Goal: Task Accomplishment & Management: Complete application form

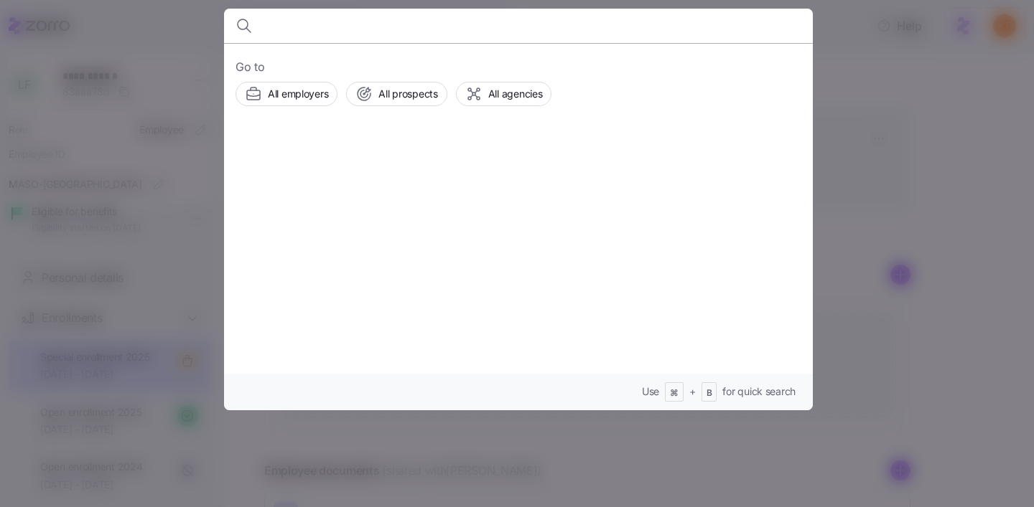
scroll to position [114, 0]
click at [206, 56] on div at bounding box center [517, 253] width 1034 height 507
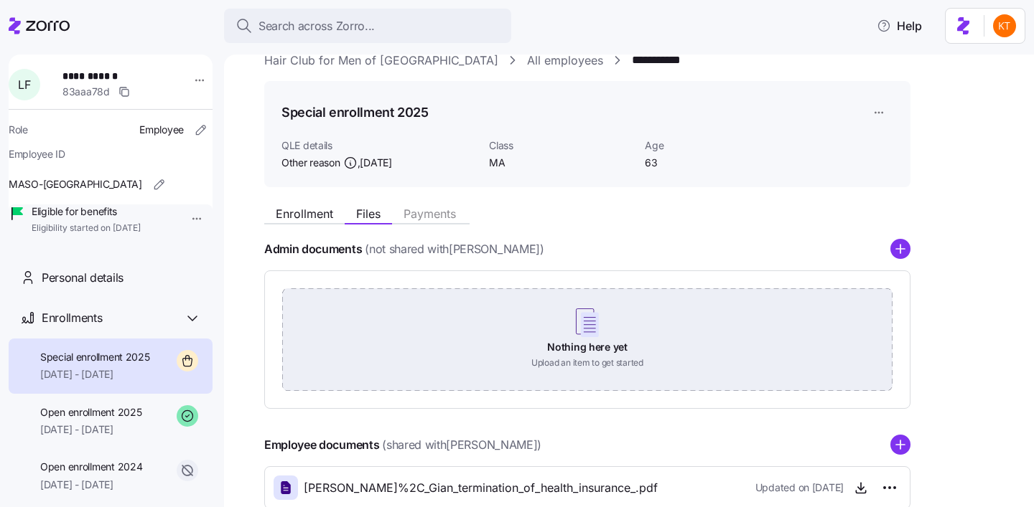
scroll to position [0, 0]
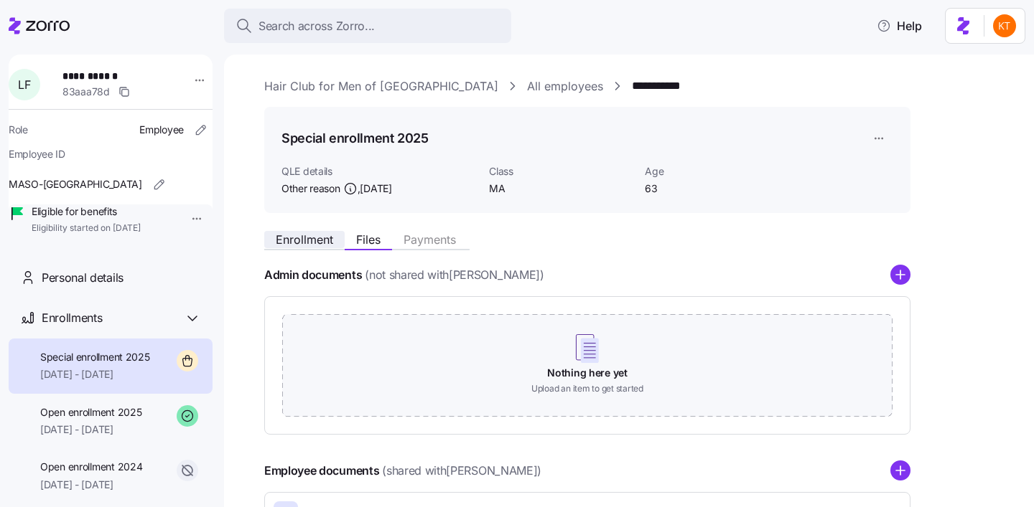
click at [309, 241] on span "Enrollment" at bounding box center [304, 239] width 57 height 11
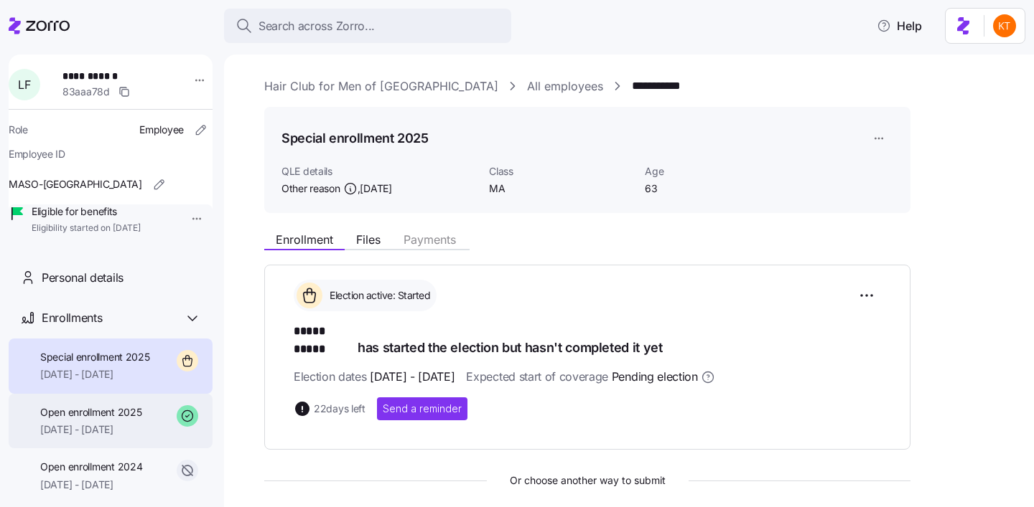
click at [66, 438] on div "Open enrollment 2025 [DATE] - [DATE]" at bounding box center [90, 422] width 101 height 32
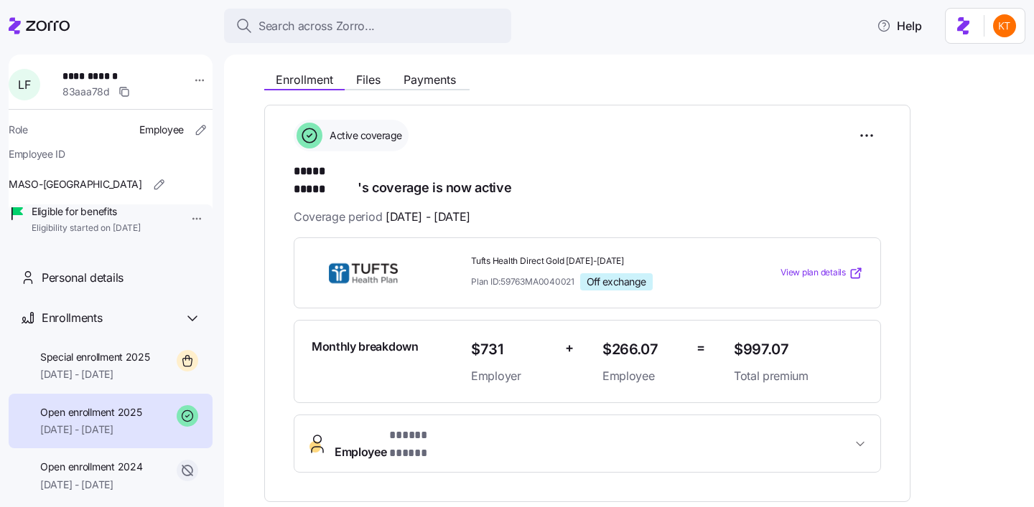
scroll to position [184, 0]
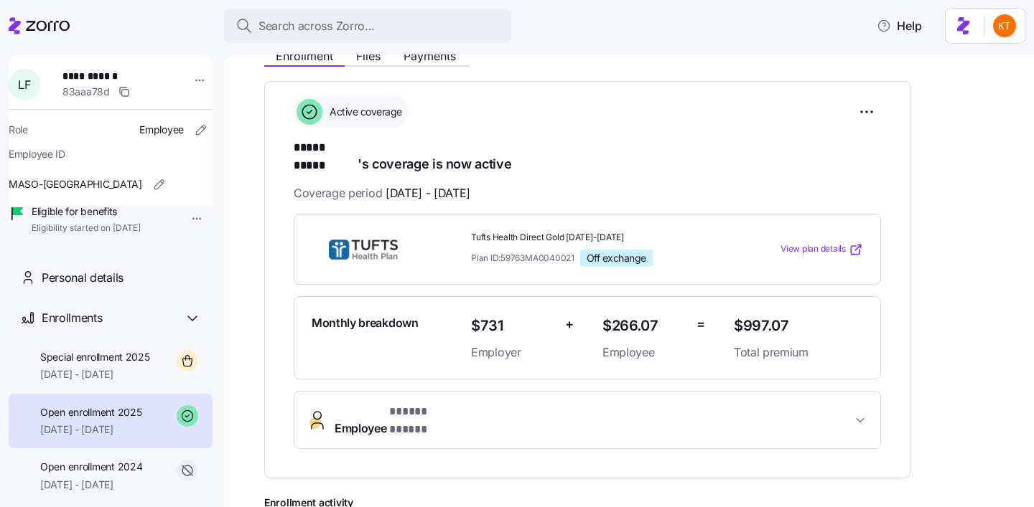
click at [505, 252] on span "Plan ID: 59763MA0040021" at bounding box center [522, 258] width 103 height 12
copy span "59763MA0040021"
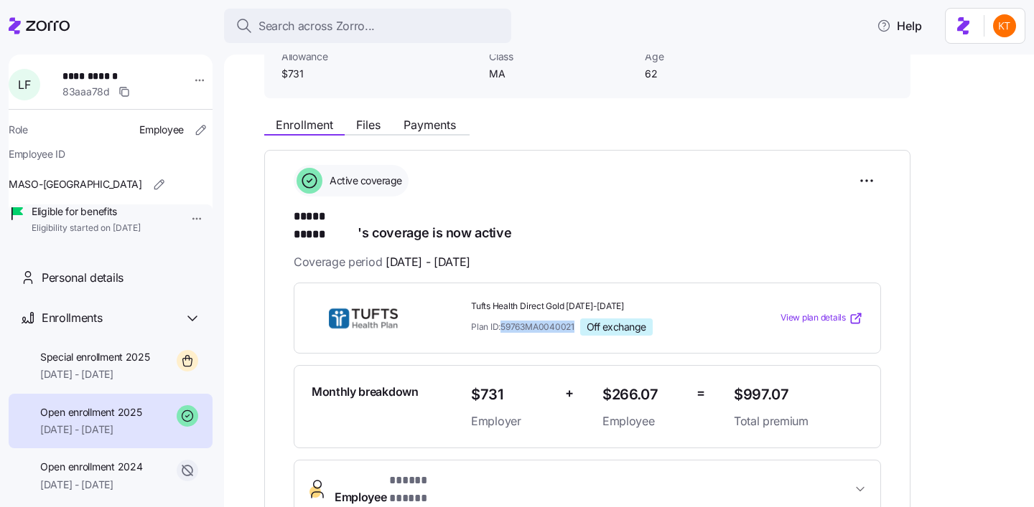
scroll to position [87, 0]
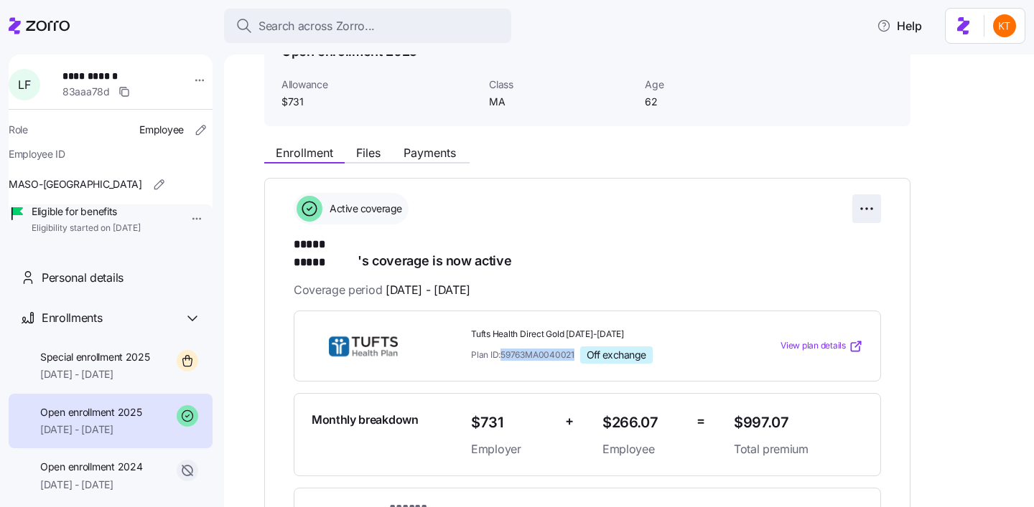
click at [861, 207] on html "**********" at bounding box center [517, 249] width 1034 height 499
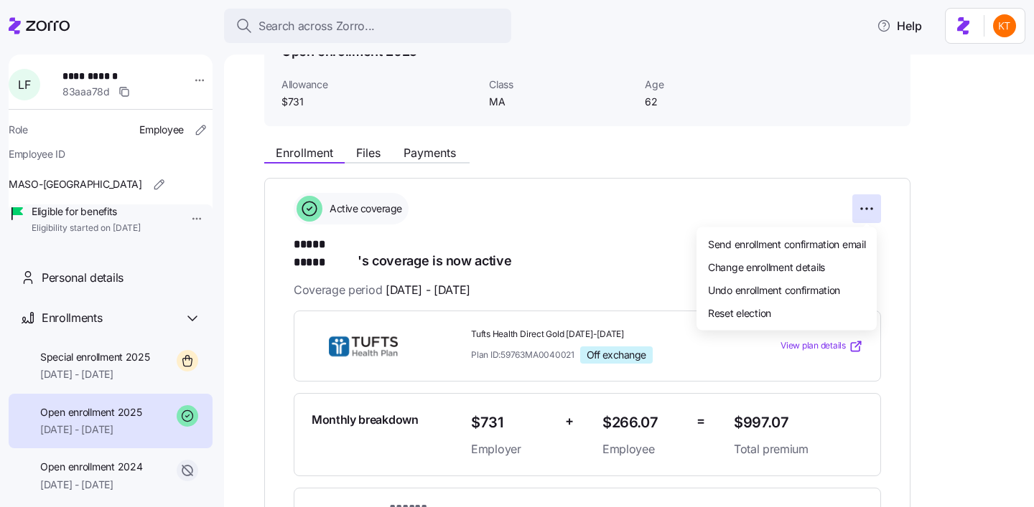
click at [614, 268] on html "**********" at bounding box center [517, 249] width 1034 height 499
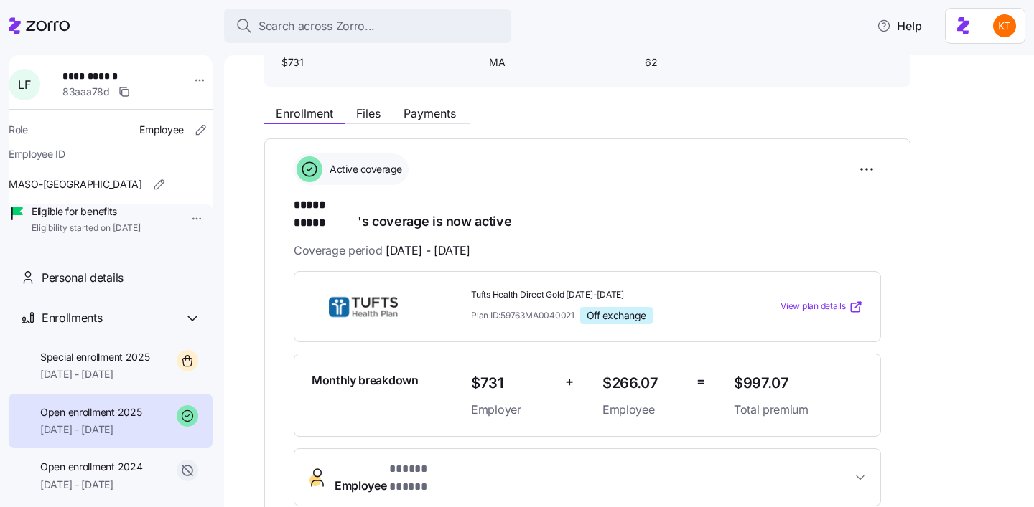
scroll to position [127, 0]
click at [111, 365] on span "Special enrollment 2025" at bounding box center [95, 357] width 110 height 14
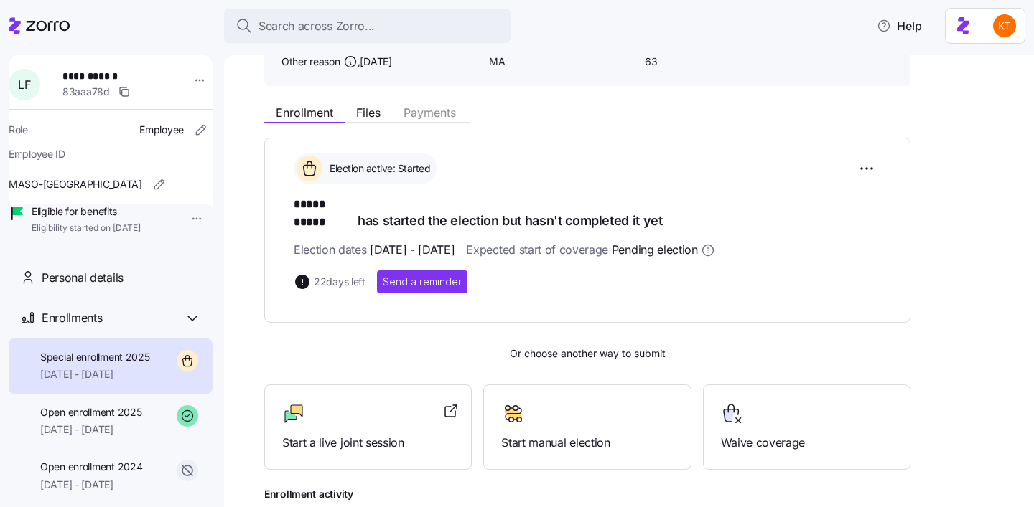
click at [848, 168] on div "Election active: Started" at bounding box center [587, 169] width 587 height 32
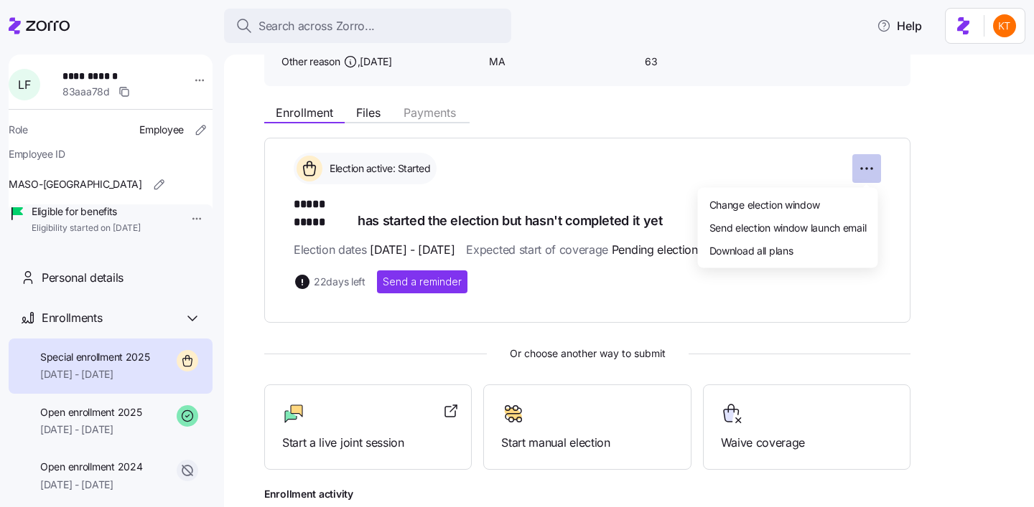
click at [859, 169] on html "**********" at bounding box center [517, 249] width 1034 height 499
click at [925, 341] on html "**********" at bounding box center [517, 249] width 1034 height 499
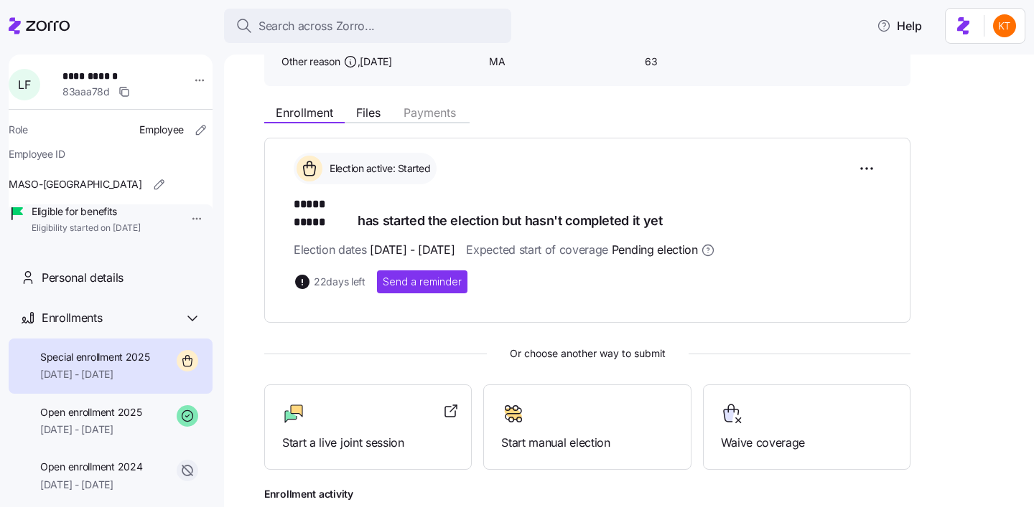
scroll to position [243, 0]
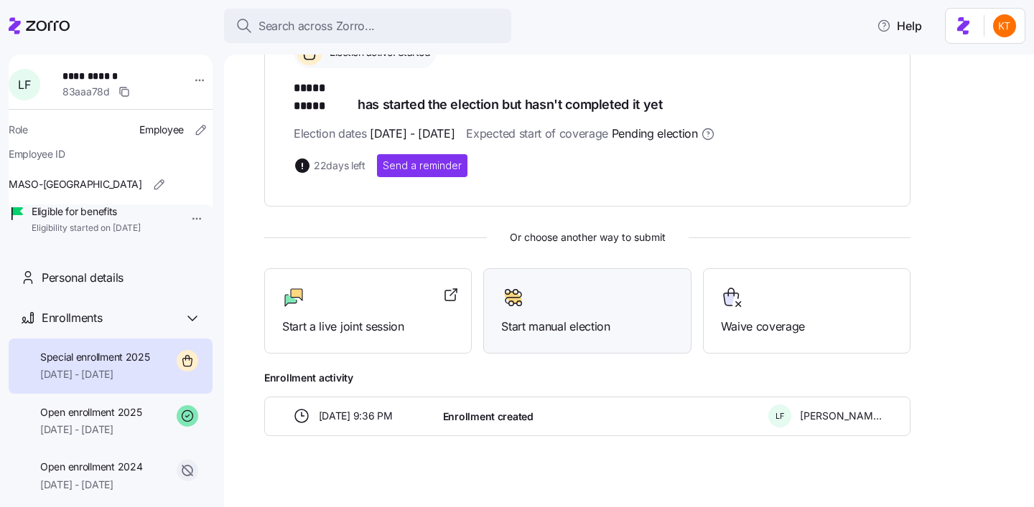
click at [541, 318] on span "Start manual election" at bounding box center [587, 327] width 172 height 18
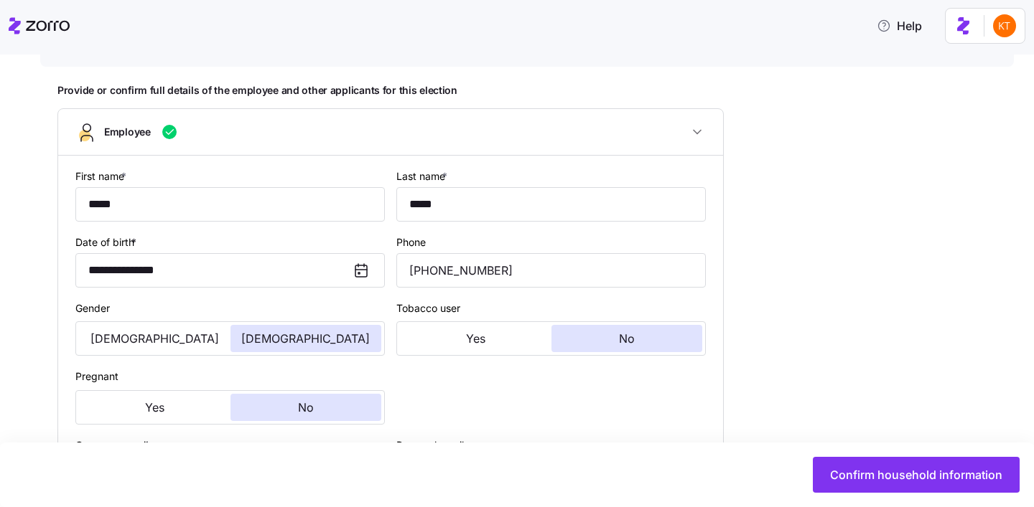
type input "MA"
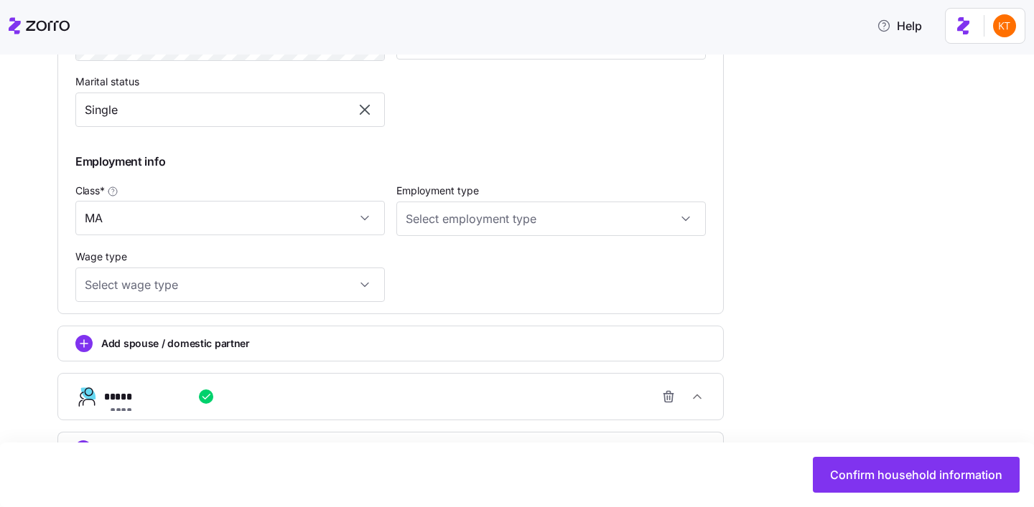
scroll to position [764, 0]
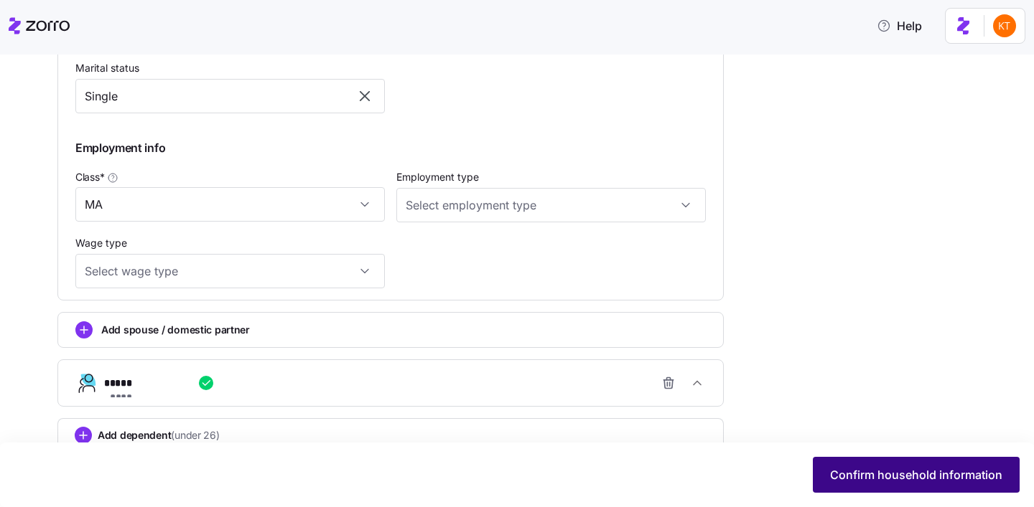
click at [884, 464] on button "Confirm household information" at bounding box center [916, 475] width 207 height 36
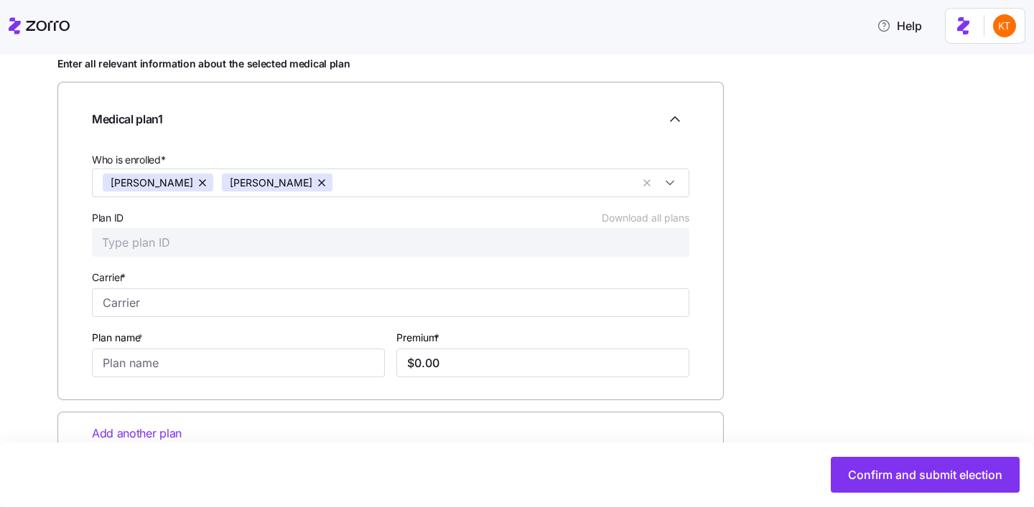
scroll to position [225, 0]
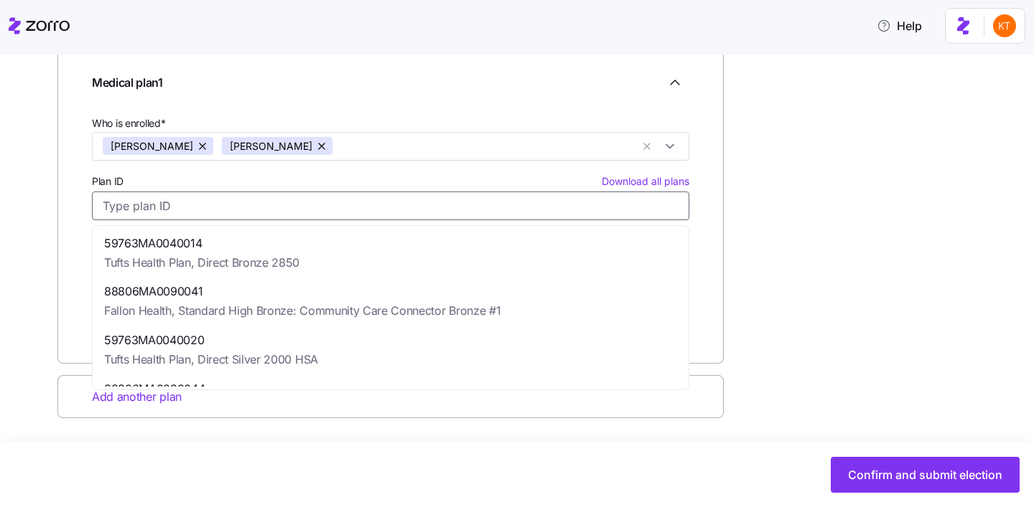
click at [174, 215] on input "Plan ID Download all plans" at bounding box center [390, 206] width 597 height 29
paste input "59763MA0040021"
type input "59763MA0040021"
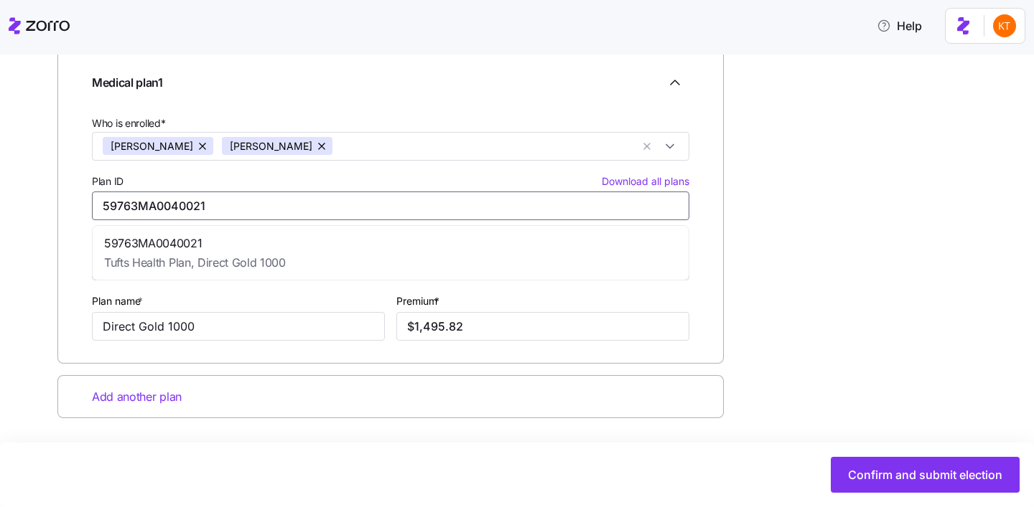
type input "Tufts Health Plan"
type input "Direct Gold 1000"
type input "$1,495.82"
click at [210, 253] on div "59763MA0040021 Tufts Health Plan, Direct Gold 1000" at bounding box center [195, 253] width 182 height 37
type input "59763MA0040021"
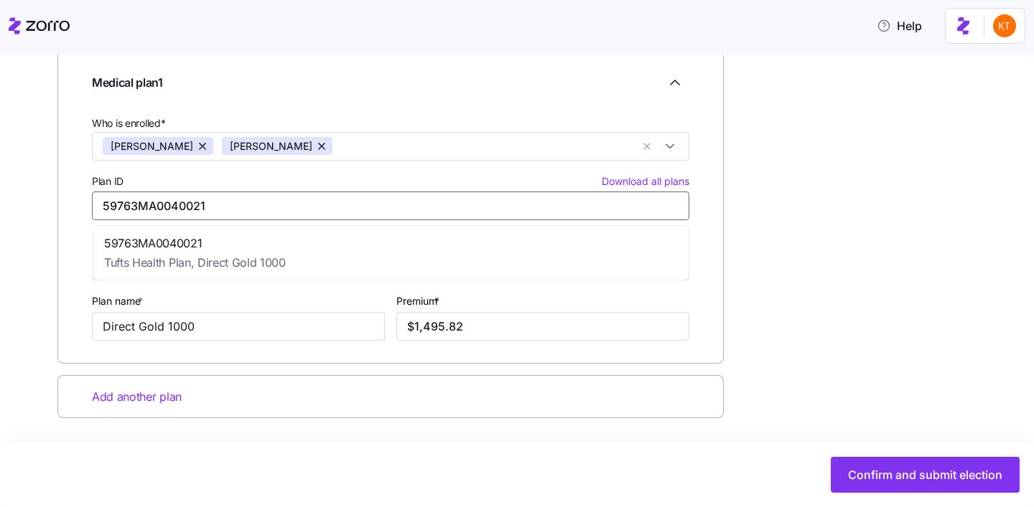
scroll to position [0, 0]
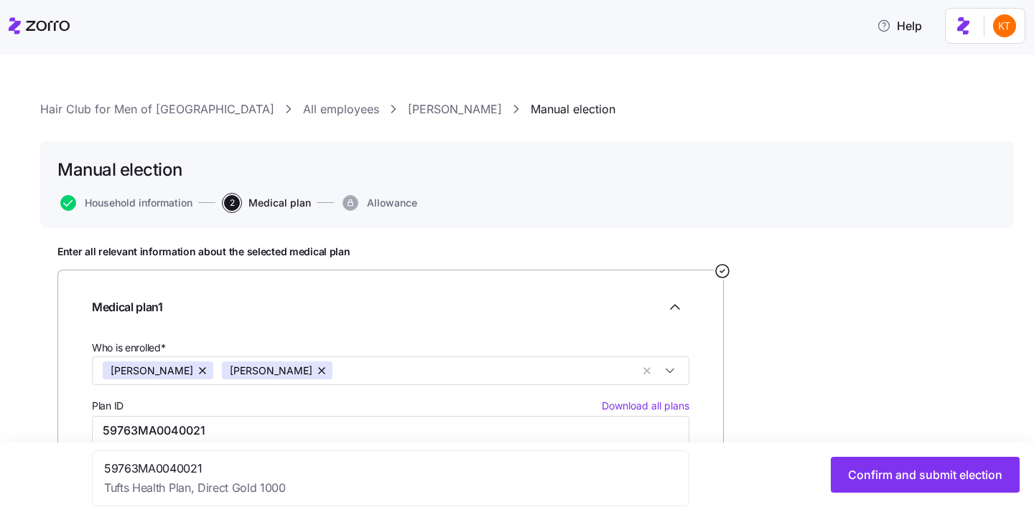
click at [889, 454] on div "Confirm and submit election" at bounding box center [517, 475] width 1034 height 65
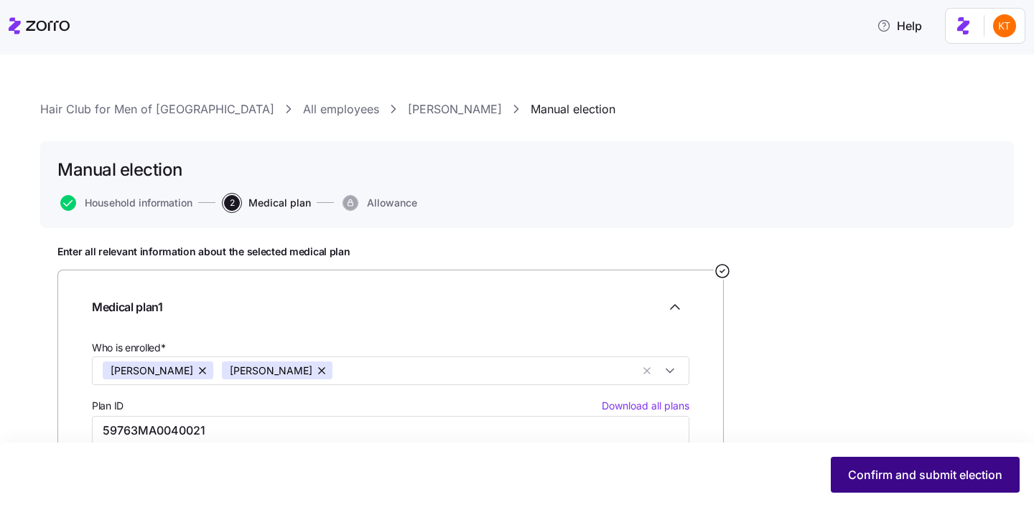
click at [889, 467] on span "Confirm and submit election" at bounding box center [925, 475] width 154 height 17
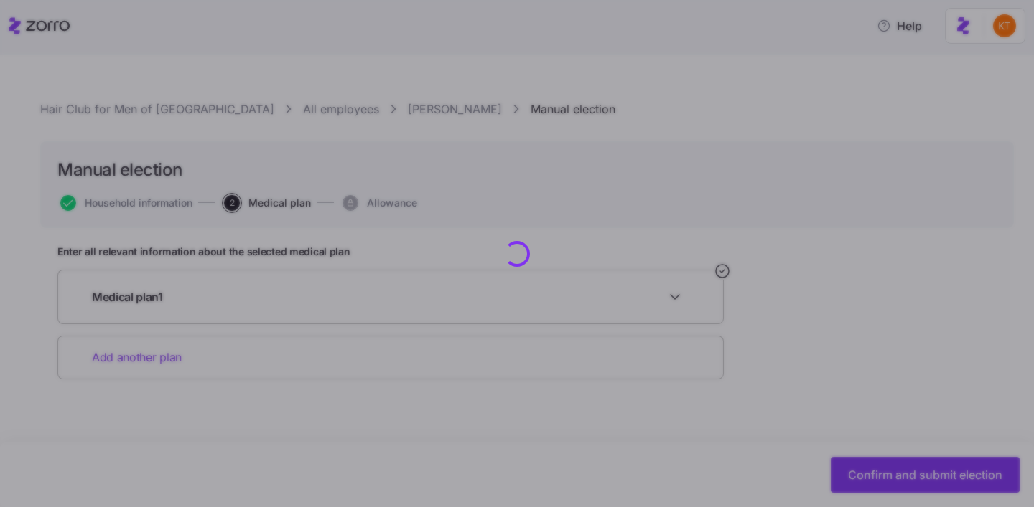
click at [854, 468] on div at bounding box center [517, 253] width 1034 height 507
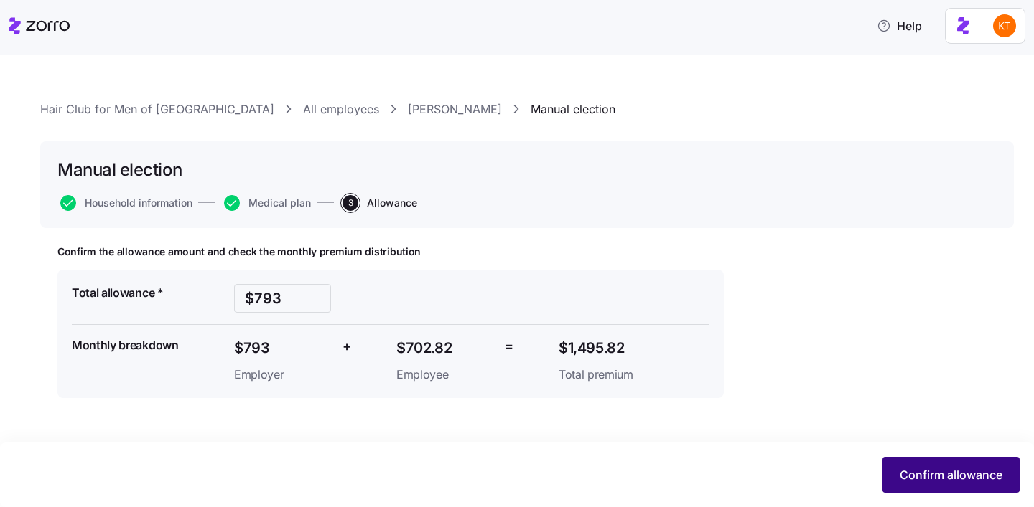
click at [899, 473] on span "Confirm allowance" at bounding box center [950, 475] width 103 height 17
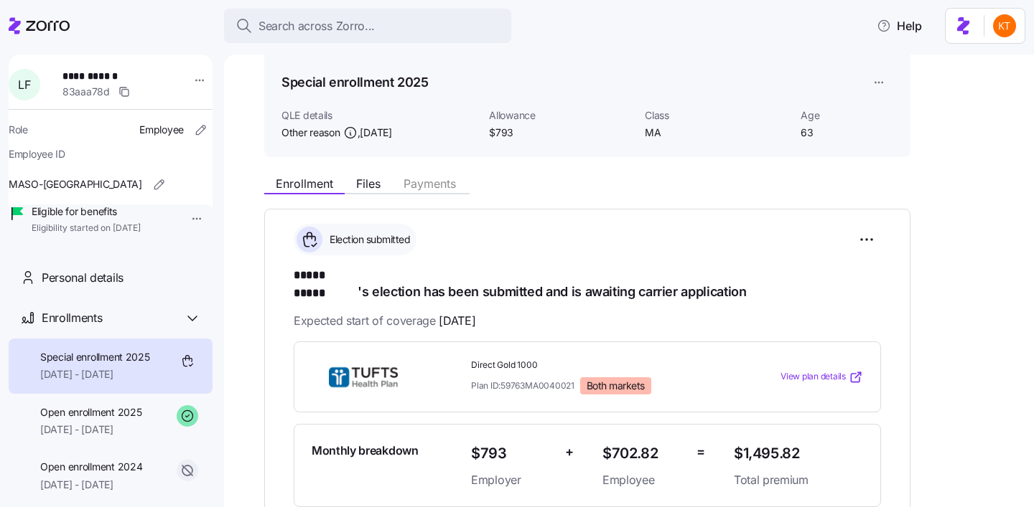
scroll to position [57, 0]
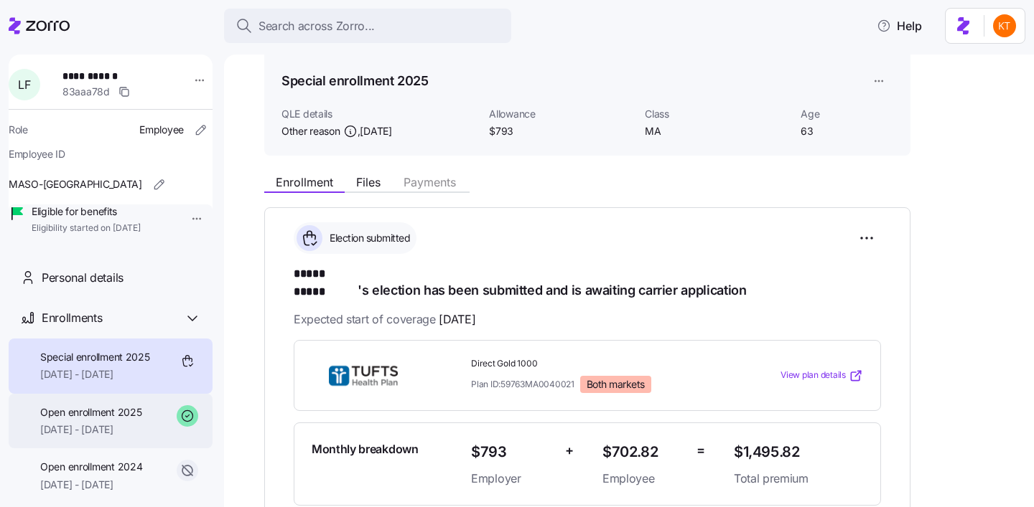
click at [101, 420] on span "Open enrollment 2025" at bounding box center [90, 413] width 101 height 14
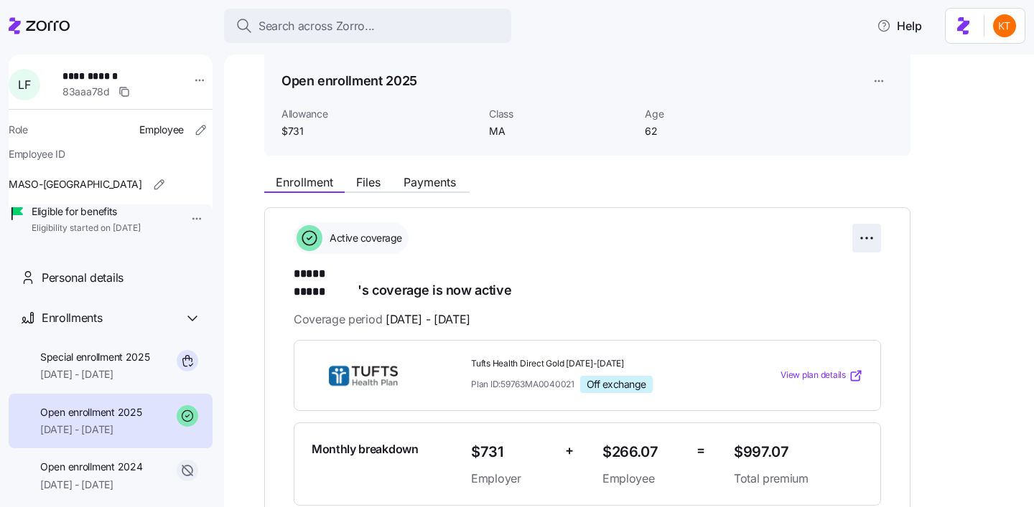
click at [863, 237] on html "**********" at bounding box center [517, 249] width 1034 height 499
click at [623, 277] on html "**********" at bounding box center [517, 249] width 1034 height 499
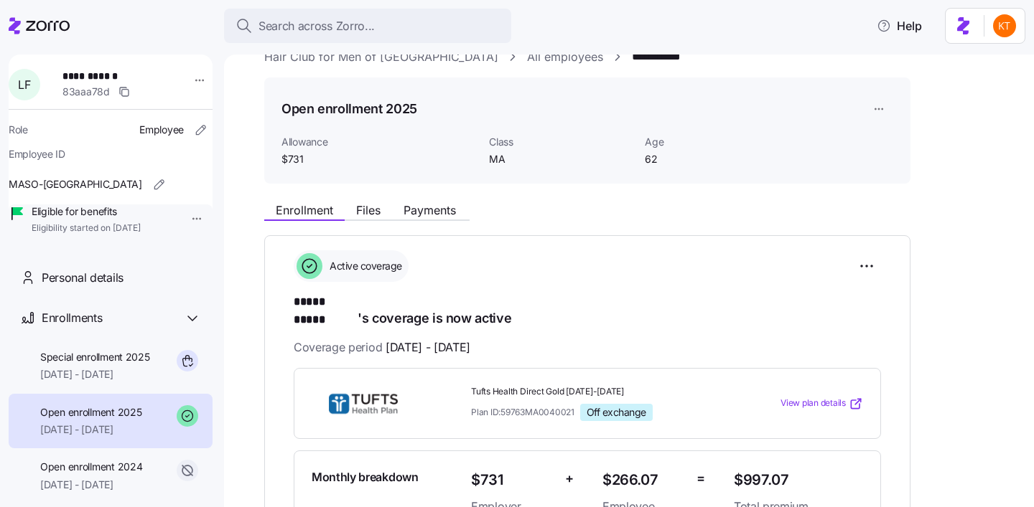
scroll to position [22, 0]
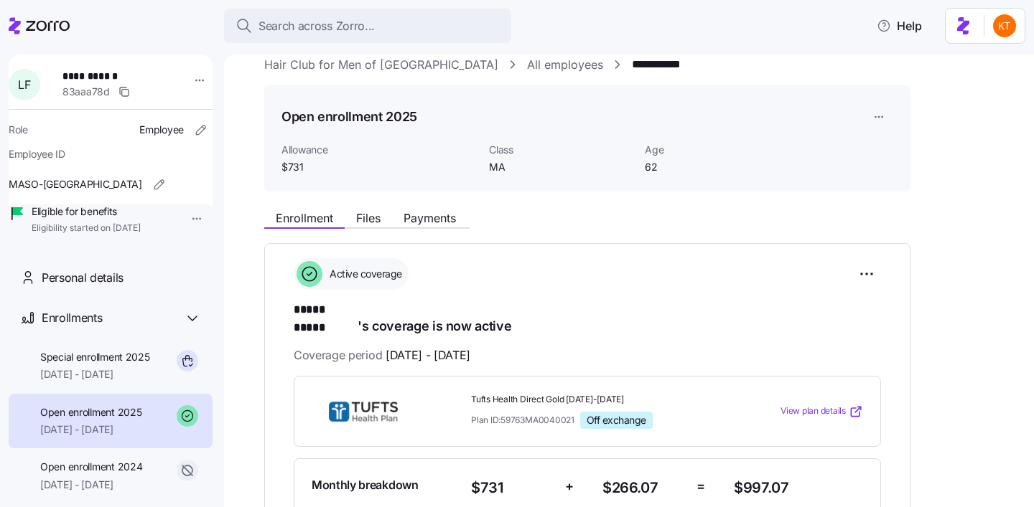
click at [881, 263] on div "**********" at bounding box center [587, 442] width 646 height 398
click at [876, 269] on html "**********" at bounding box center [517, 249] width 1034 height 499
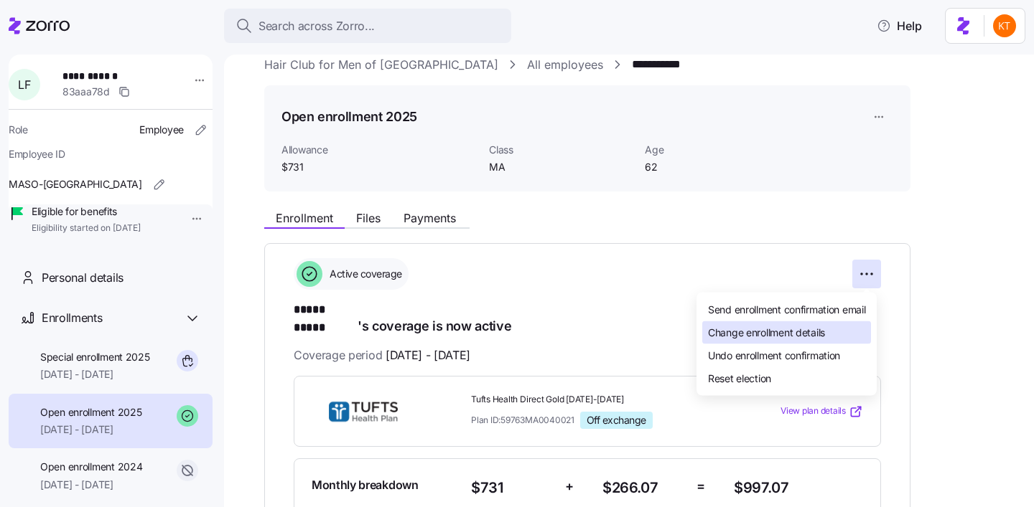
click at [843, 324] on div "Change enrollment details" at bounding box center [786, 333] width 169 height 23
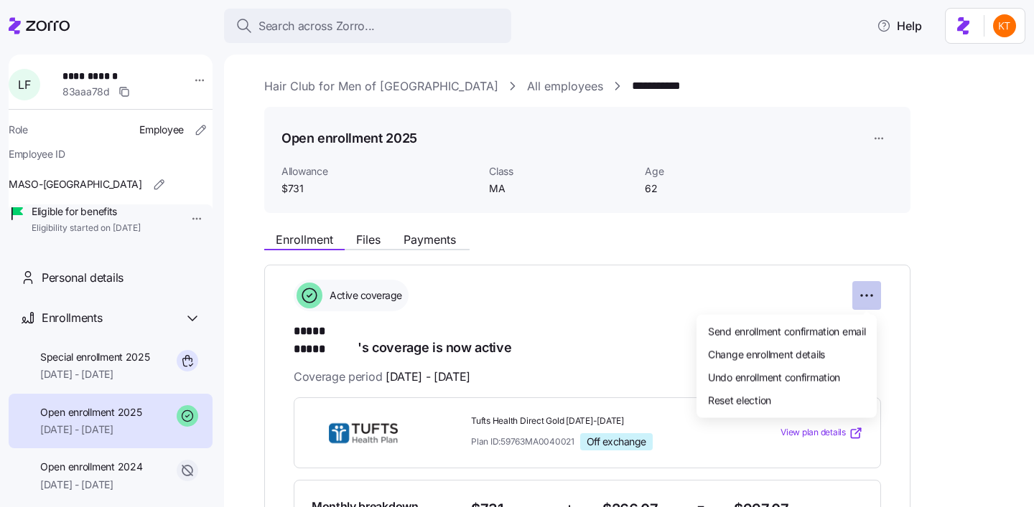
click at [862, 304] on html "**********" at bounding box center [517, 249] width 1034 height 499
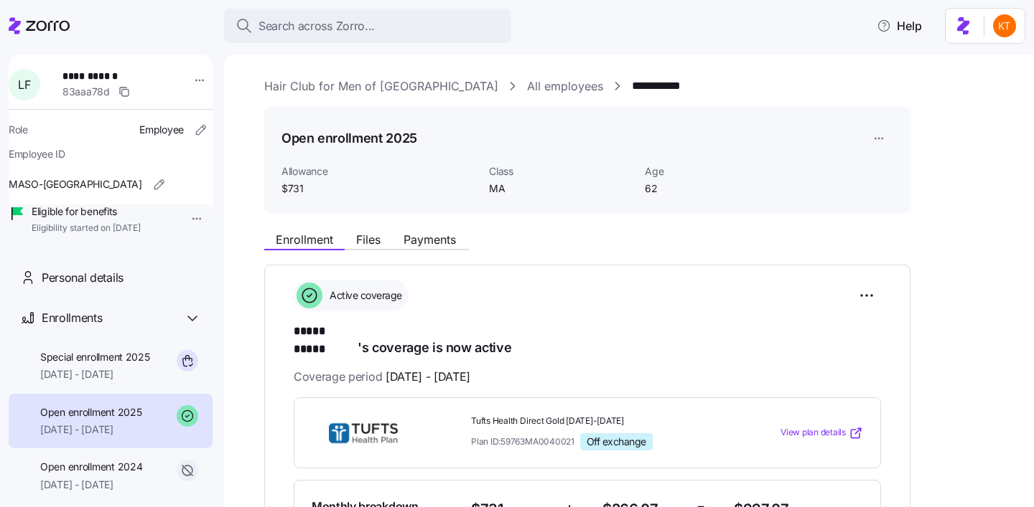
click at [615, 335] on html "**********" at bounding box center [517, 249] width 1034 height 499
click at [470, 368] on span "[DATE] - [DATE]" at bounding box center [427, 377] width 85 height 18
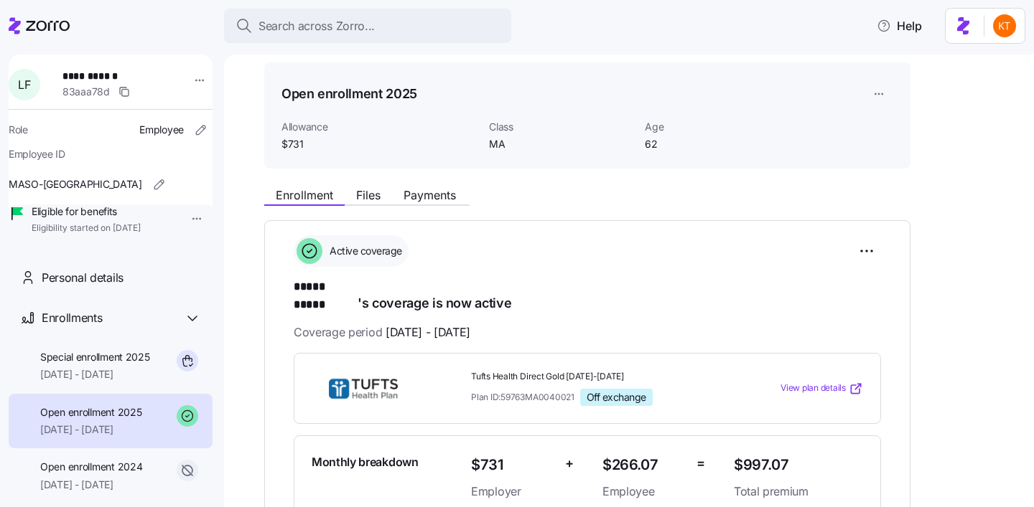
scroll to position [41, 0]
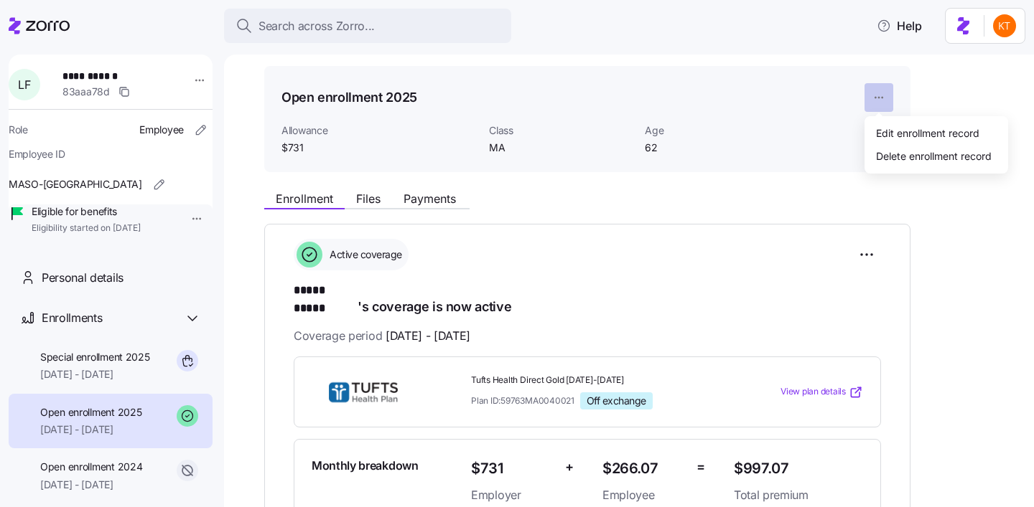
click at [873, 99] on html "**********" at bounding box center [517, 249] width 1034 height 499
click at [904, 138] on div "Edit enrollment record" at bounding box center [927, 133] width 103 height 16
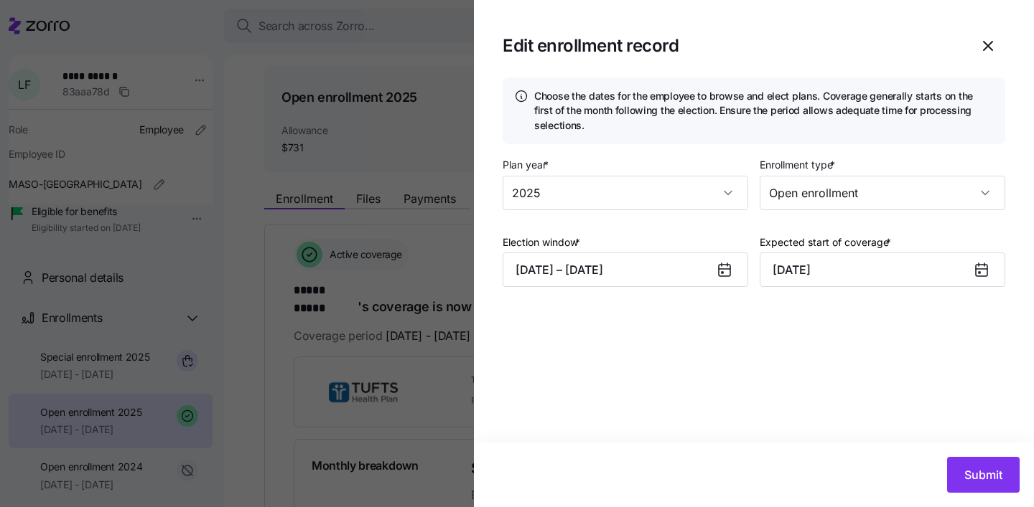
type input "2025"
click at [985, 52] on icon "button" at bounding box center [987, 45] width 17 height 17
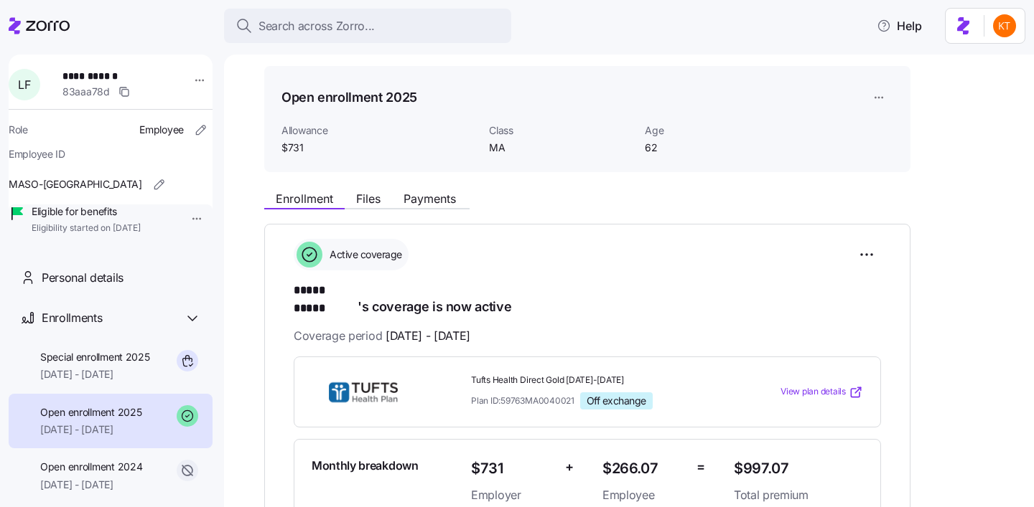
click at [435, 327] on span "[DATE] - [DATE]" at bounding box center [427, 336] width 85 height 18
click at [873, 261] on html "**********" at bounding box center [517, 249] width 1034 height 499
click at [619, 279] on html "**********" at bounding box center [517, 249] width 1034 height 499
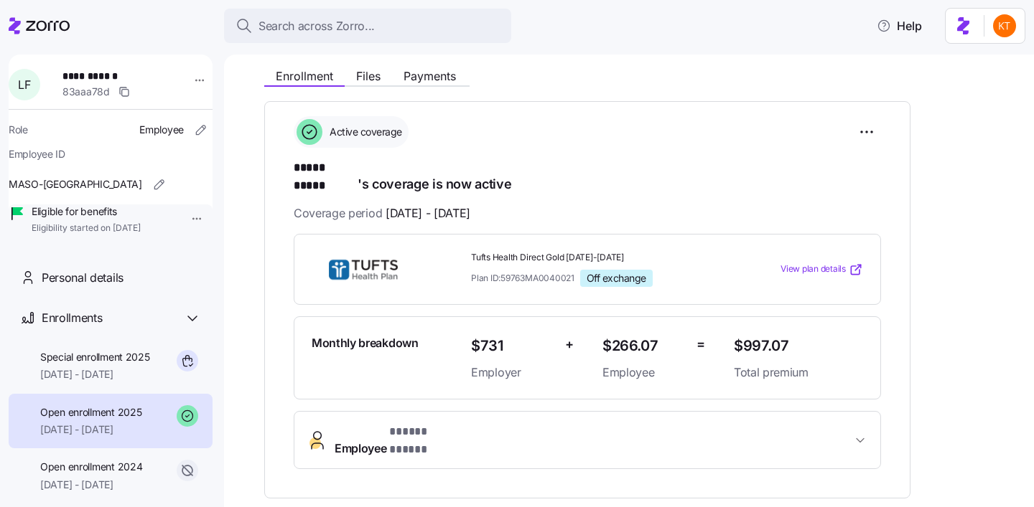
scroll to position [129, 0]
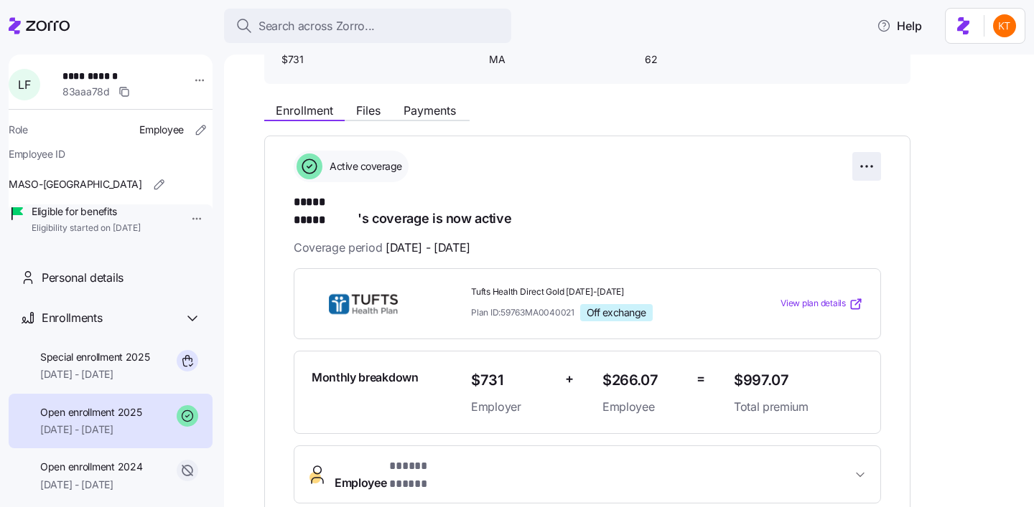
click at [866, 167] on html "**********" at bounding box center [517, 249] width 1034 height 499
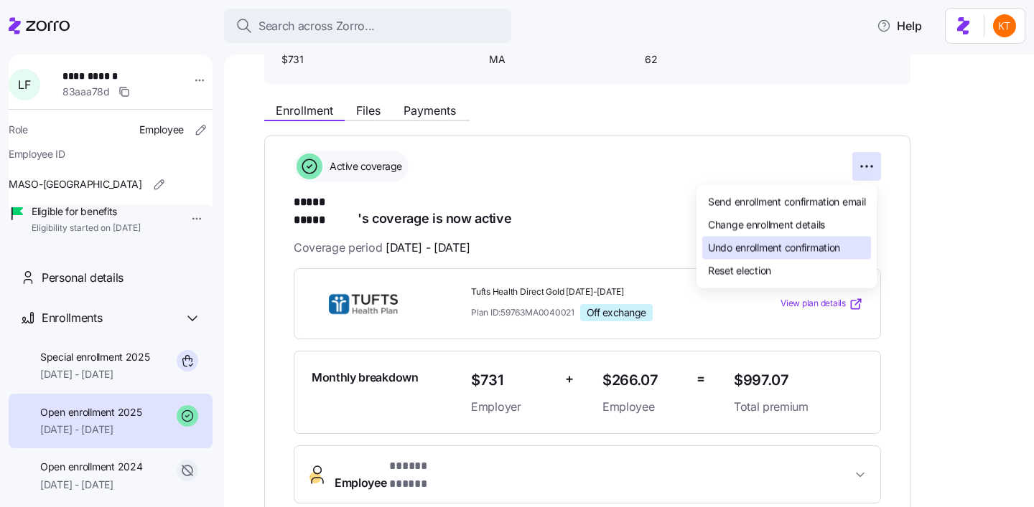
click at [776, 249] on span "Undo enrollment confirmation" at bounding box center [774, 247] width 132 height 14
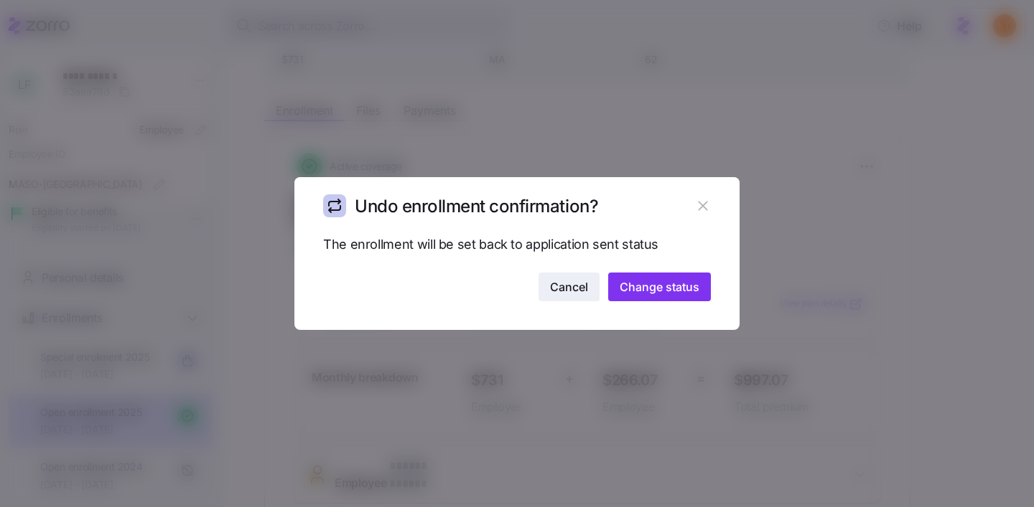
click at [563, 296] on button "Cancel" at bounding box center [568, 287] width 61 height 29
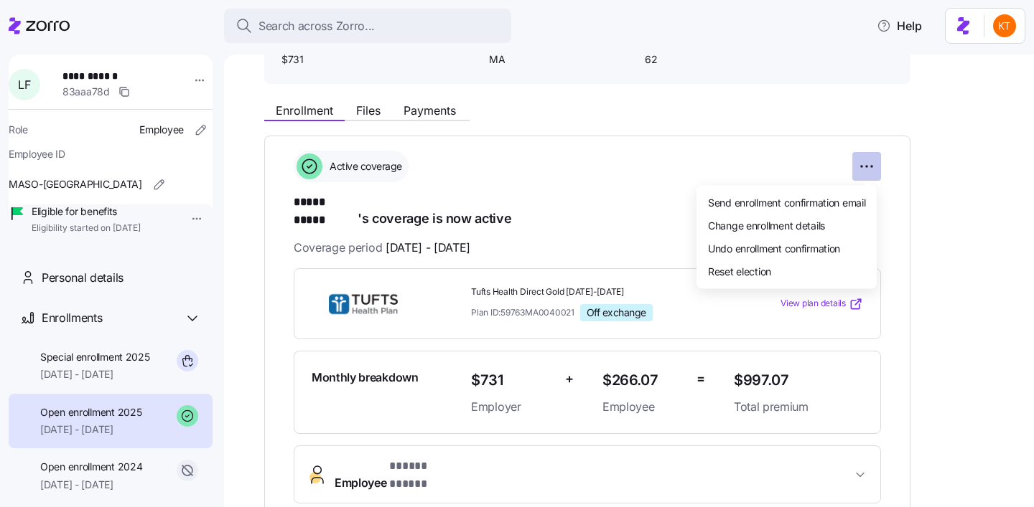
click at [871, 169] on html "**********" at bounding box center [517, 249] width 1034 height 499
click at [813, 220] on span "Change enrollment details" at bounding box center [766, 224] width 117 height 14
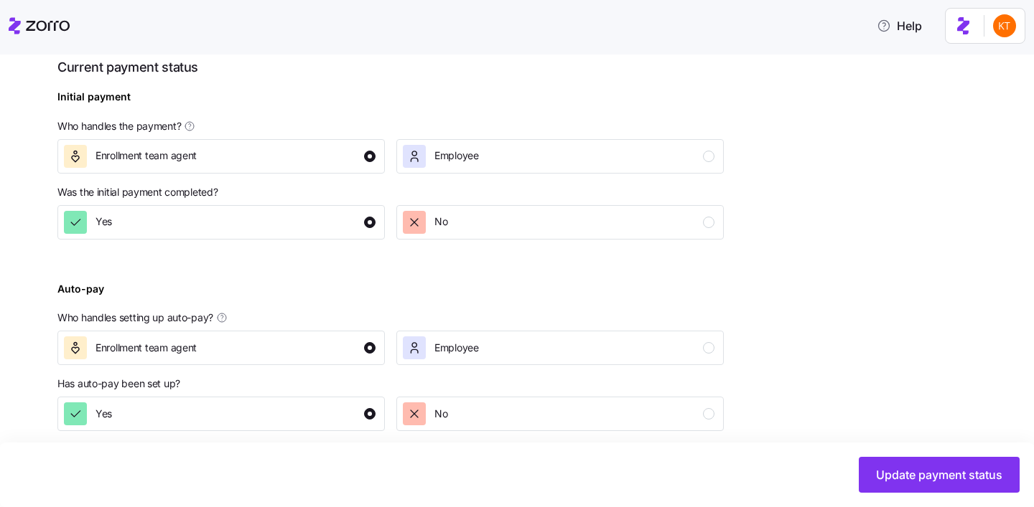
scroll to position [507, 0]
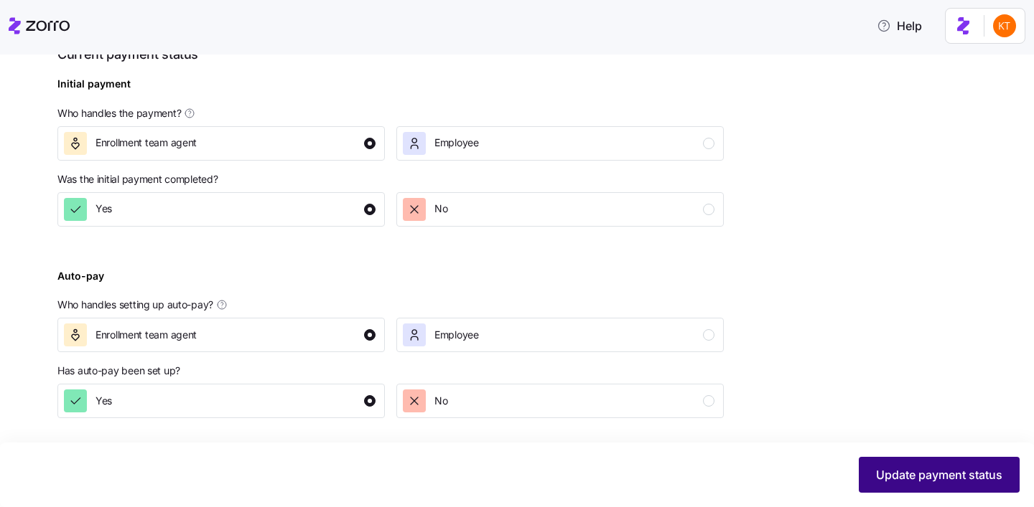
click at [890, 485] on button "Update payment status" at bounding box center [939, 475] width 161 height 36
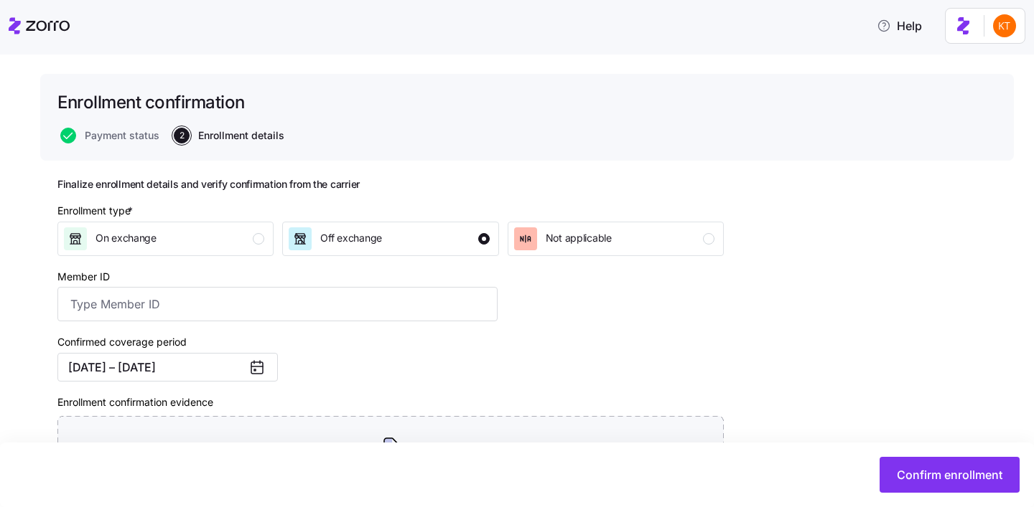
scroll to position [102, 0]
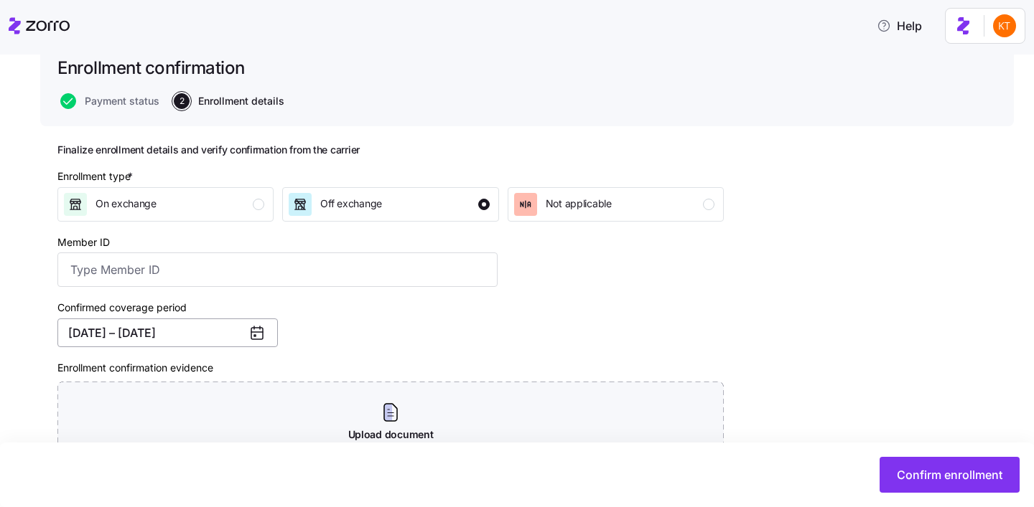
click at [167, 334] on button "[DATE] – [DATE]" at bounding box center [167, 333] width 220 height 29
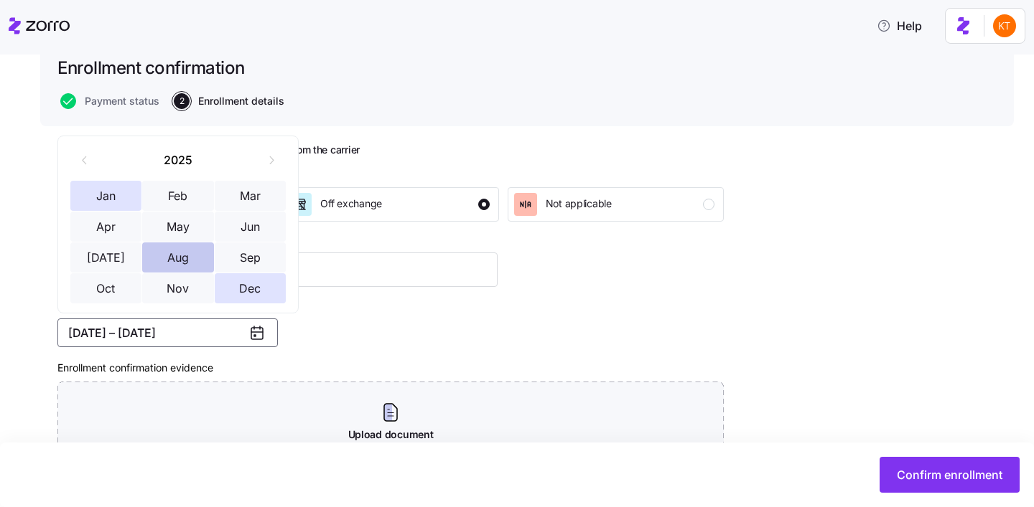
click at [174, 260] on button "Aug" at bounding box center [178, 258] width 72 height 30
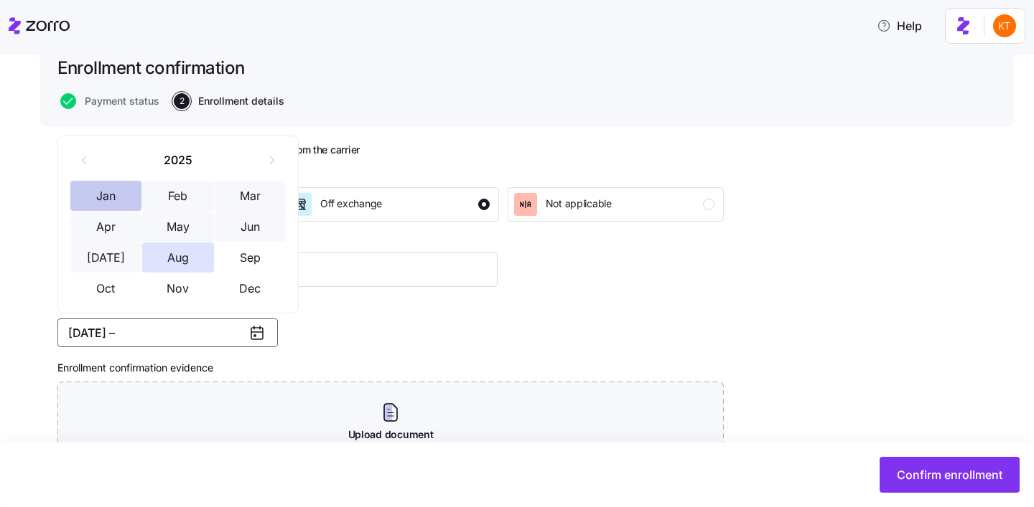
click at [121, 202] on button "Jan" at bounding box center [106, 196] width 72 height 30
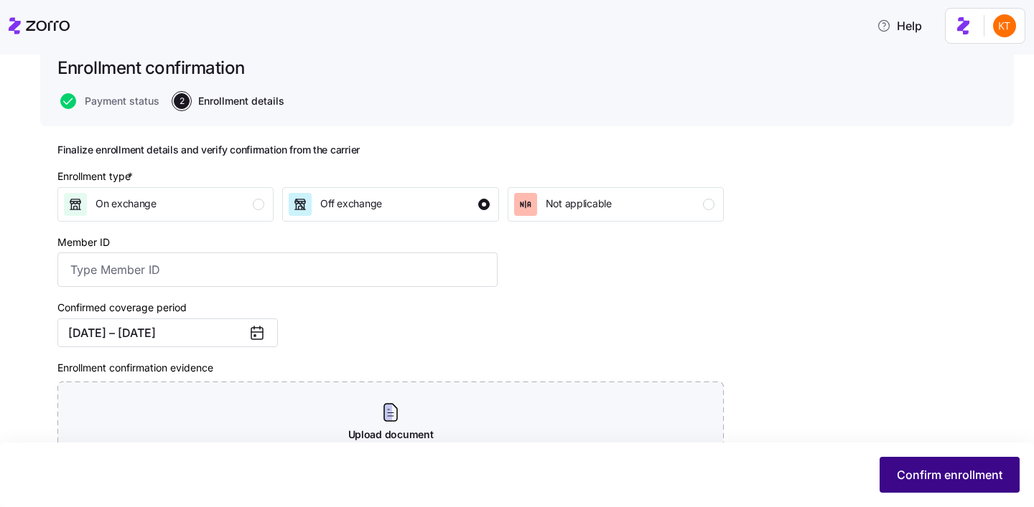
click at [916, 478] on span "Confirm enrollment" at bounding box center [950, 475] width 106 height 17
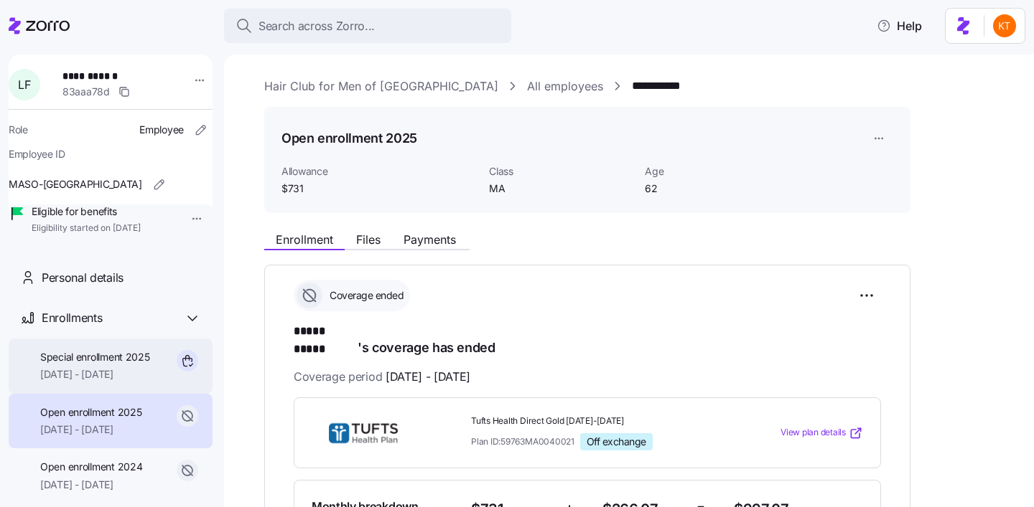
click at [126, 382] on span "[DATE] - [DATE]" at bounding box center [95, 375] width 110 height 14
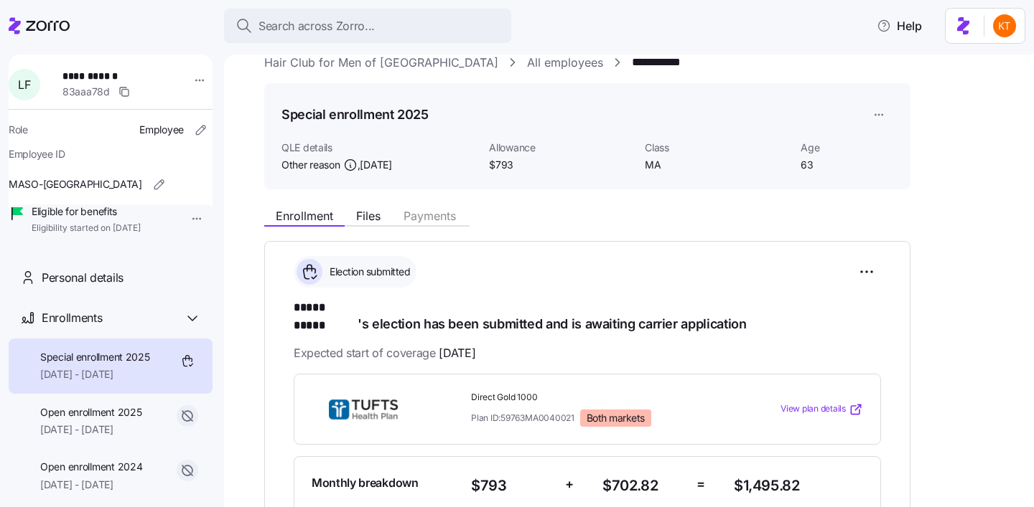
scroll to position [29, 0]
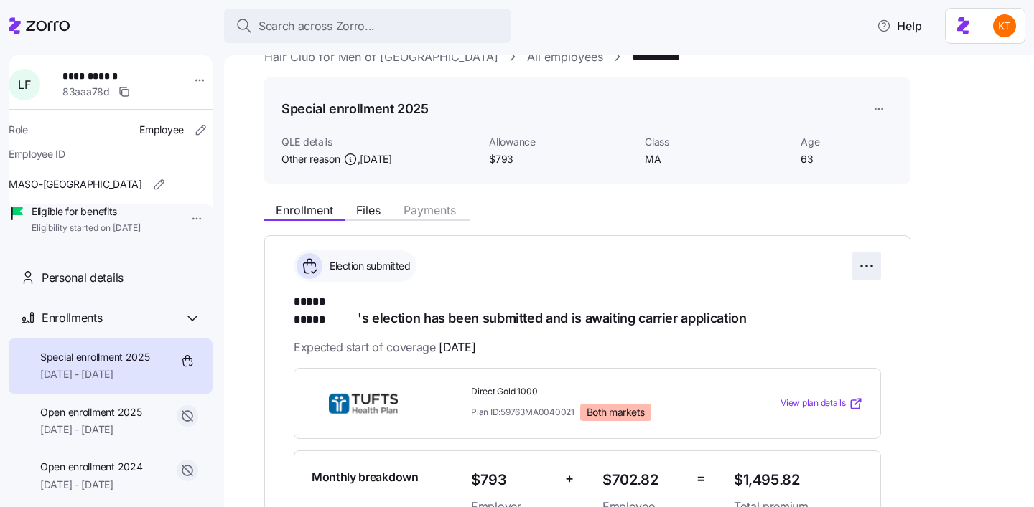
click at [872, 271] on html "**********" at bounding box center [517, 249] width 1034 height 499
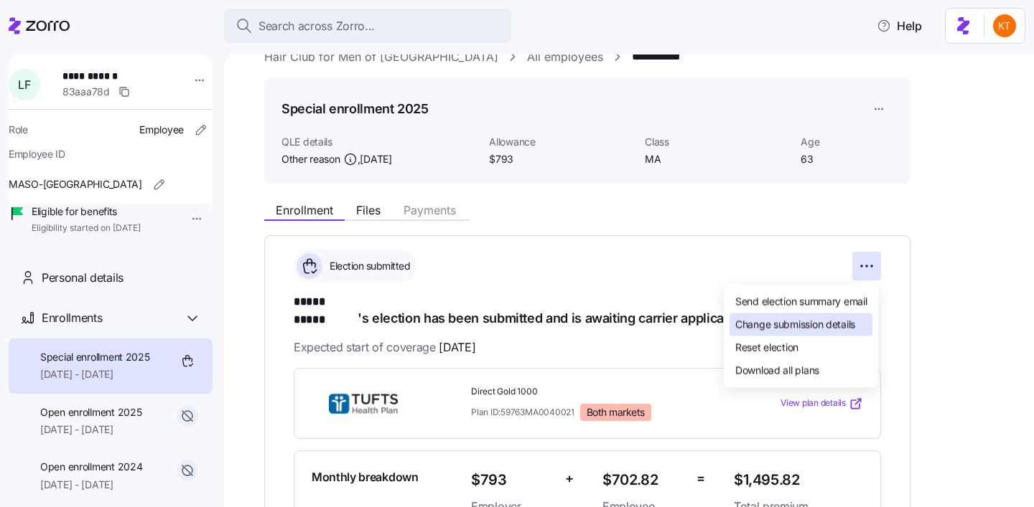
click at [827, 328] on span "Change submission details" at bounding box center [795, 324] width 120 height 14
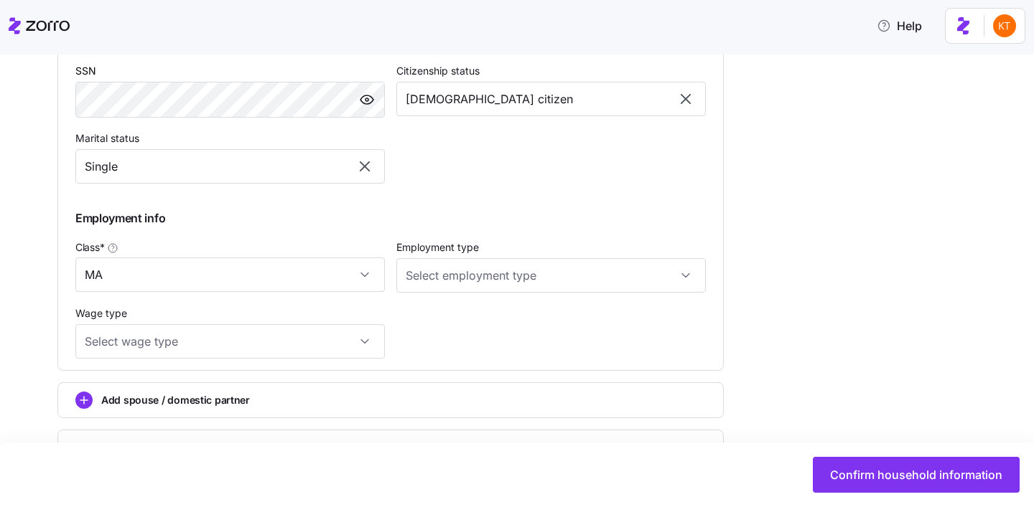
scroll to position [802, 0]
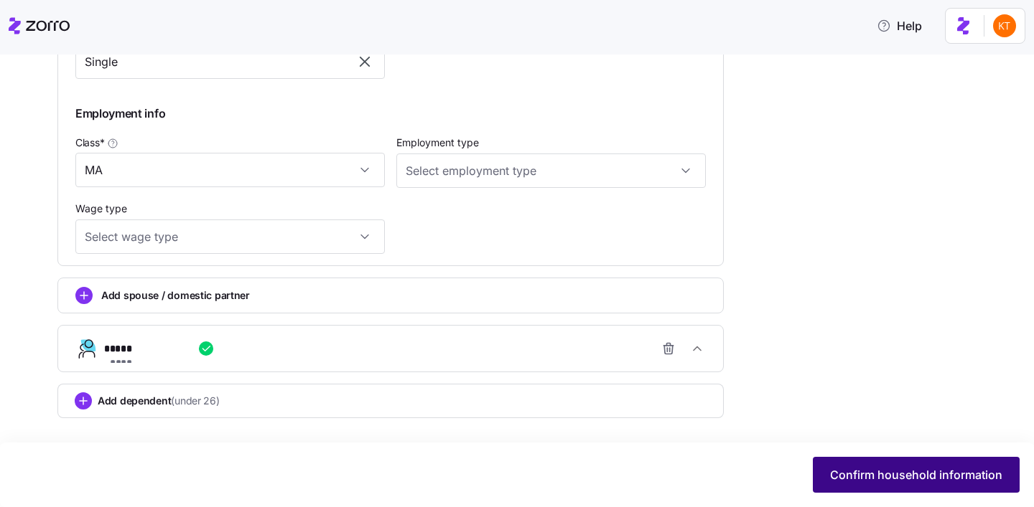
click at [824, 470] on button "Confirm household information" at bounding box center [916, 475] width 207 height 36
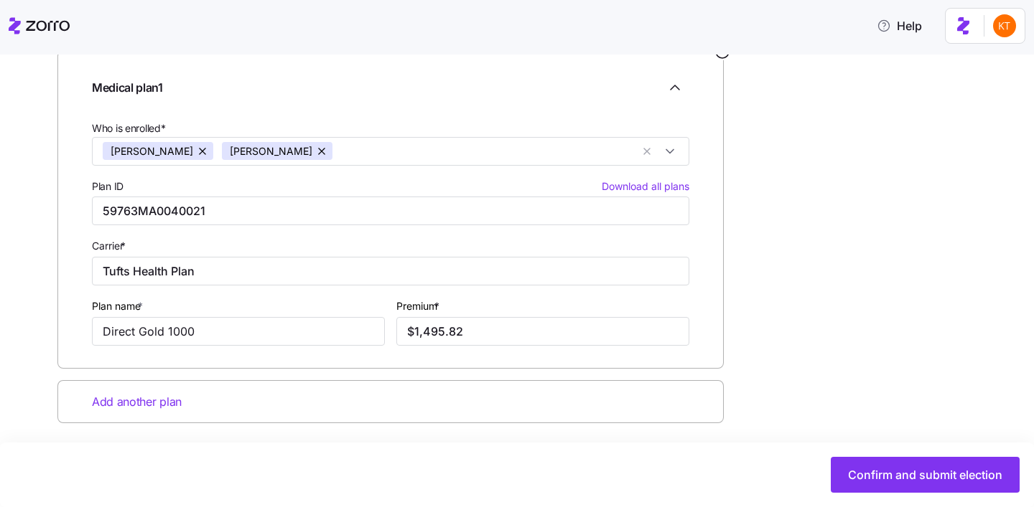
scroll to position [225, 0]
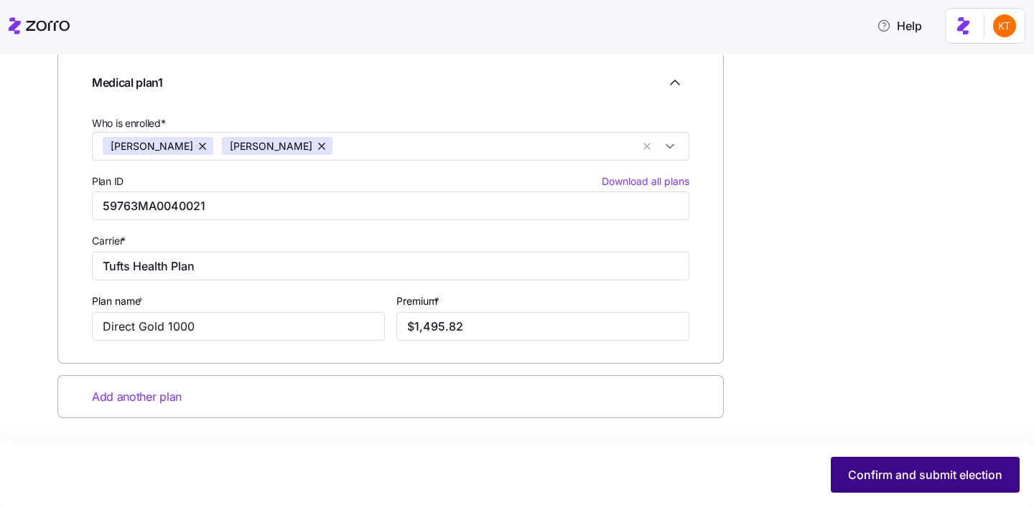
click at [873, 485] on button "Confirm and submit election" at bounding box center [925, 475] width 189 height 36
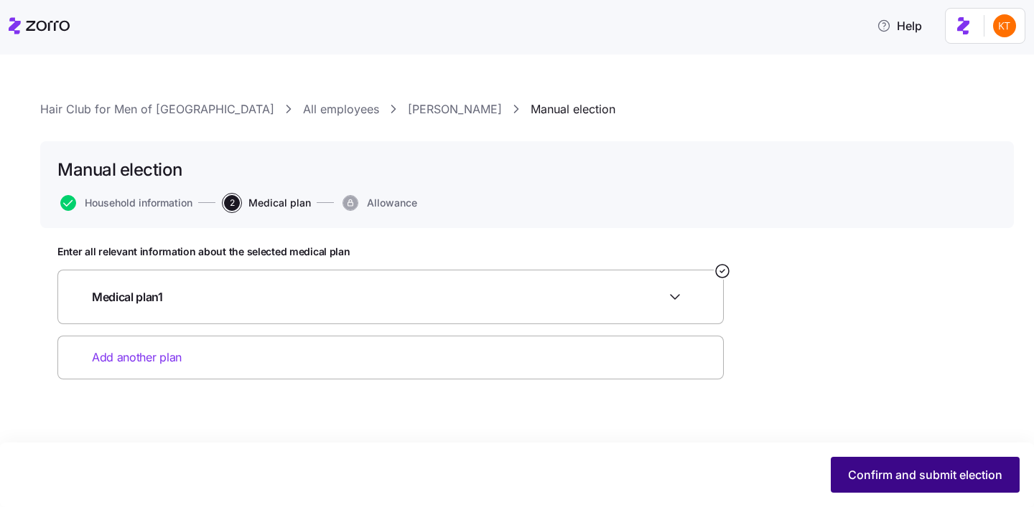
scroll to position [0, 0]
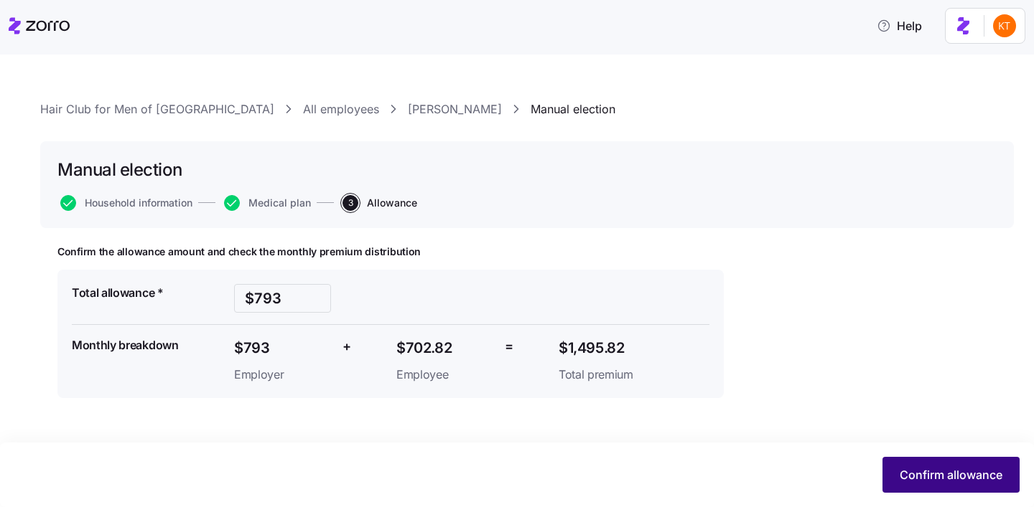
click at [947, 477] on span "Confirm allowance" at bounding box center [950, 475] width 103 height 17
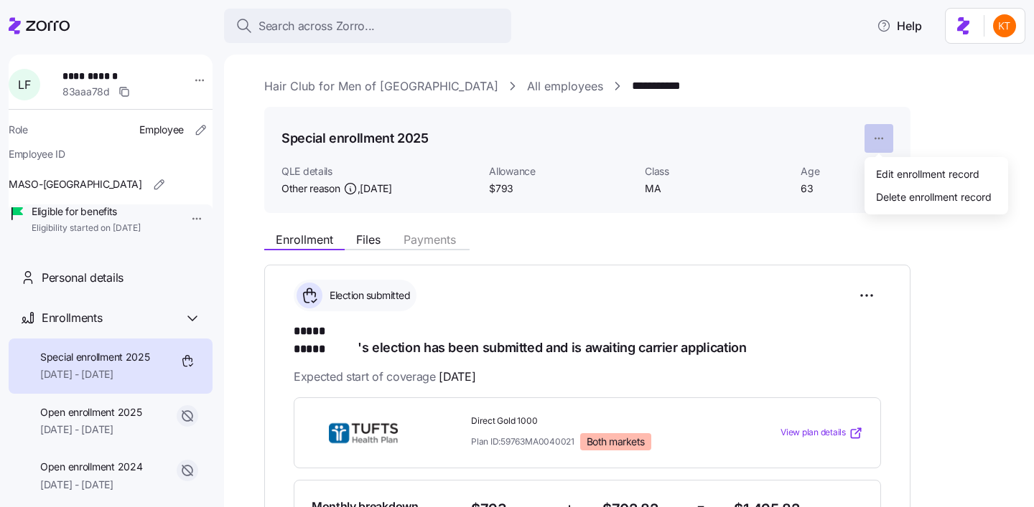
click at [869, 149] on html "**********" at bounding box center [517, 249] width 1034 height 499
click at [893, 178] on div "Edit enrollment record" at bounding box center [927, 174] width 103 height 16
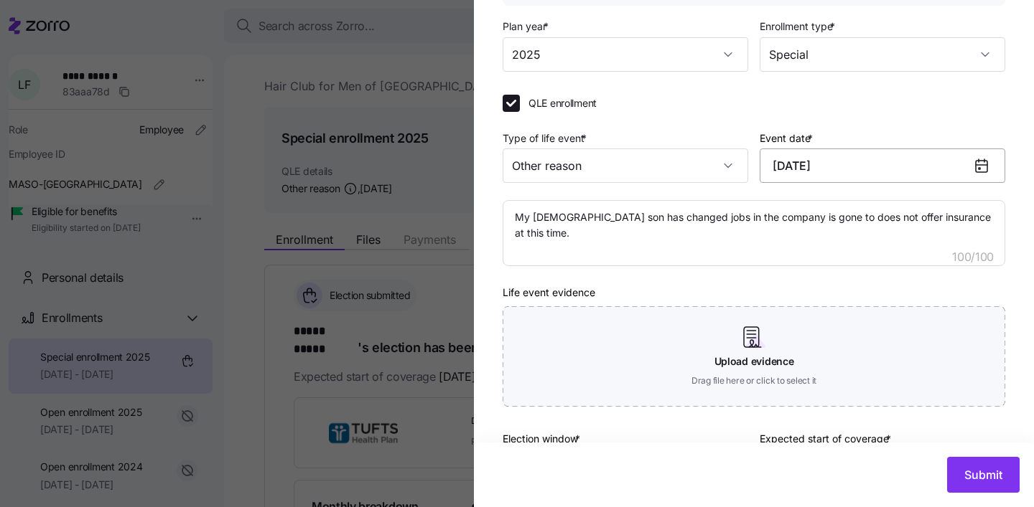
scroll to position [204, 0]
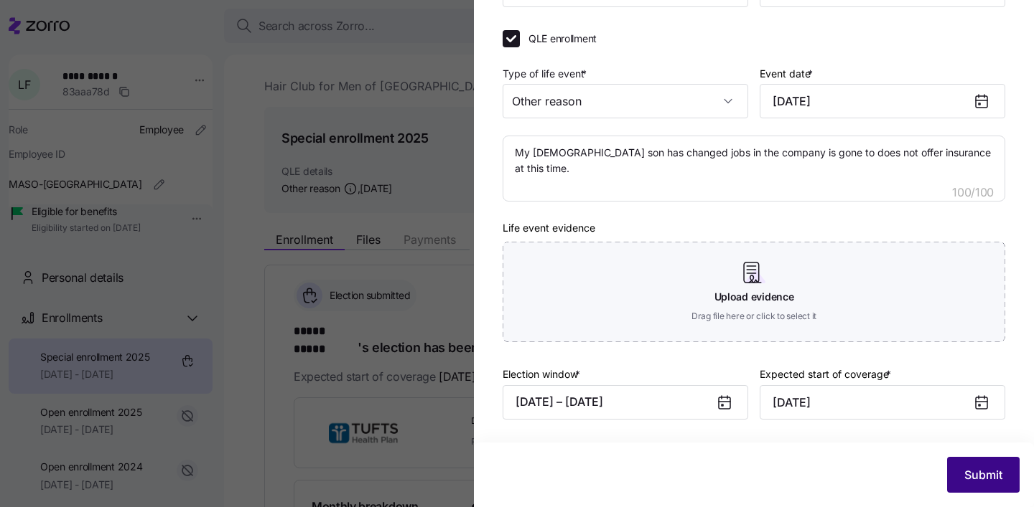
click at [987, 490] on button "Submit" at bounding box center [983, 475] width 72 height 36
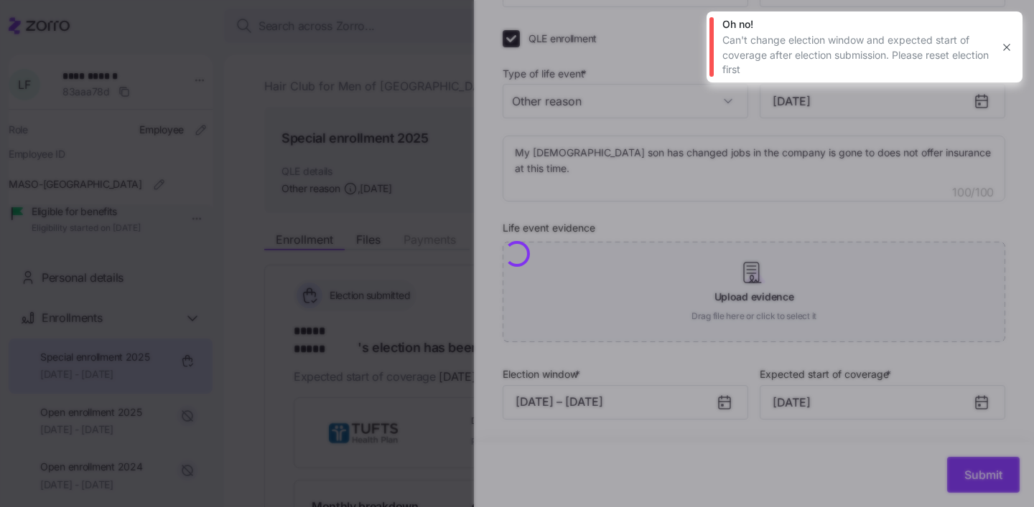
click at [1003, 50] on icon "button" at bounding box center [1006, 47] width 11 height 11
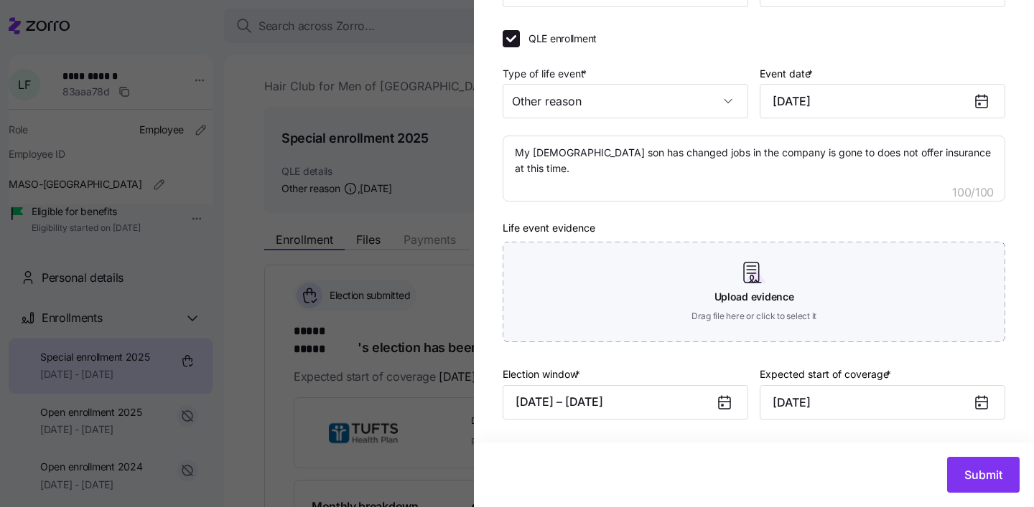
click at [258, 327] on div at bounding box center [517, 253] width 1034 height 507
type textarea "x"
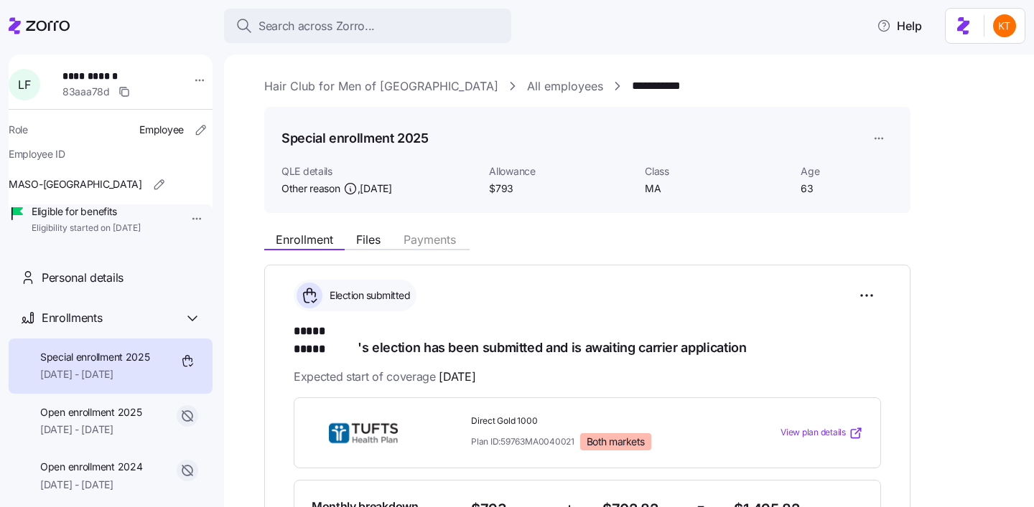
click at [866, 296] on html "**********" at bounding box center [517, 249] width 1034 height 499
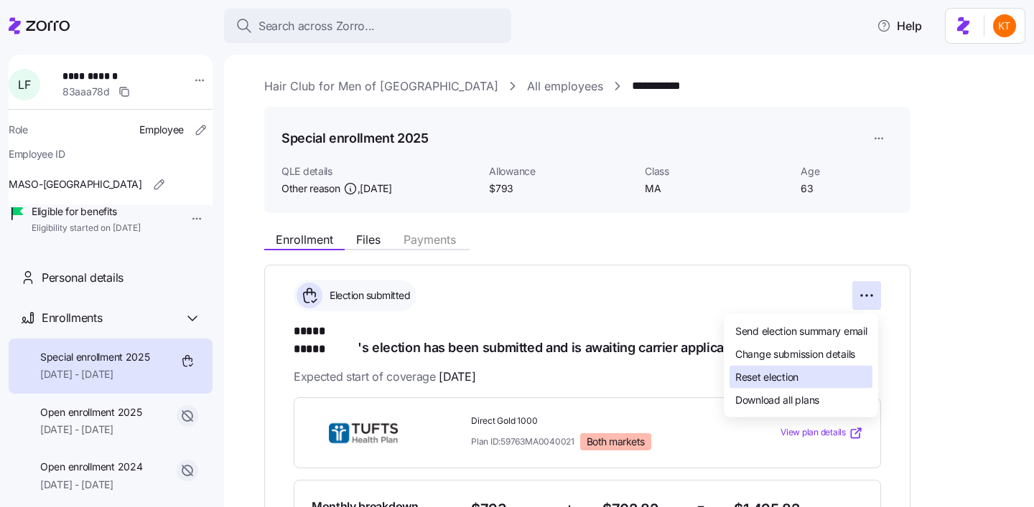
click at [812, 383] on div "Reset election" at bounding box center [800, 377] width 143 height 23
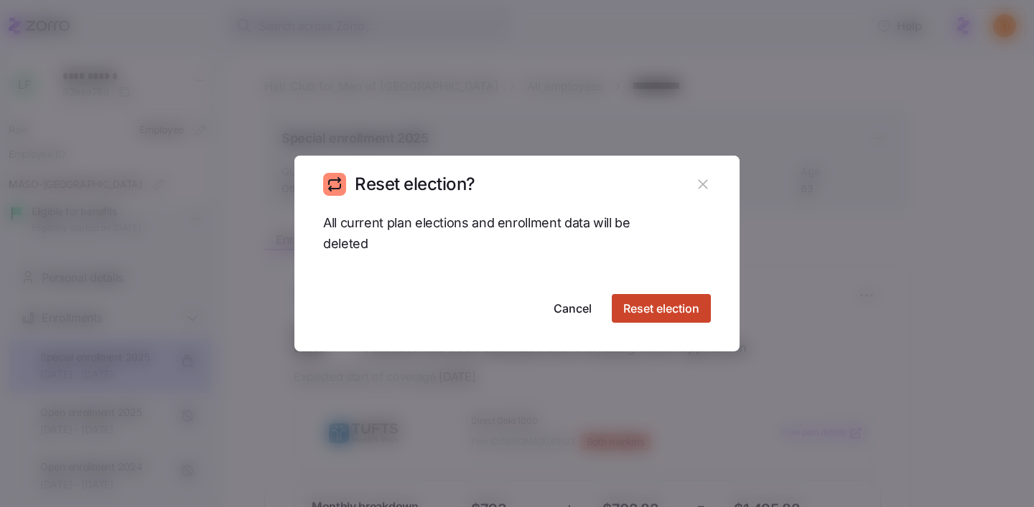
click at [669, 318] on button "Reset election" at bounding box center [661, 308] width 99 height 29
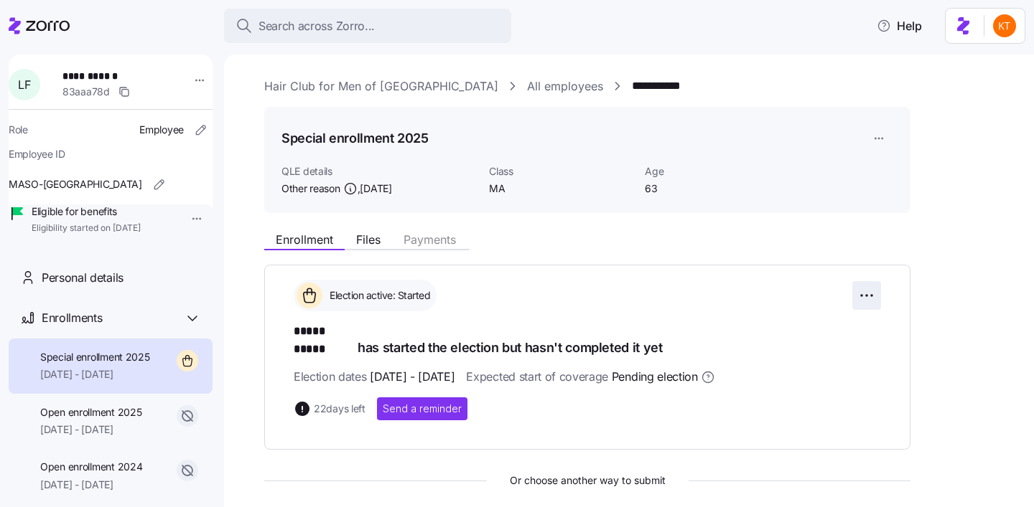
scroll to position [1, 0]
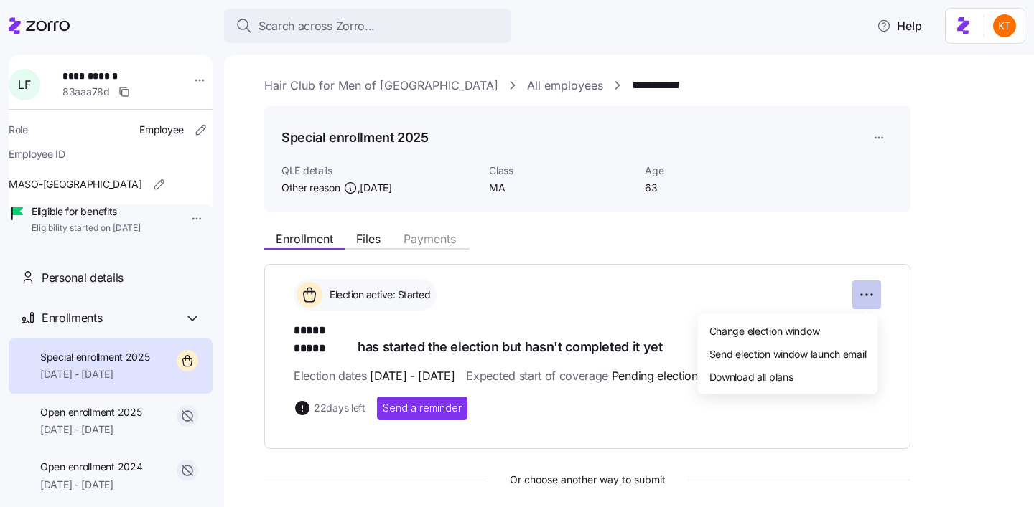
click at [864, 296] on html "**********" at bounding box center [517, 249] width 1034 height 499
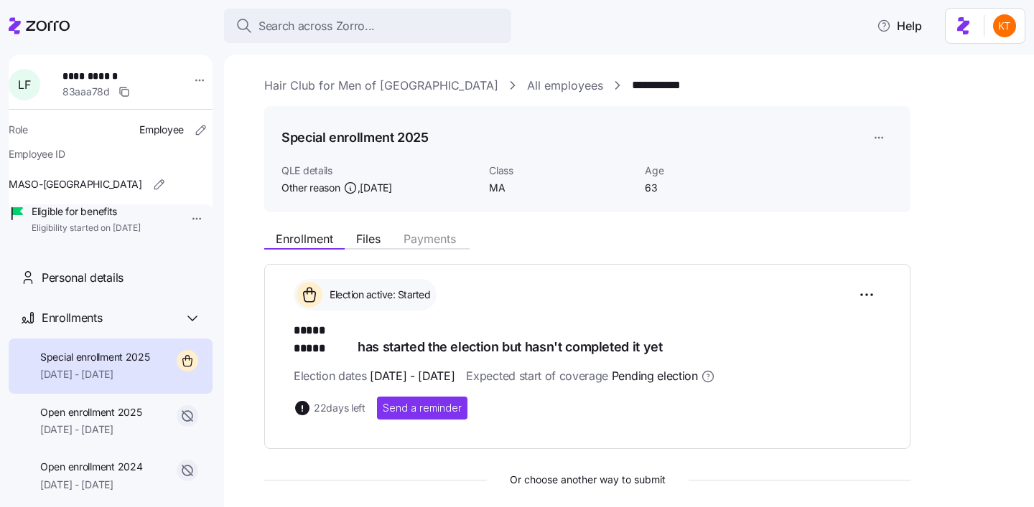
click at [940, 336] on html "**********" at bounding box center [517, 249] width 1034 height 499
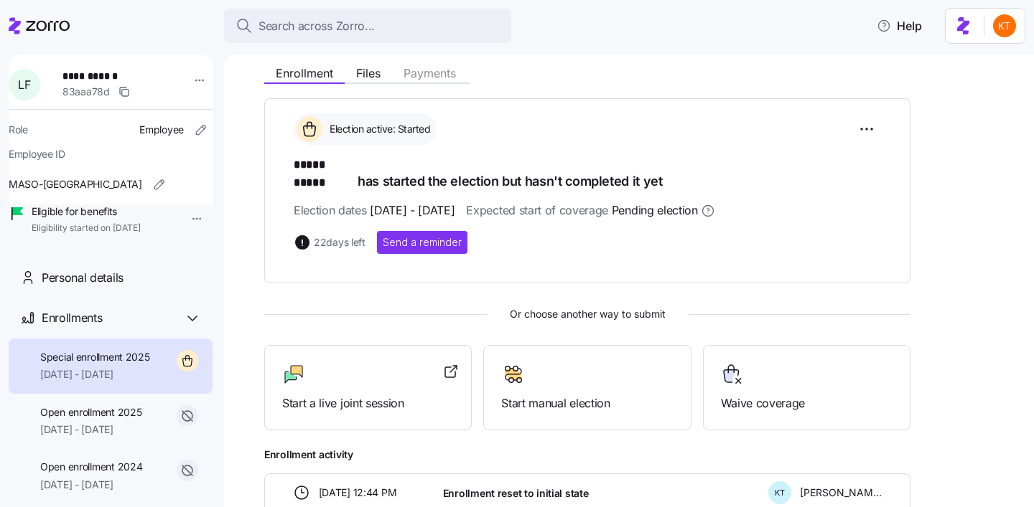
scroll to position [235, 0]
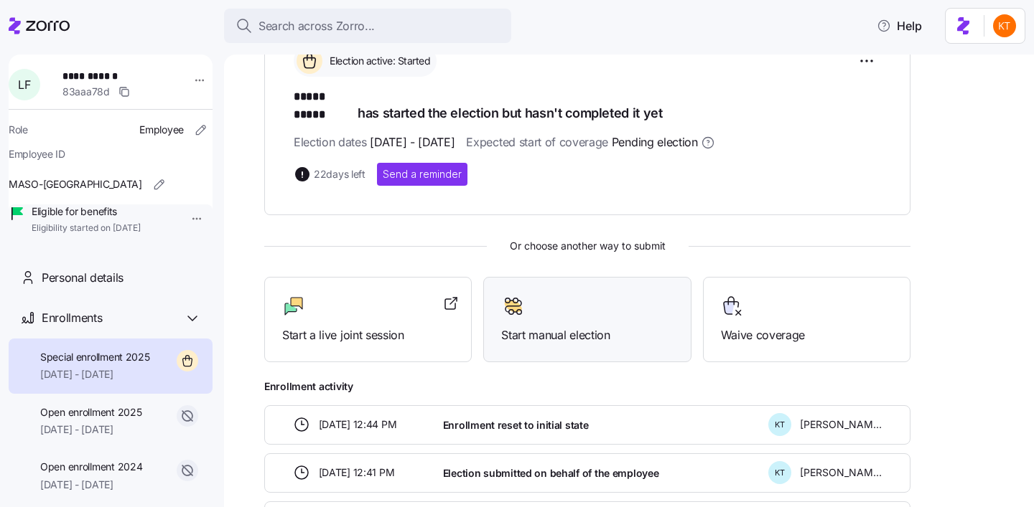
click at [587, 327] on span "Start manual election" at bounding box center [587, 336] width 172 height 18
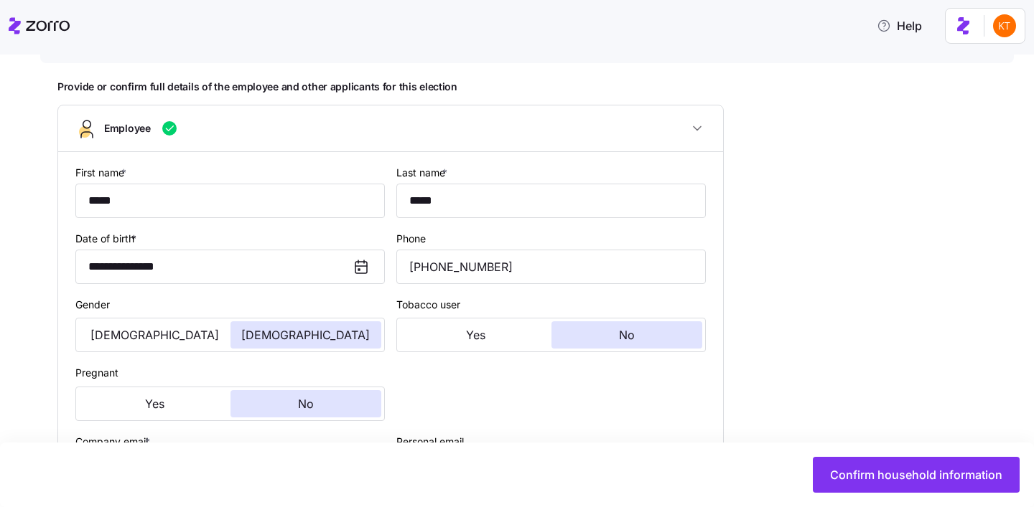
scroll to position [131, 0]
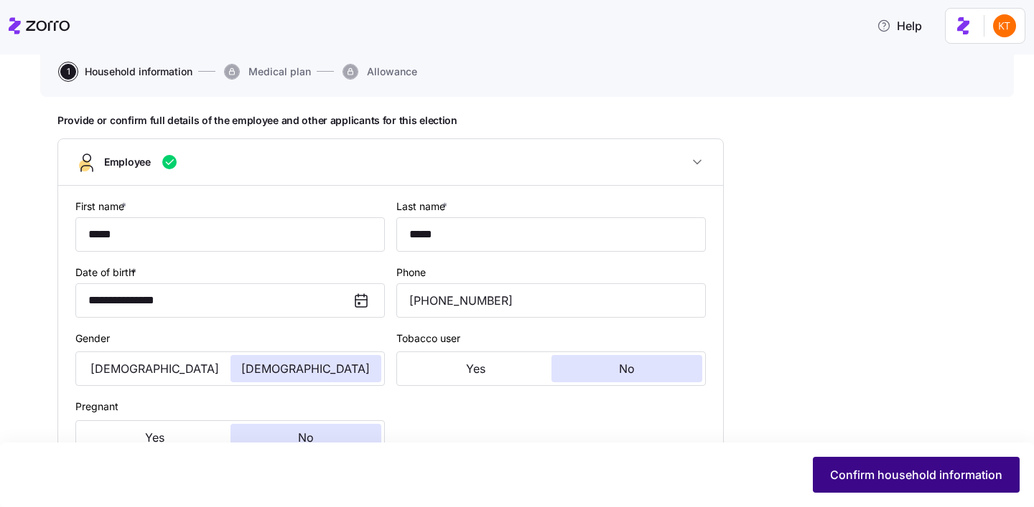
click at [866, 480] on span "Confirm household information" at bounding box center [916, 475] width 172 height 17
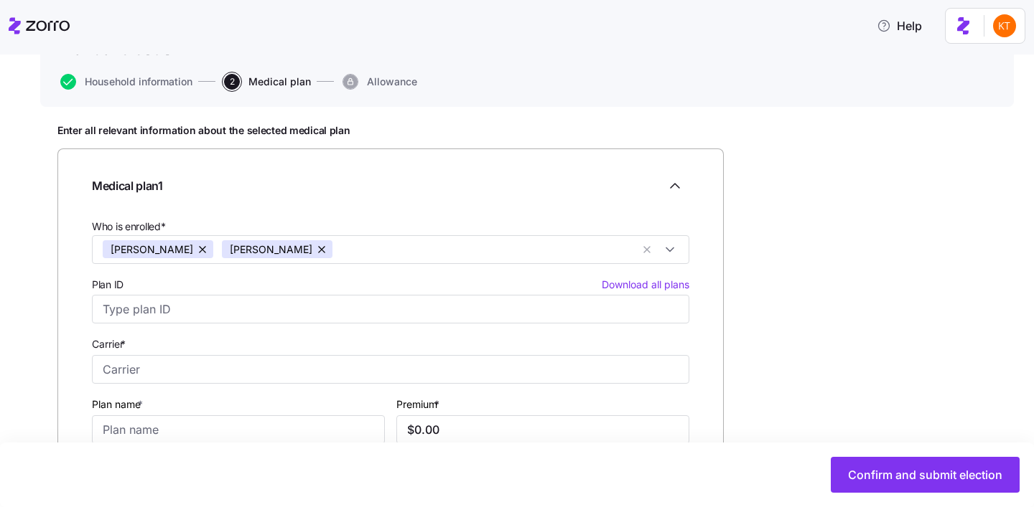
scroll to position [141, 0]
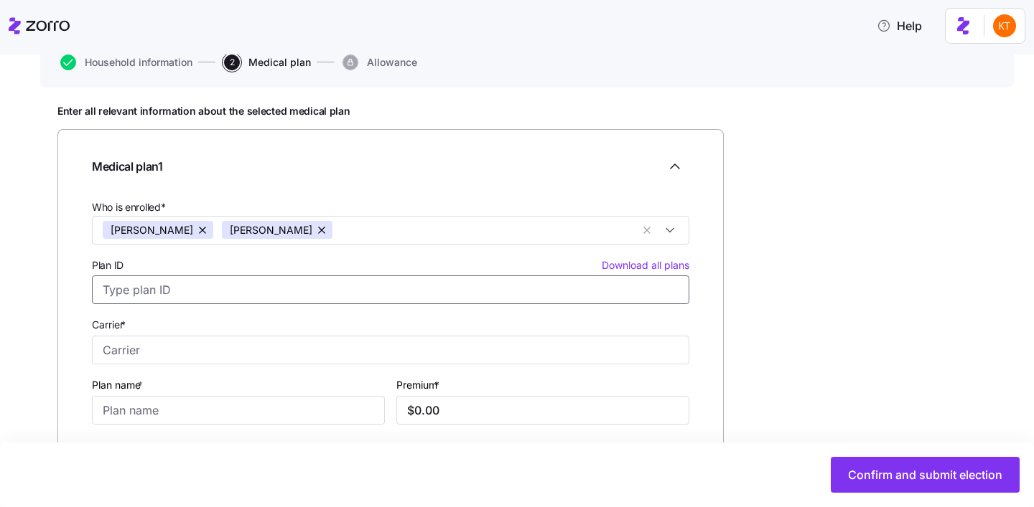
click at [195, 290] on input "Plan ID Download all plans" at bounding box center [390, 290] width 597 height 29
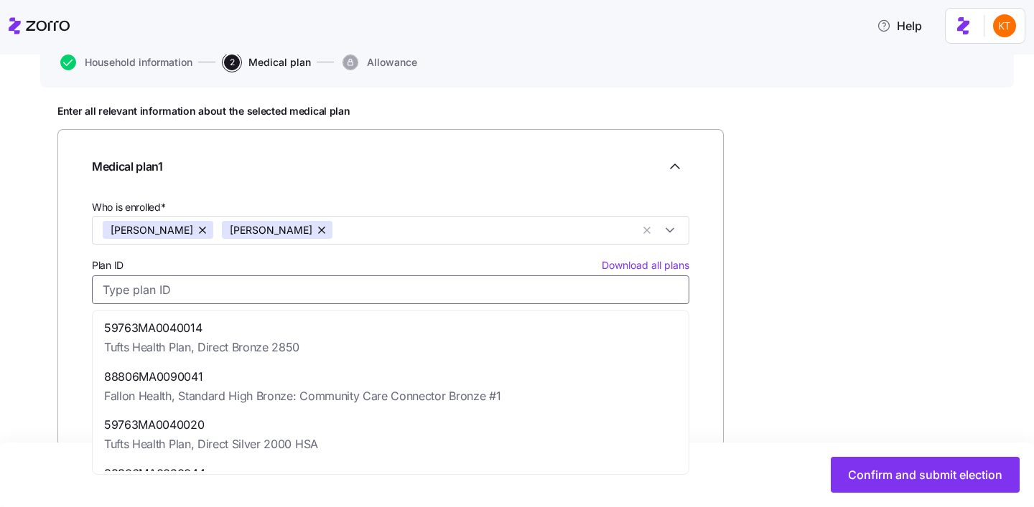
paste input "59763MA0040021"
type input "59763MA0040021"
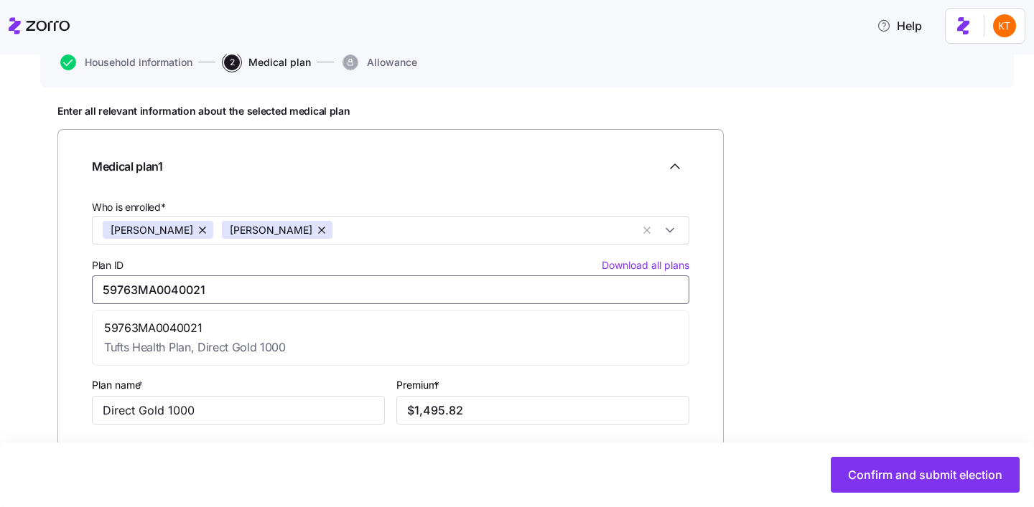
type input "Tufts Health Plan"
type input "Direct Gold 1000"
type input "$1,495.82"
click at [221, 340] on span "Tufts Health Plan, Direct Gold 1000" at bounding box center [195, 348] width 182 height 18
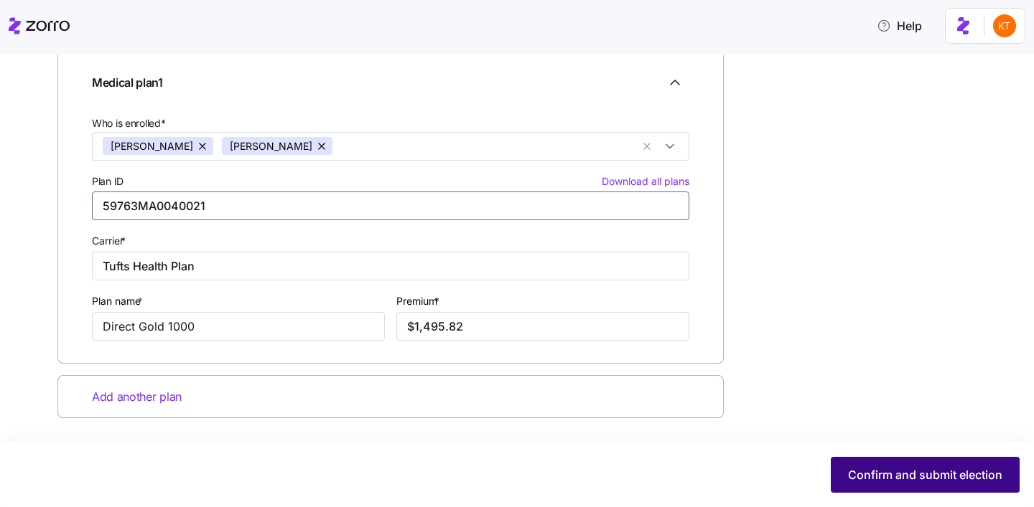
type input "59763MA0040021"
click at [942, 480] on span "Confirm and submit election" at bounding box center [925, 475] width 154 height 17
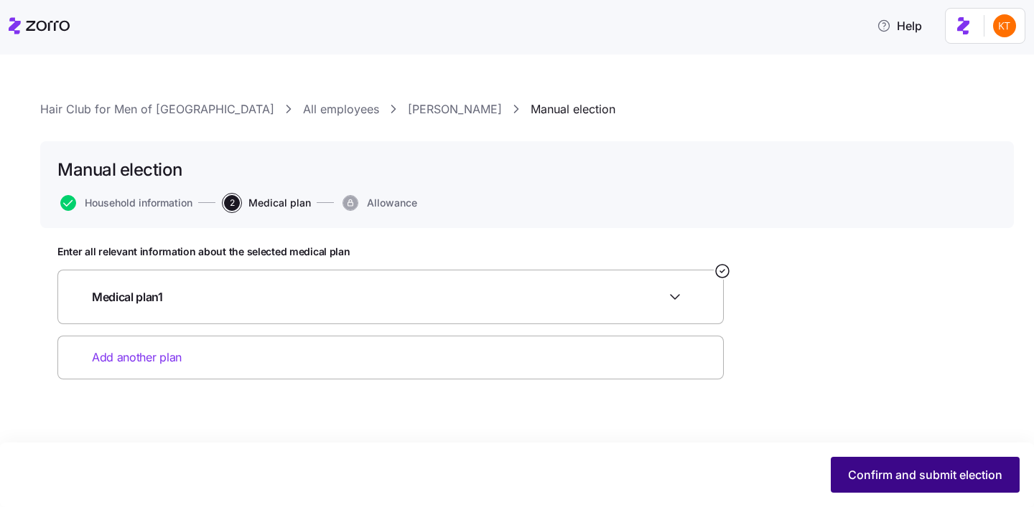
scroll to position [0, 0]
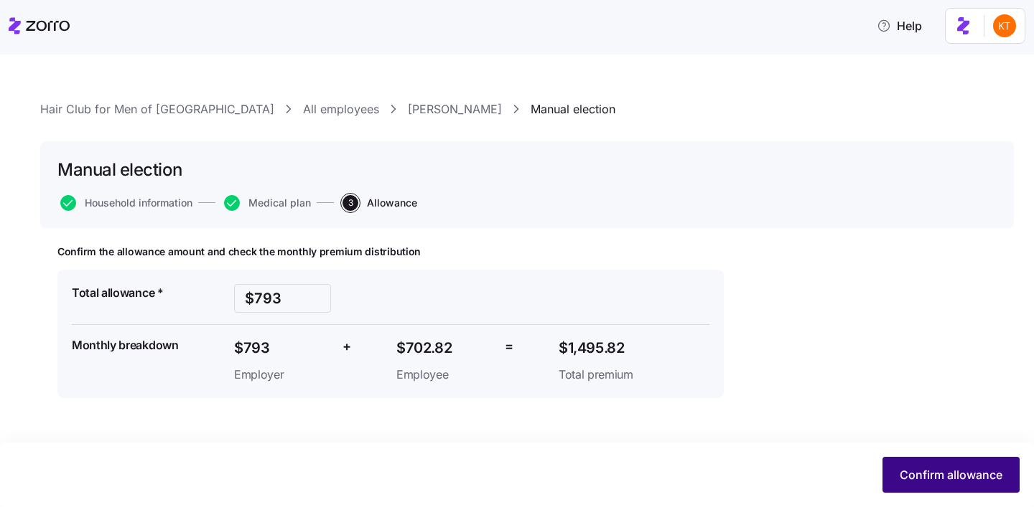
click at [907, 481] on span "Confirm allowance" at bounding box center [950, 475] width 103 height 17
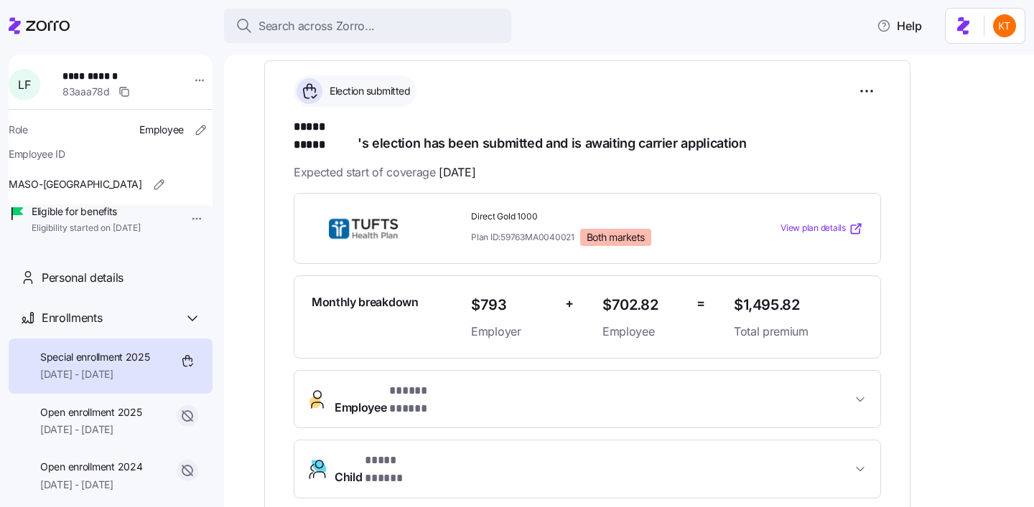
scroll to position [207, 0]
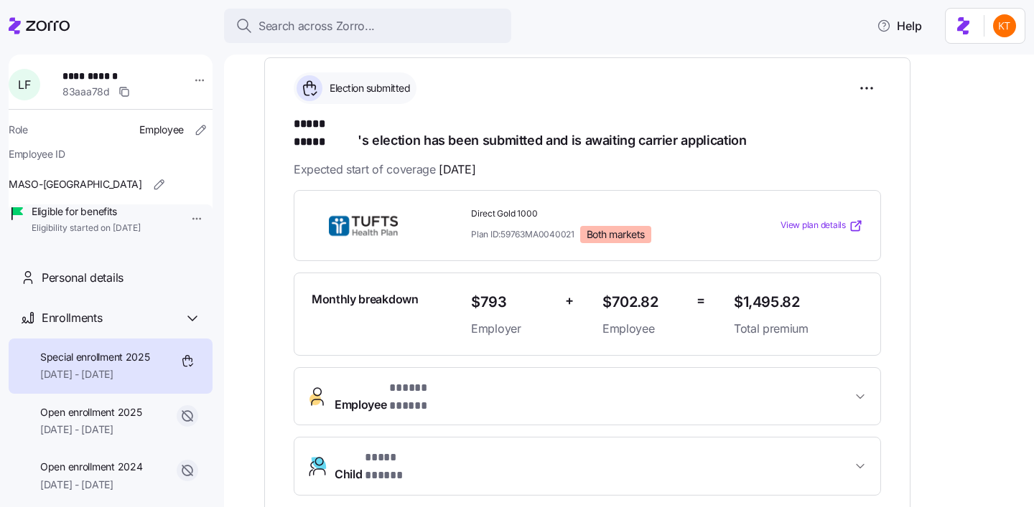
click at [831, 219] on span "View plan details" at bounding box center [812, 226] width 65 height 14
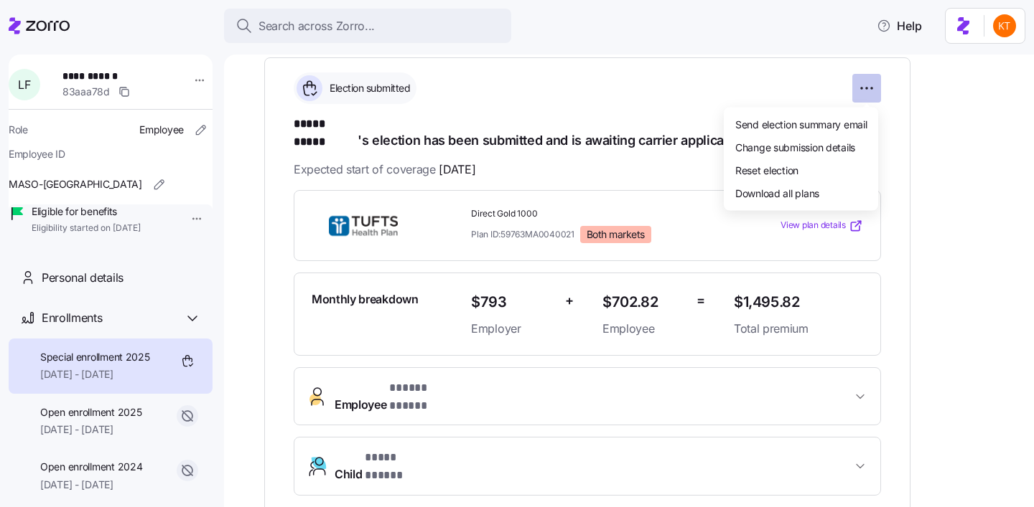
click at [871, 92] on html "**********" at bounding box center [517, 249] width 1034 height 499
click at [826, 140] on span "Change submission details" at bounding box center [795, 146] width 120 height 14
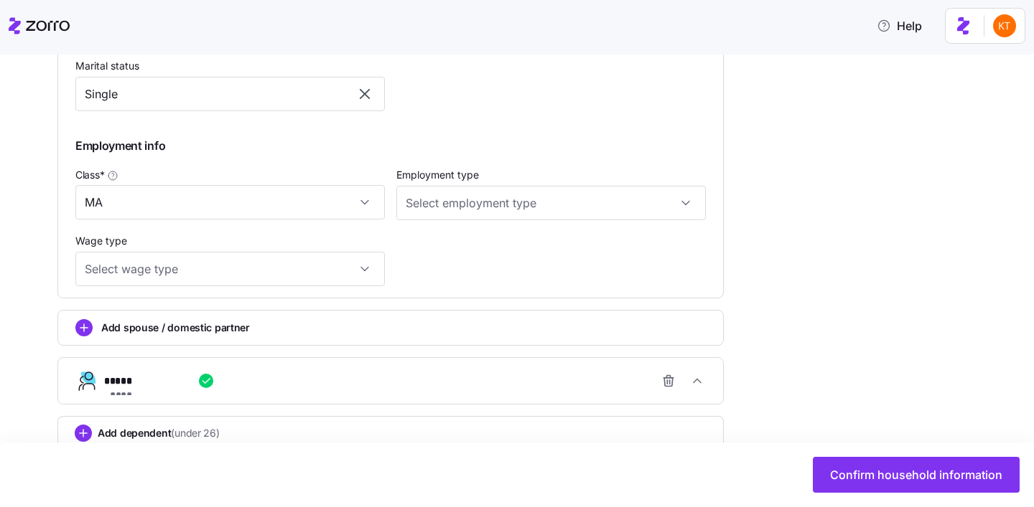
scroll to position [802, 0]
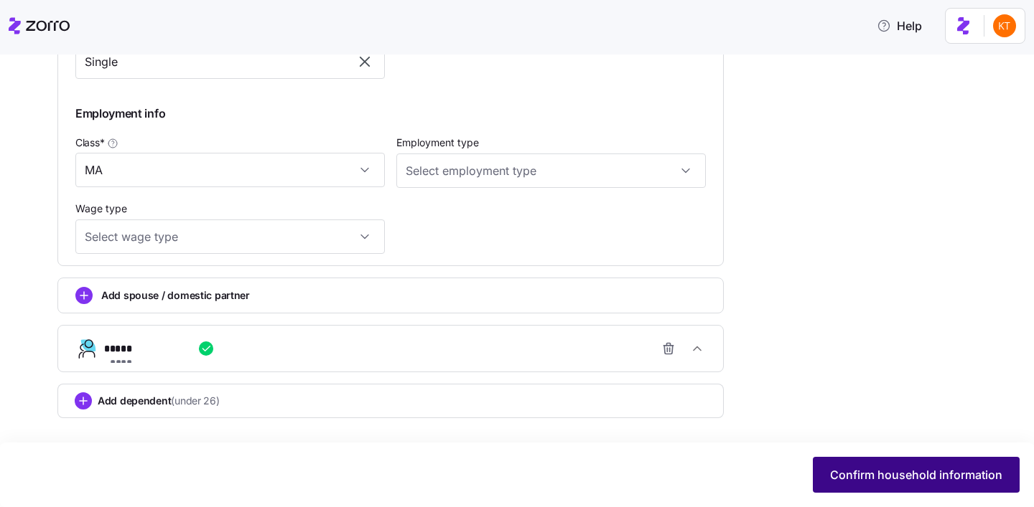
click at [840, 477] on span "Confirm household information" at bounding box center [916, 475] width 172 height 17
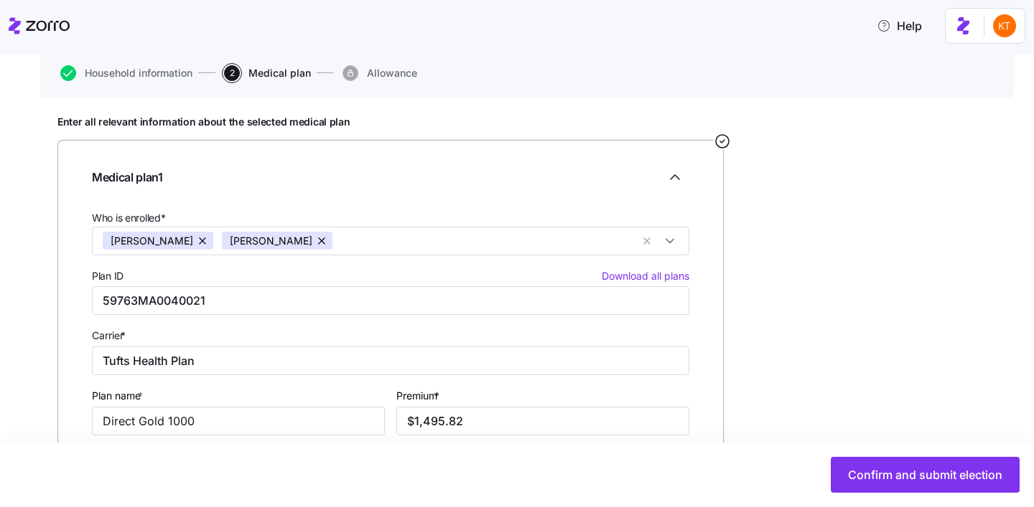
scroll to position [116, 0]
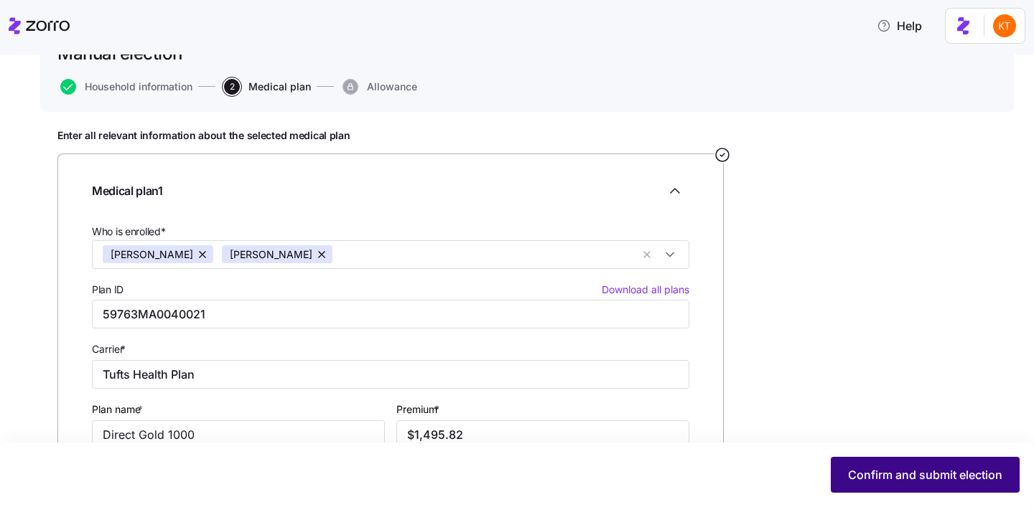
click at [841, 472] on button "Confirm and submit election" at bounding box center [925, 475] width 189 height 36
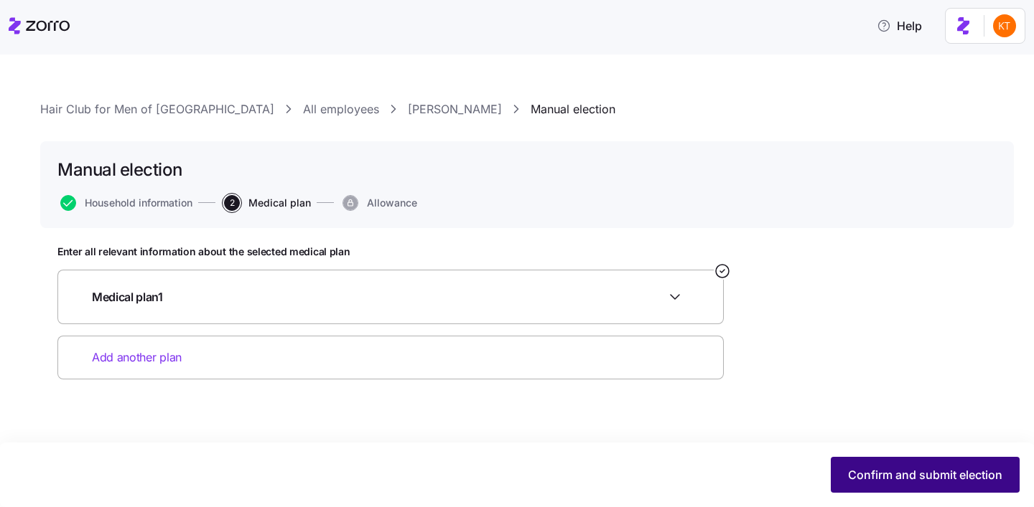
scroll to position [0, 0]
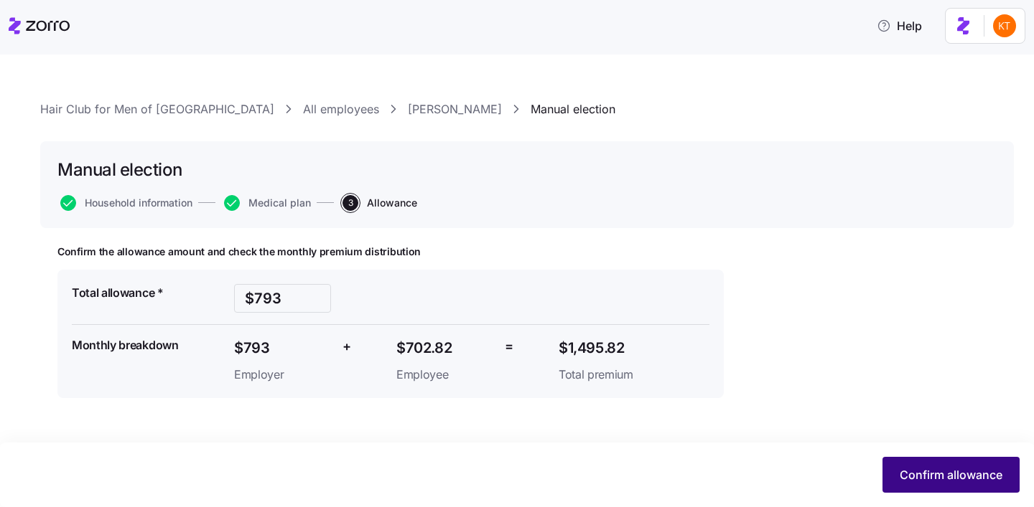
click at [937, 482] on span "Confirm allowance" at bounding box center [950, 475] width 103 height 17
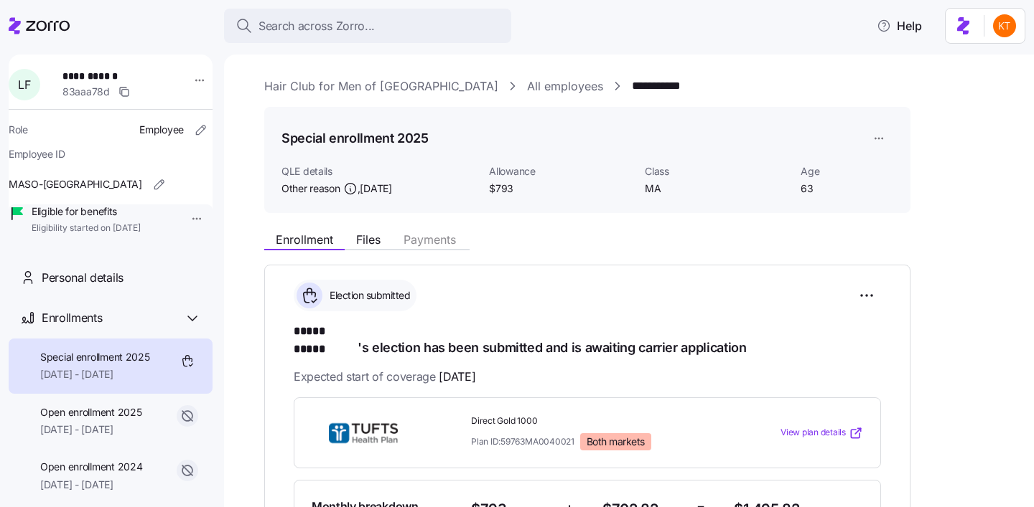
click at [458, 368] on span "[DATE]" at bounding box center [457, 377] width 37 height 18
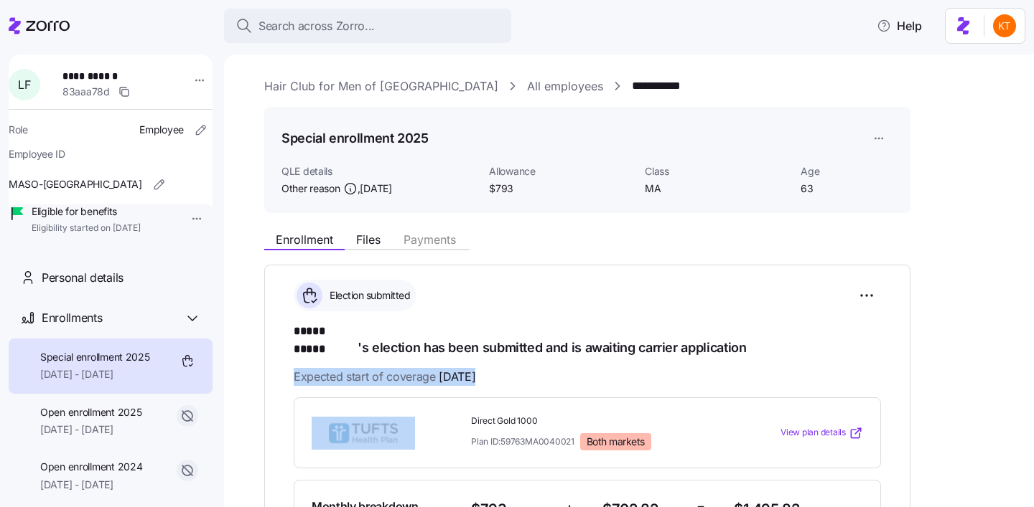
click at [458, 368] on span "[DATE]" at bounding box center [457, 377] width 37 height 18
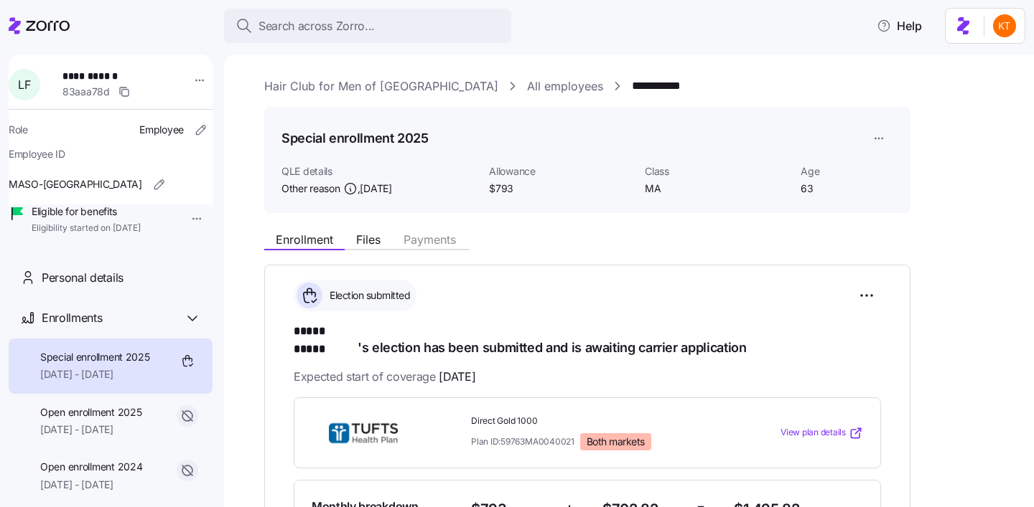
click at [149, 383] on div "Special enrollment 2025 [DATE] - [DATE]" at bounding box center [95, 366] width 110 height 32
click at [892, 136] on html "**********" at bounding box center [517, 249] width 1034 height 499
click at [907, 174] on div "Edit enrollment record" at bounding box center [927, 174] width 103 height 16
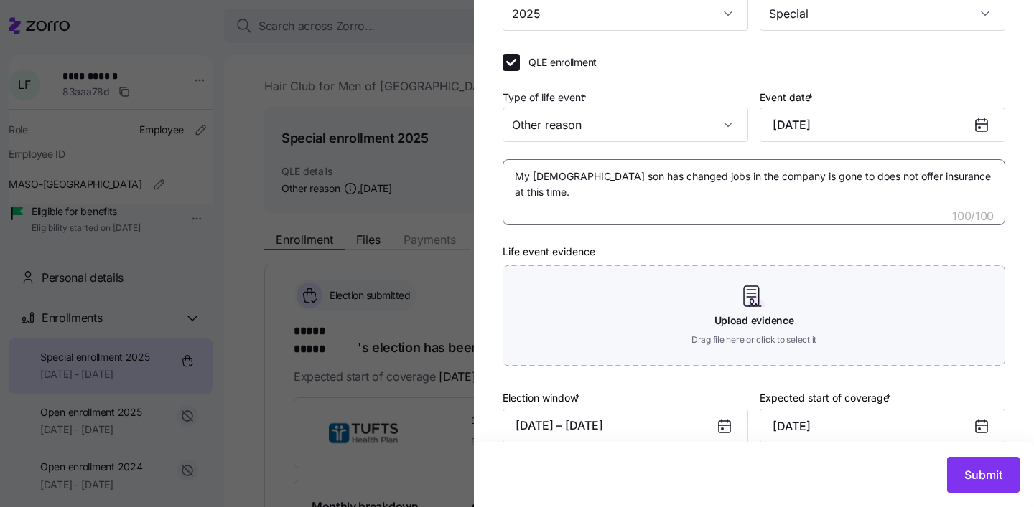
scroll to position [204, 0]
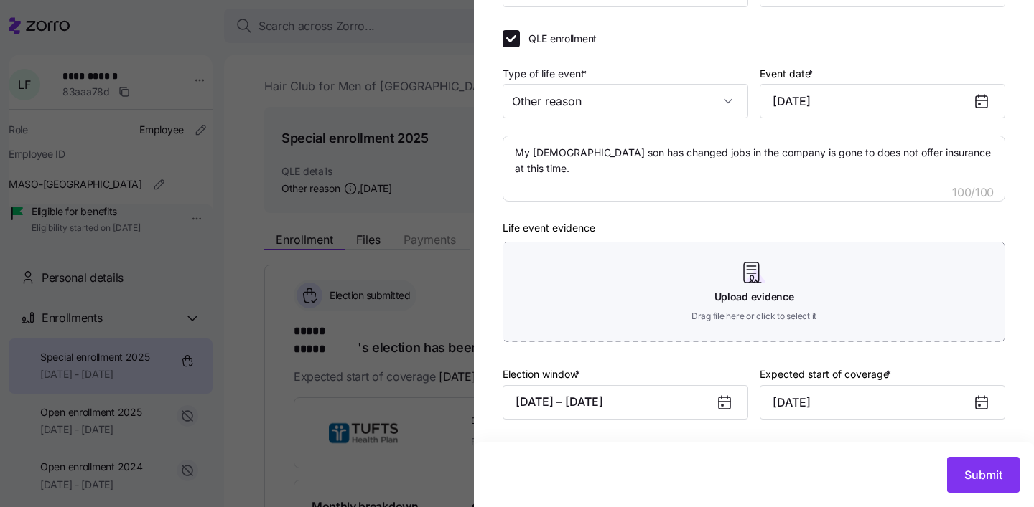
click at [976, 405] on icon at bounding box center [981, 403] width 11 height 11
click at [987, 407] on icon at bounding box center [981, 402] width 17 height 17
click at [979, 470] on span "Submit" at bounding box center [983, 475] width 38 height 17
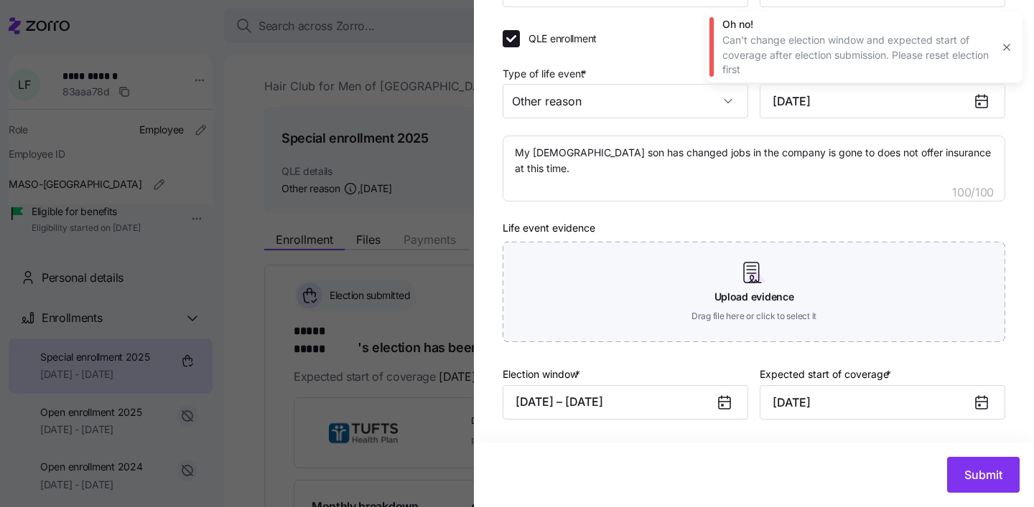
click at [728, 406] on icon at bounding box center [724, 403] width 11 height 11
click at [724, 403] on icon at bounding box center [724, 403] width 11 height 11
click at [1011, 40] on button "button" at bounding box center [1006, 47] width 20 height 20
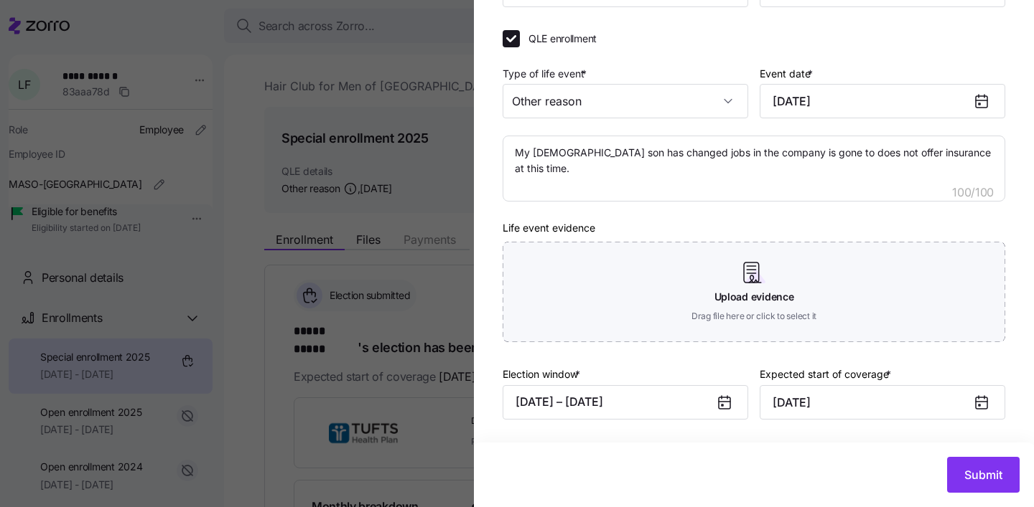
scroll to position [0, 0]
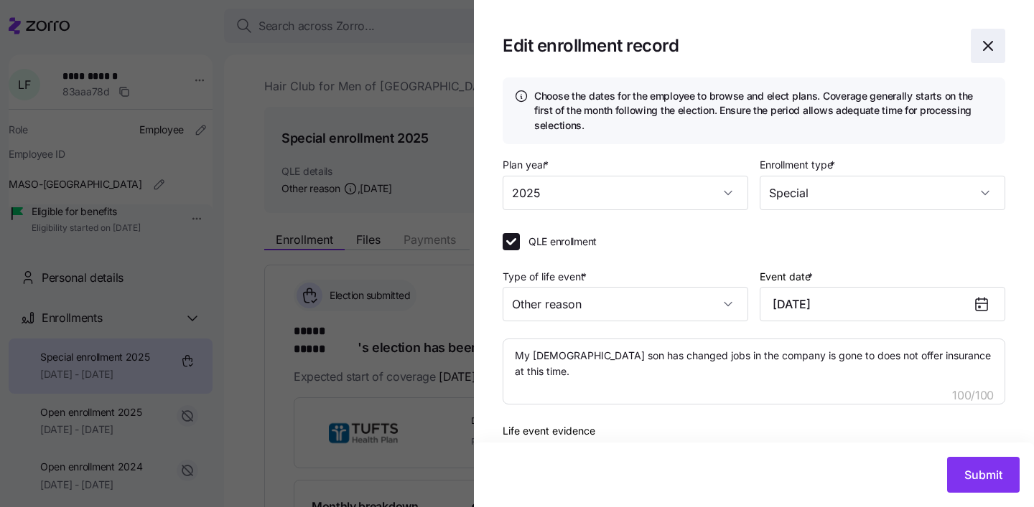
click at [986, 49] on icon "button" at bounding box center [987, 45] width 17 height 17
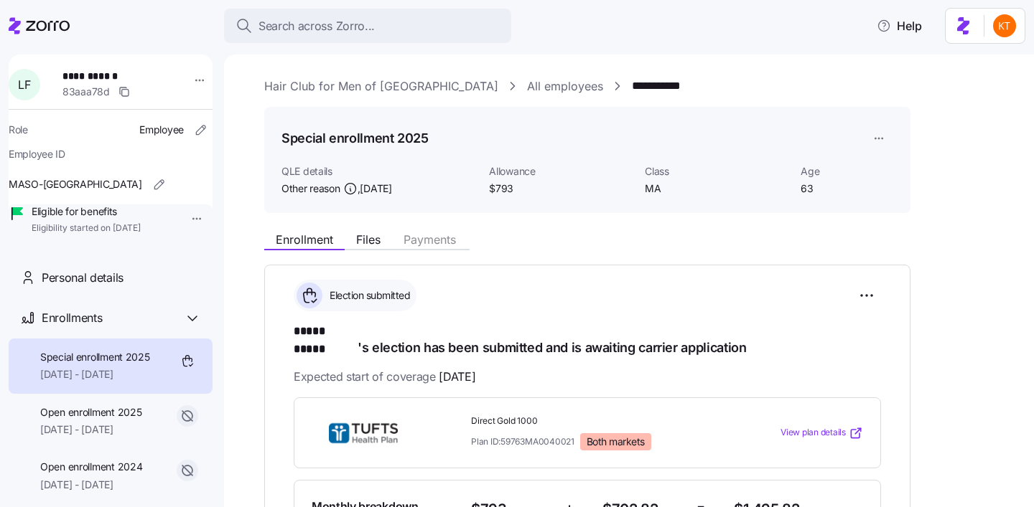
scroll to position [17, 0]
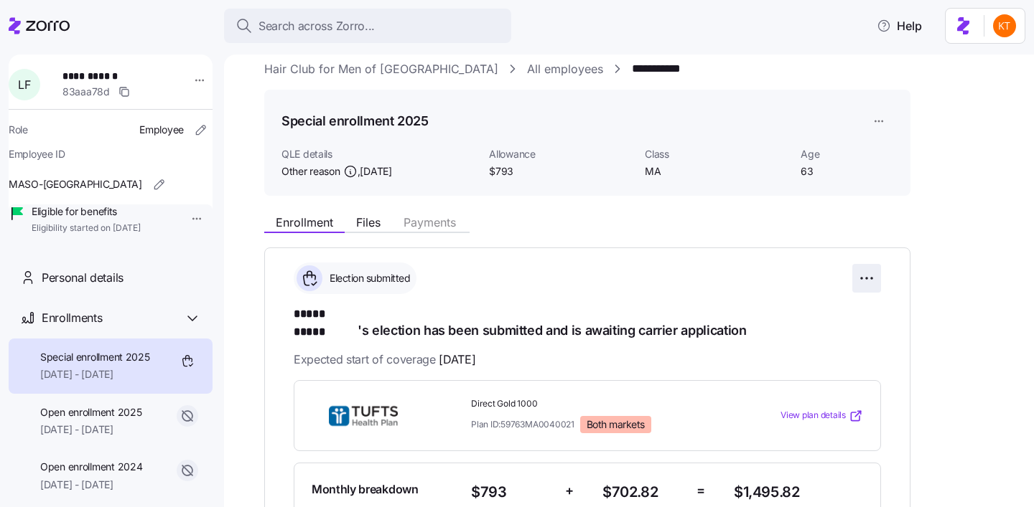
click at [861, 285] on html "**********" at bounding box center [517, 249] width 1034 height 499
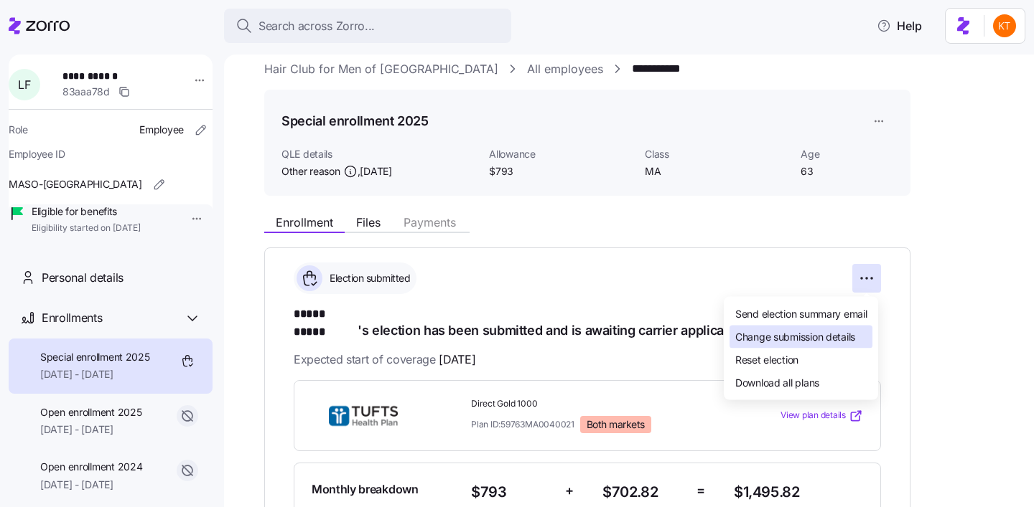
click at [814, 347] on div "Change submission details" at bounding box center [800, 337] width 143 height 23
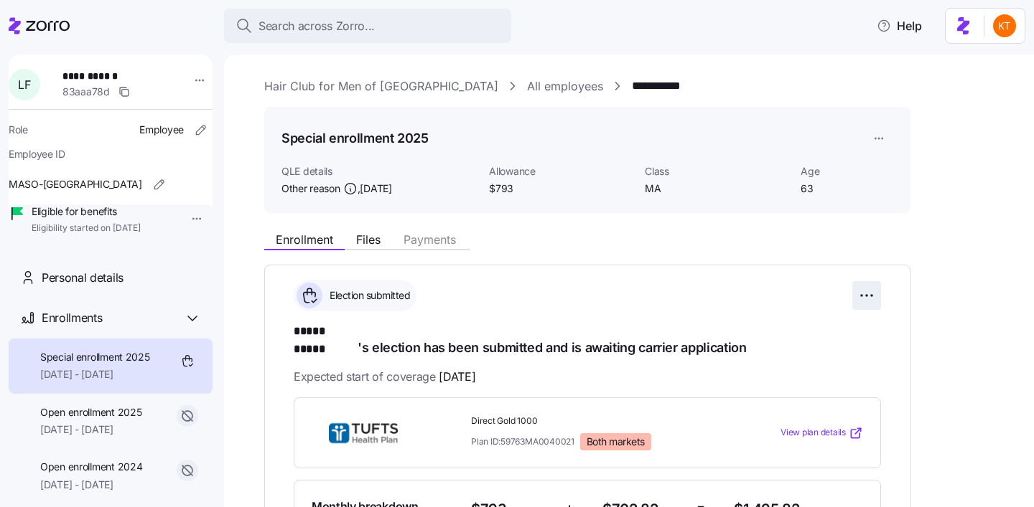
click at [867, 284] on html "**********" at bounding box center [517, 249] width 1034 height 499
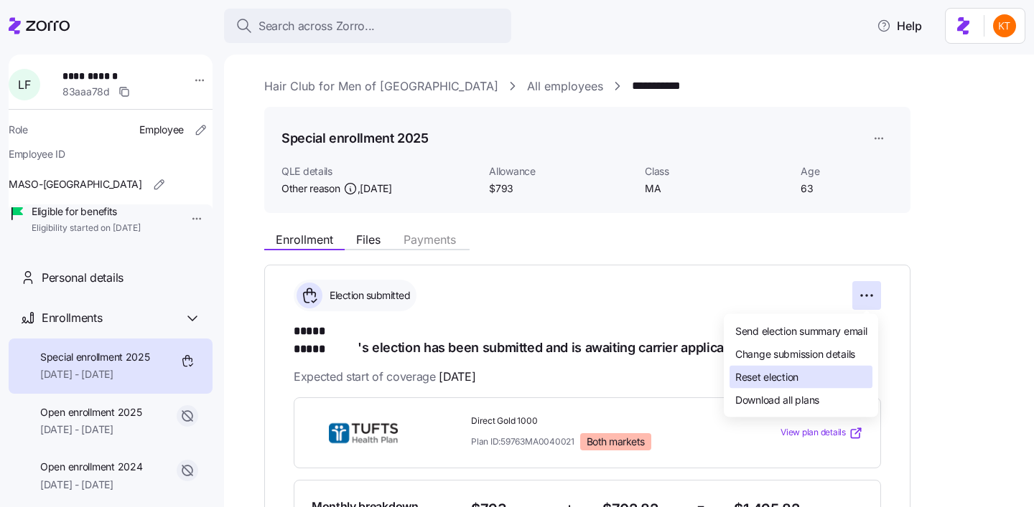
click at [792, 370] on span "Reset election" at bounding box center [766, 377] width 63 height 14
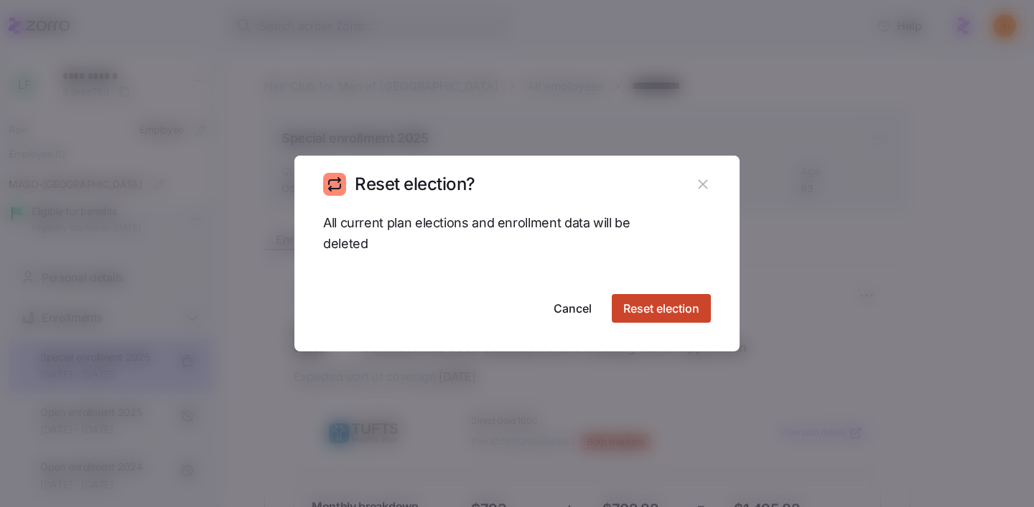
click at [663, 296] on button "Reset election" at bounding box center [661, 308] width 99 height 29
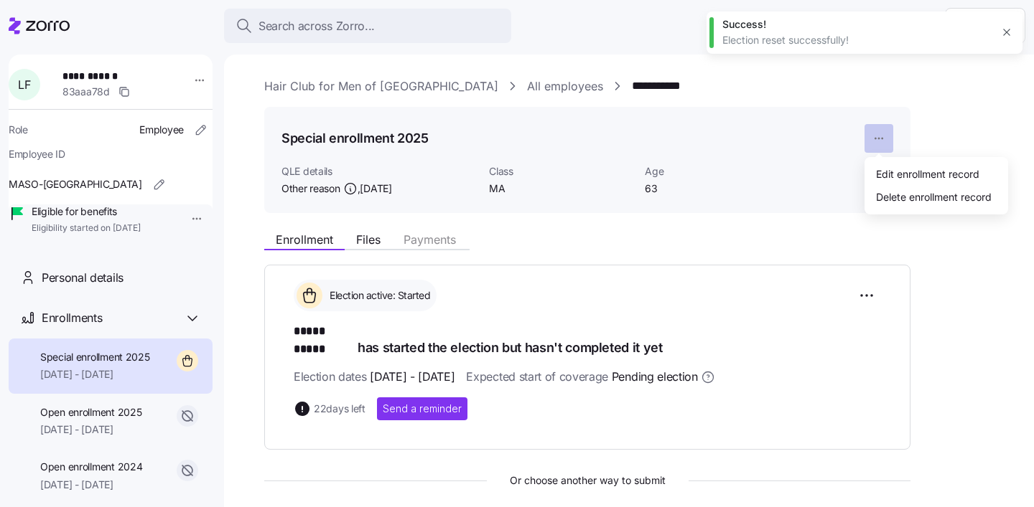
click at [869, 134] on html "**********" at bounding box center [517, 249] width 1034 height 499
click at [894, 174] on div "Edit enrollment record" at bounding box center [927, 174] width 103 height 16
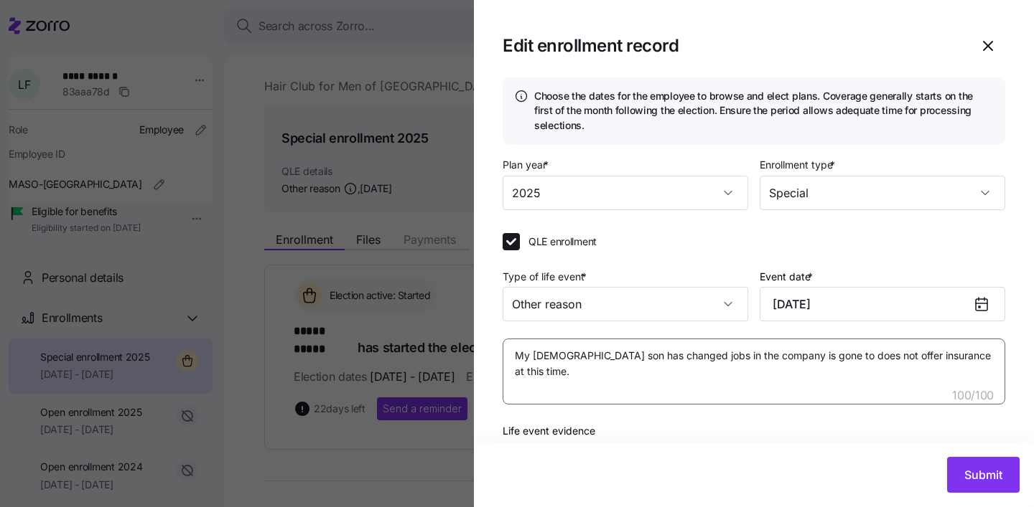
scroll to position [204, 0]
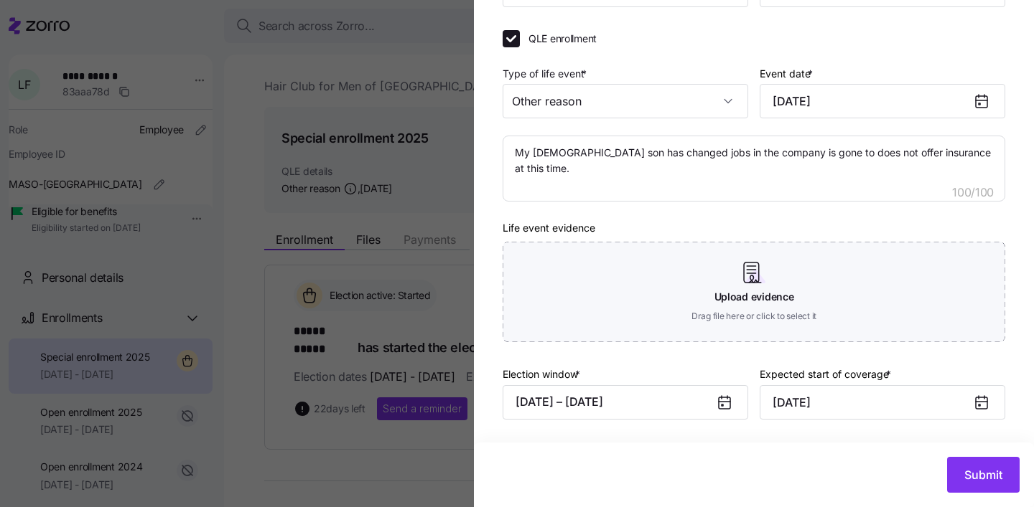
click at [731, 408] on icon at bounding box center [724, 402] width 17 height 17
click at [719, 403] on icon at bounding box center [724, 403] width 11 height 11
click at [724, 405] on icon at bounding box center [724, 403] width 11 height 11
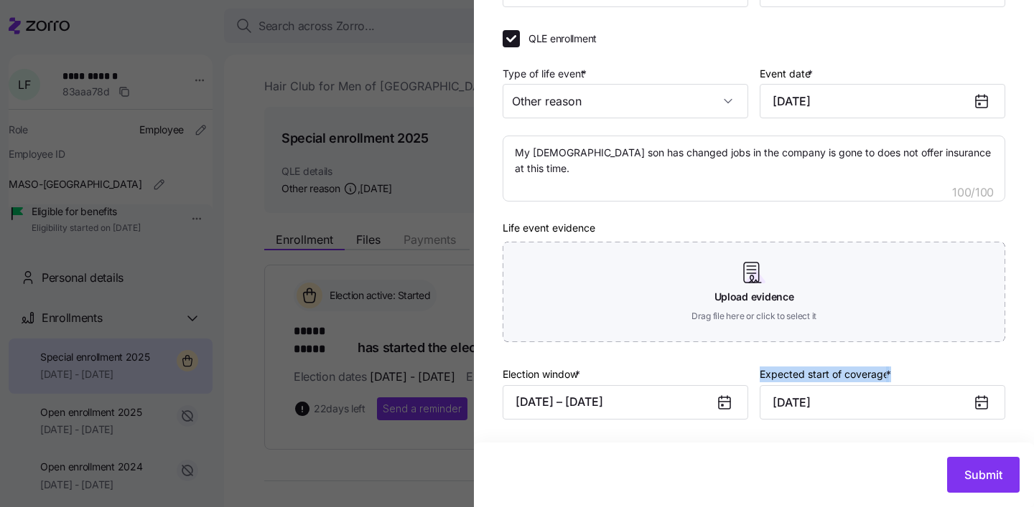
click at [724, 405] on icon at bounding box center [724, 403] width 11 height 11
click at [619, 406] on button "[DATE] – [DATE]" at bounding box center [624, 402] width 245 height 34
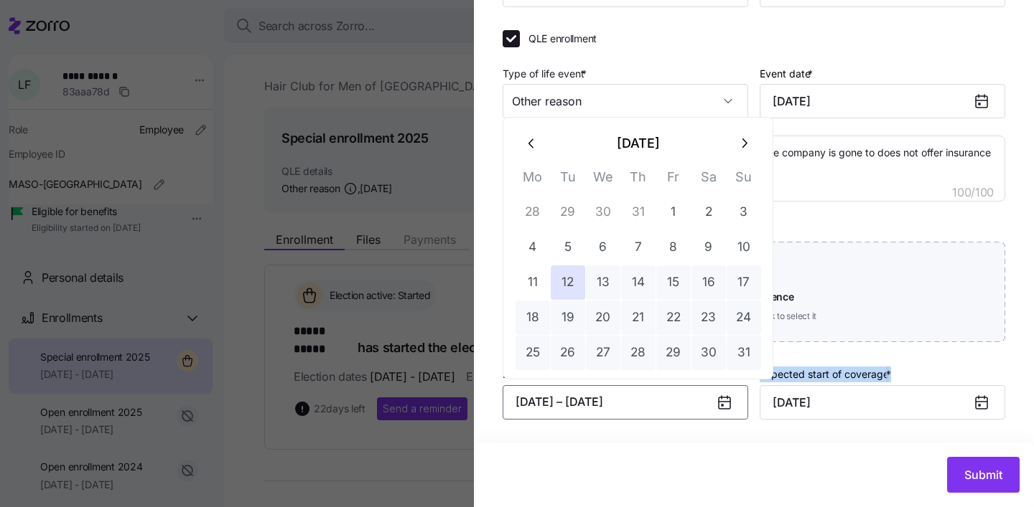
click at [744, 153] on button "button" at bounding box center [743, 143] width 34 height 34
click at [530, 146] on icon "button" at bounding box center [532, 144] width 16 height 16
click at [715, 284] on button "16" at bounding box center [708, 283] width 34 height 34
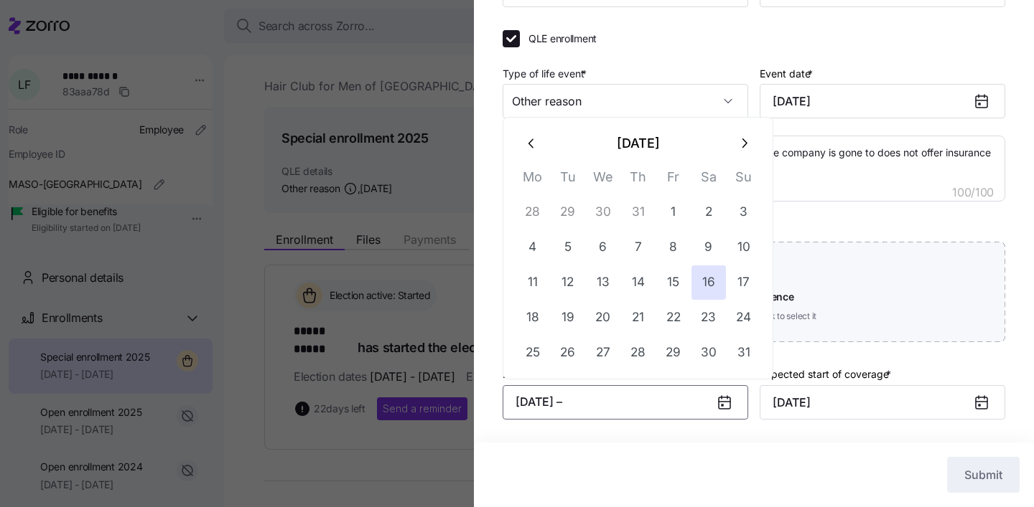
click at [724, 411] on div at bounding box center [730, 402] width 34 height 33
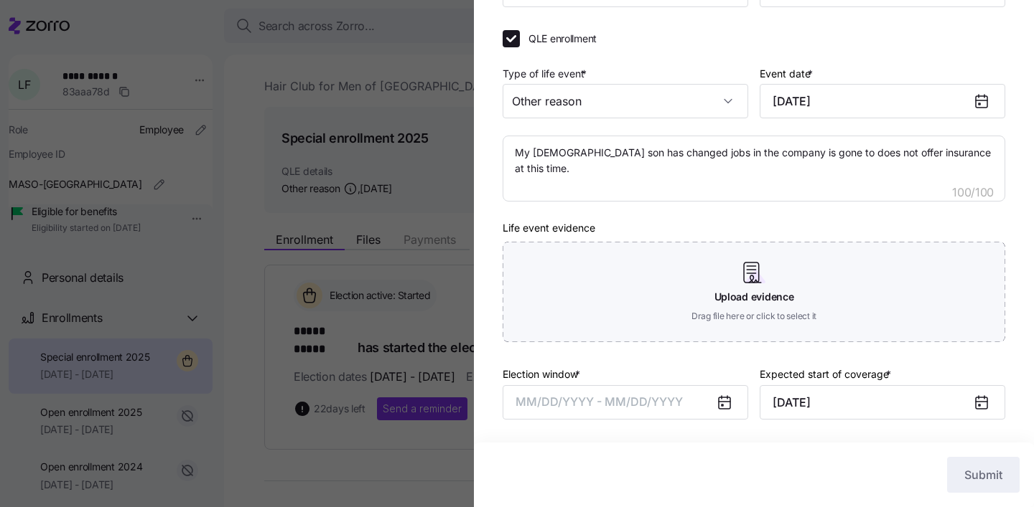
click at [724, 408] on icon at bounding box center [724, 403] width 11 height 11
click at [670, 403] on span "MM/DD/YYYY - MM/DD/YYYY" at bounding box center [598, 402] width 167 height 14
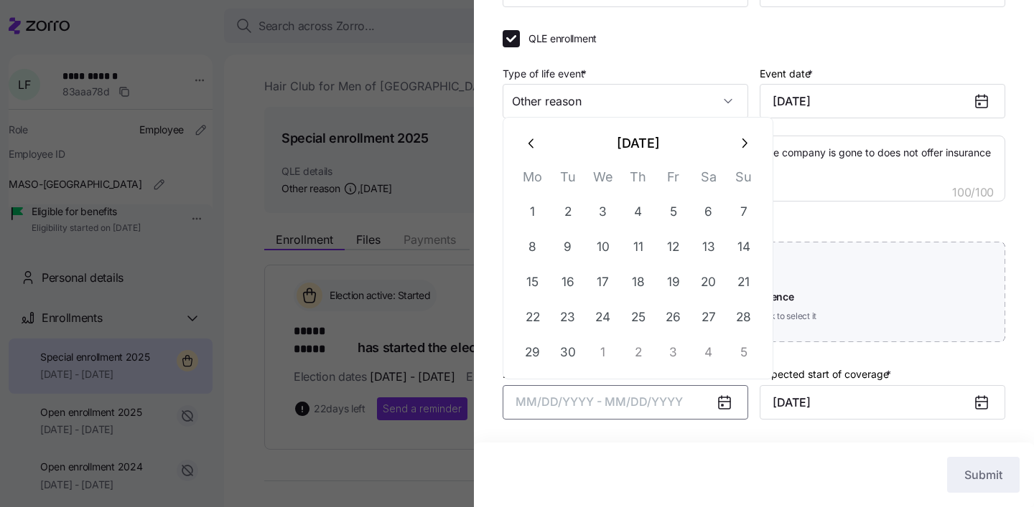
click at [543, 151] on button "button" at bounding box center [532, 143] width 34 height 34
click at [703, 290] on button "16" at bounding box center [708, 283] width 34 height 34
click at [749, 151] on button "button" at bounding box center [743, 143] width 34 height 34
click at [609, 291] on button "17" at bounding box center [603, 283] width 34 height 34
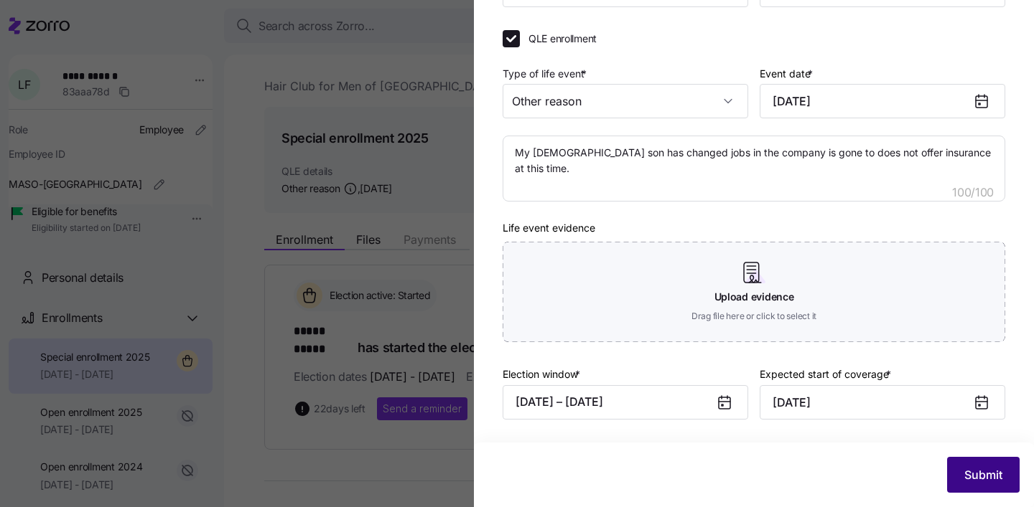
click at [974, 483] on span "Submit" at bounding box center [983, 475] width 38 height 17
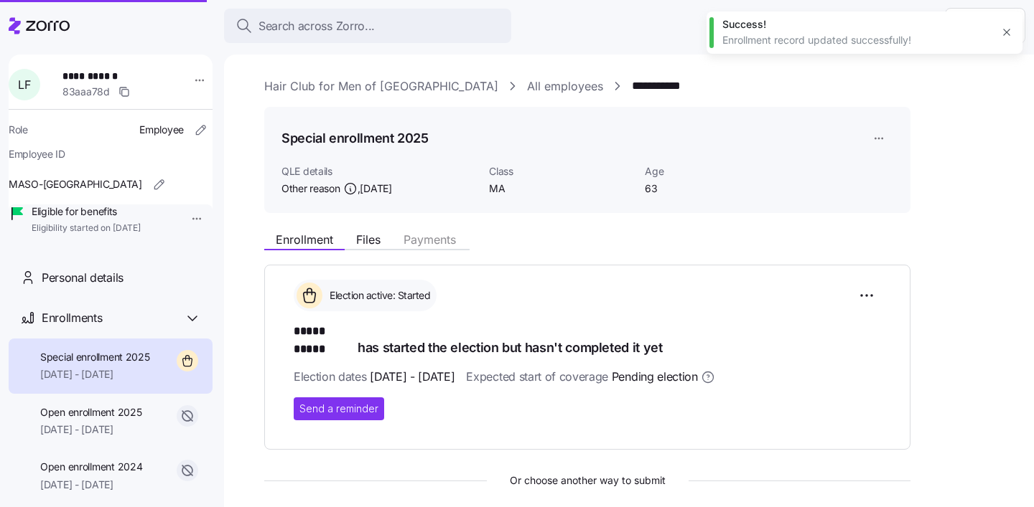
type textarea "x"
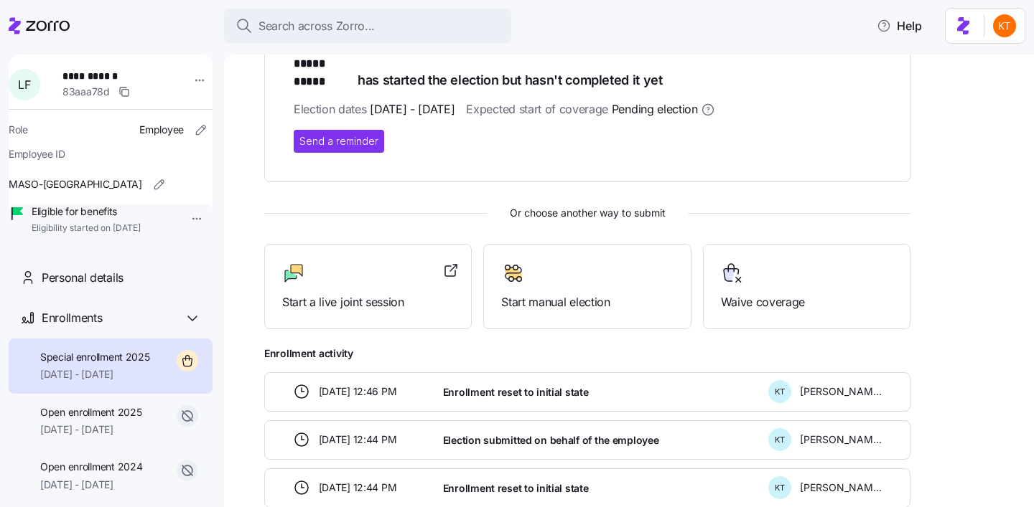
scroll to position [280, 0]
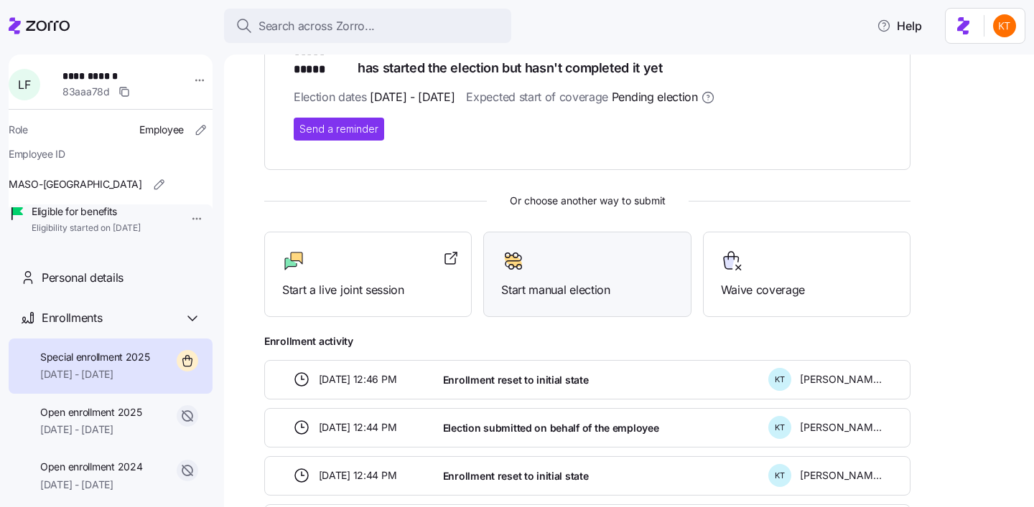
click at [619, 255] on div at bounding box center [587, 261] width 172 height 23
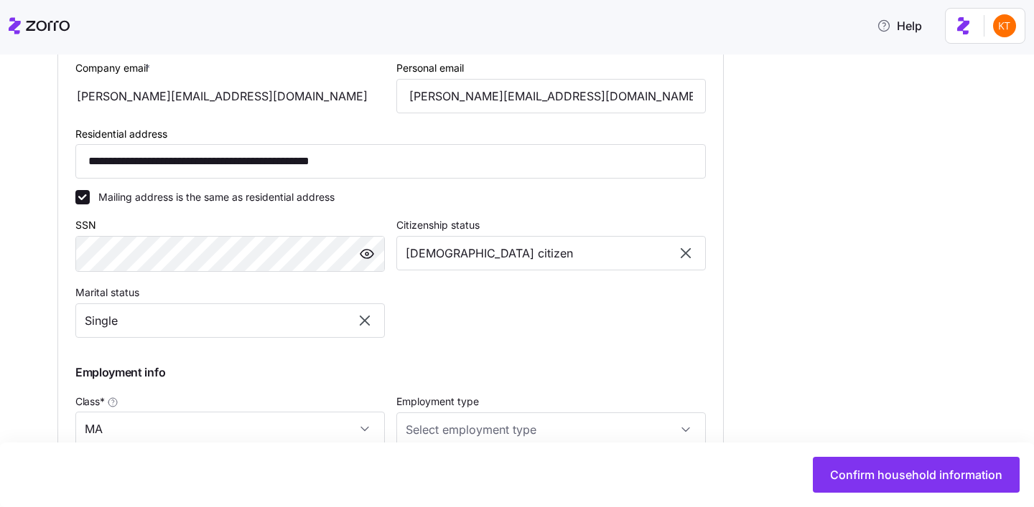
scroll to position [802, 0]
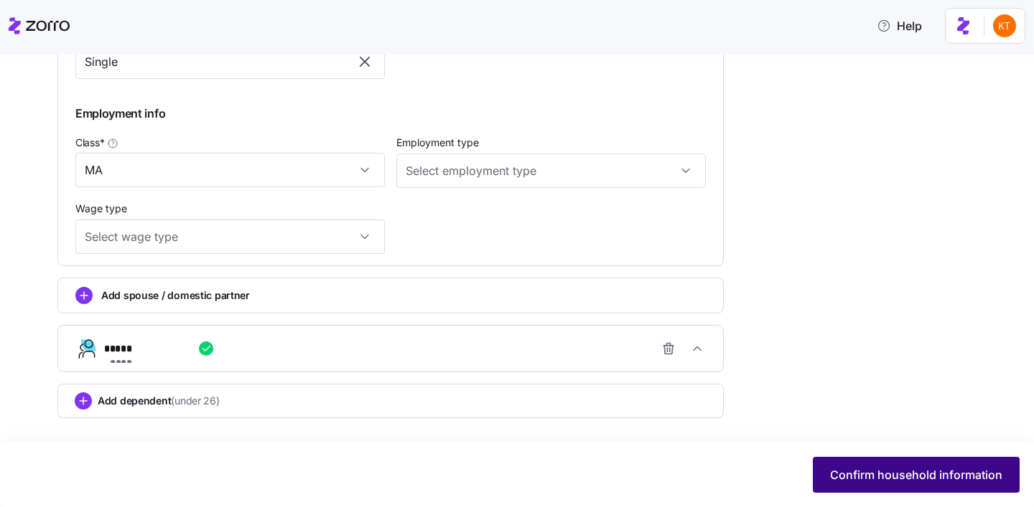
click at [859, 479] on span "Confirm household information" at bounding box center [916, 475] width 172 height 17
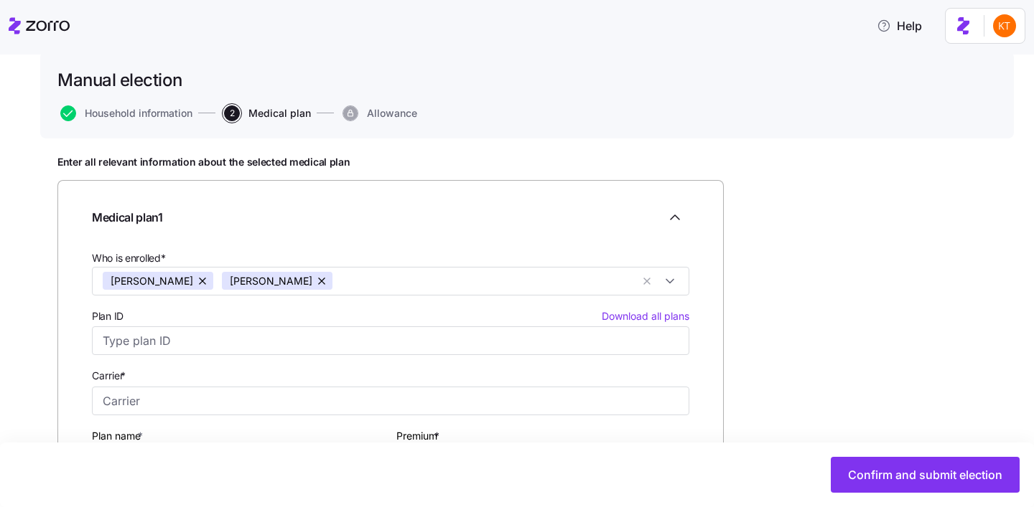
scroll to position [94, 0]
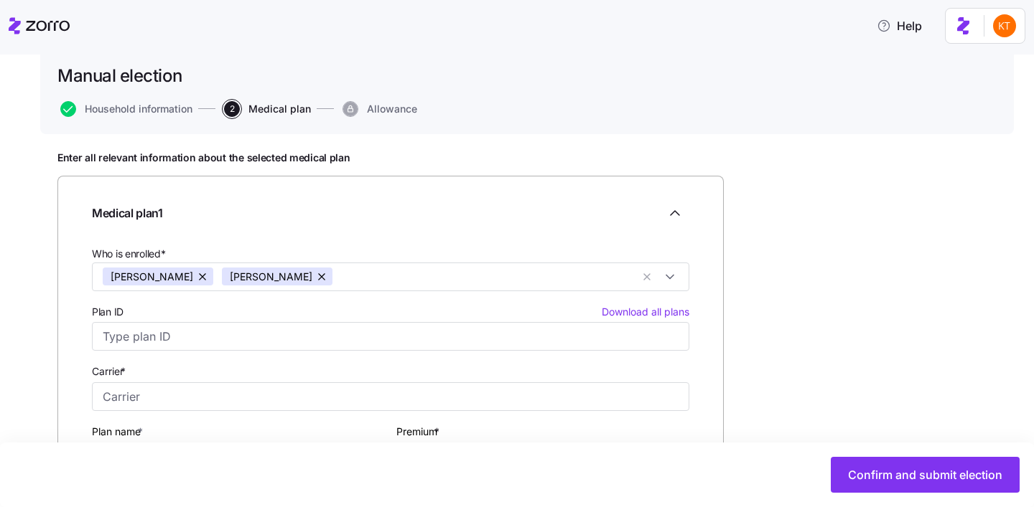
click at [563, 351] on div "Plan ID Download all plans" at bounding box center [390, 327] width 609 height 60
click at [557, 340] on input "Plan ID Download all plans" at bounding box center [390, 336] width 597 height 29
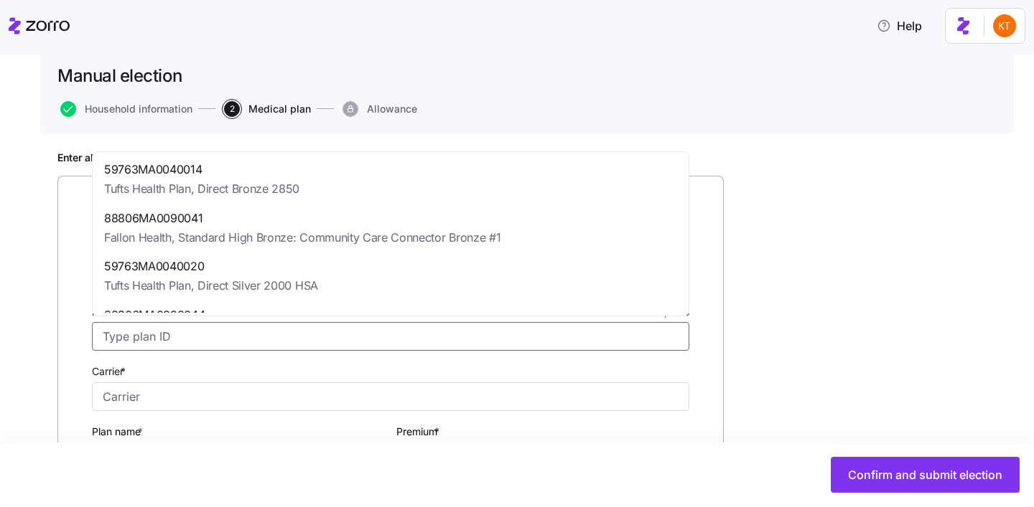
paste input "59763MA0040021"
type input "59763MA0040021"
type input "Tufts Health Plan"
type input "Direct Gold 1000"
type input "$1,495.82"
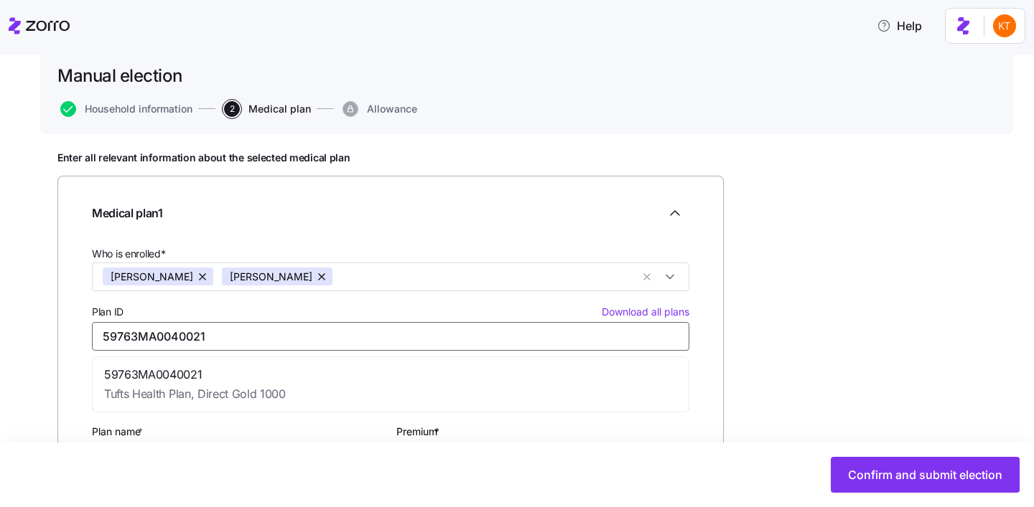
click at [291, 393] on div "59763MA0040021 Tufts Health Plan, Direct Gold 1000" at bounding box center [390, 384] width 590 height 49
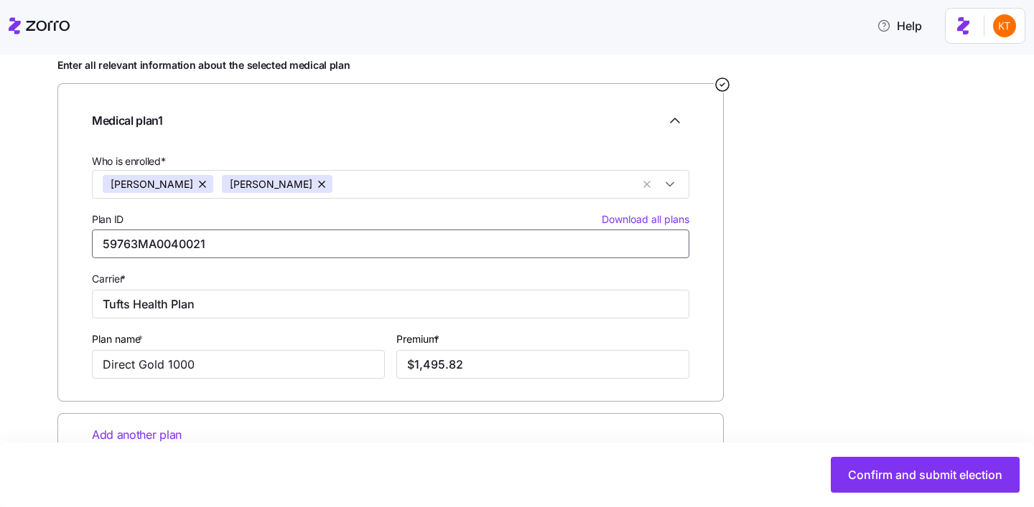
scroll to position [225, 0]
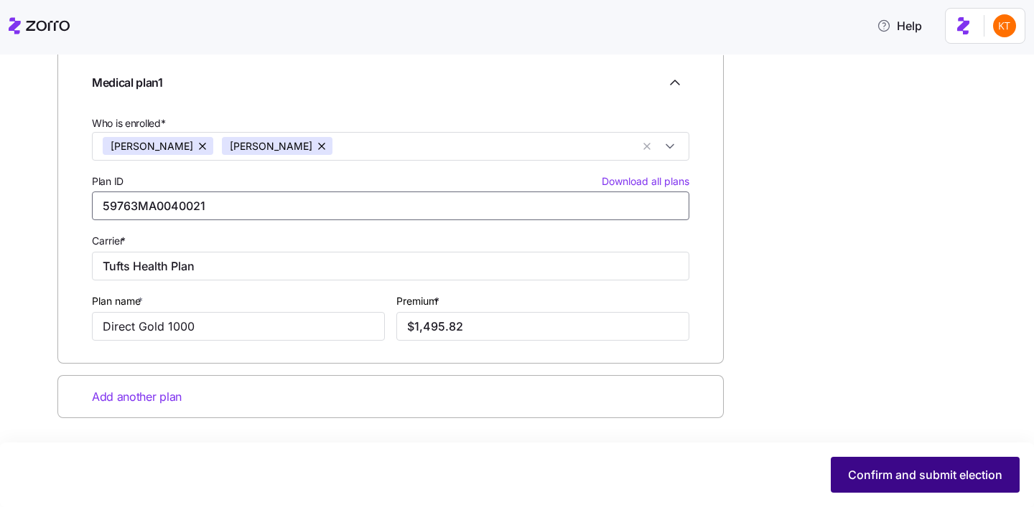
type input "59763MA0040021"
click at [873, 467] on span "Confirm and submit election" at bounding box center [925, 475] width 154 height 17
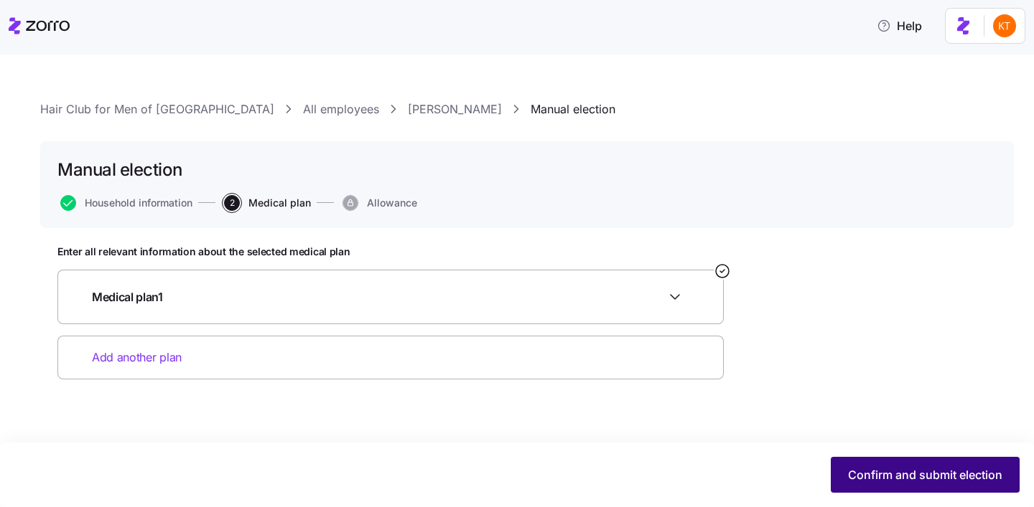
scroll to position [0, 0]
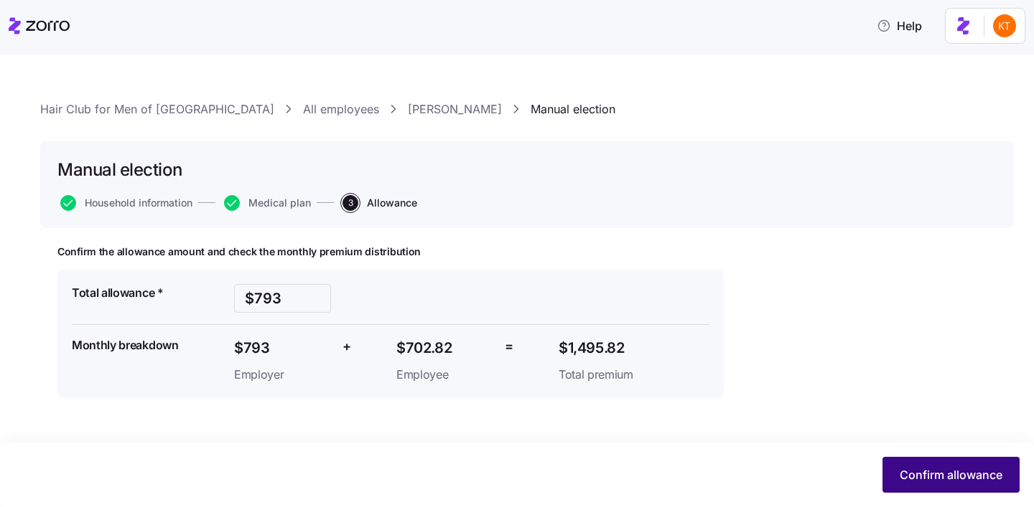
click at [940, 479] on span "Confirm allowance" at bounding box center [950, 475] width 103 height 17
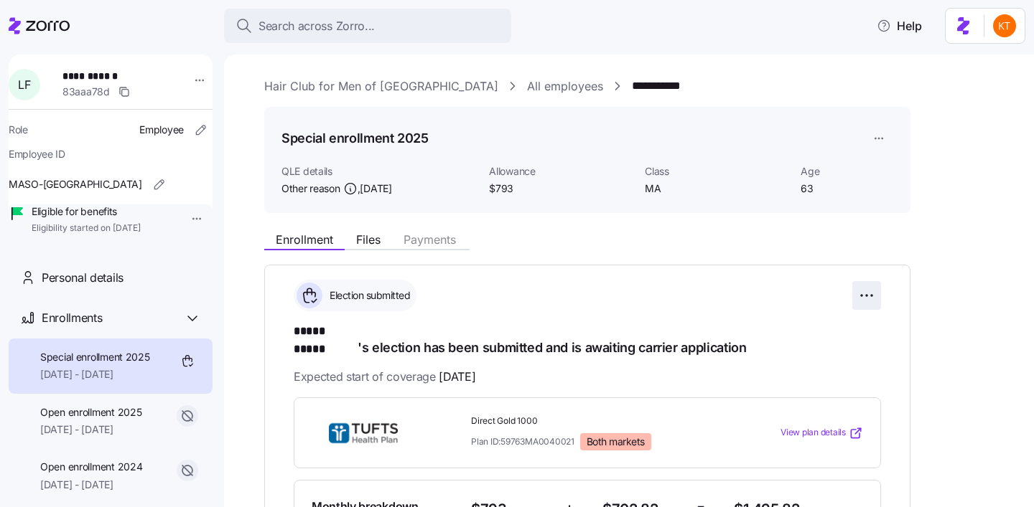
click at [871, 300] on html "**********" at bounding box center [517, 249] width 1034 height 499
click at [871, 144] on html "**********" at bounding box center [517, 249] width 1034 height 499
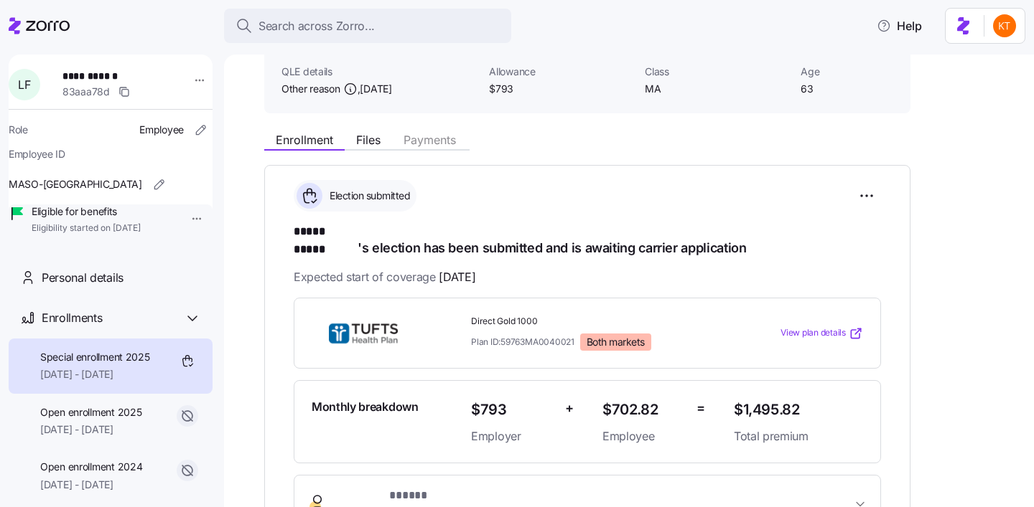
scroll to position [98, 0]
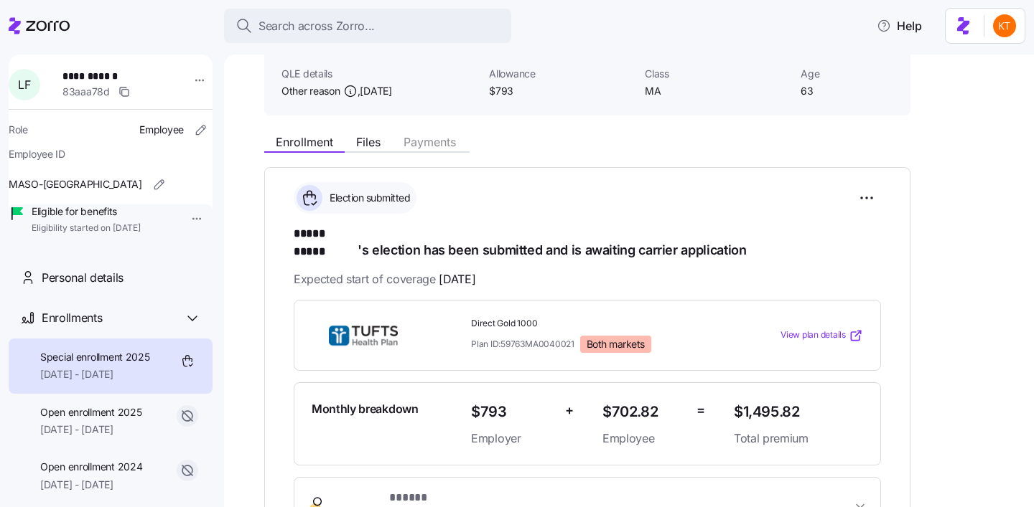
click at [128, 382] on span "[DATE] - [DATE]" at bounding box center [95, 375] width 110 height 14
click at [383, 139] on button "Files" at bounding box center [368, 142] width 47 height 17
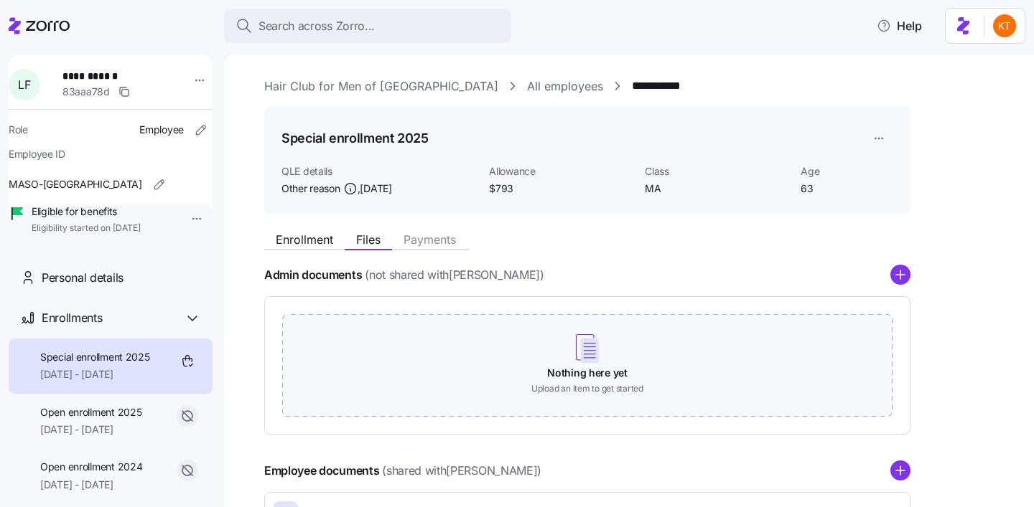
click at [289, 250] on div "Enrollment Files Payments" at bounding box center [366, 241] width 205 height 17
click at [286, 243] on span "Enrollment" at bounding box center [304, 239] width 57 height 11
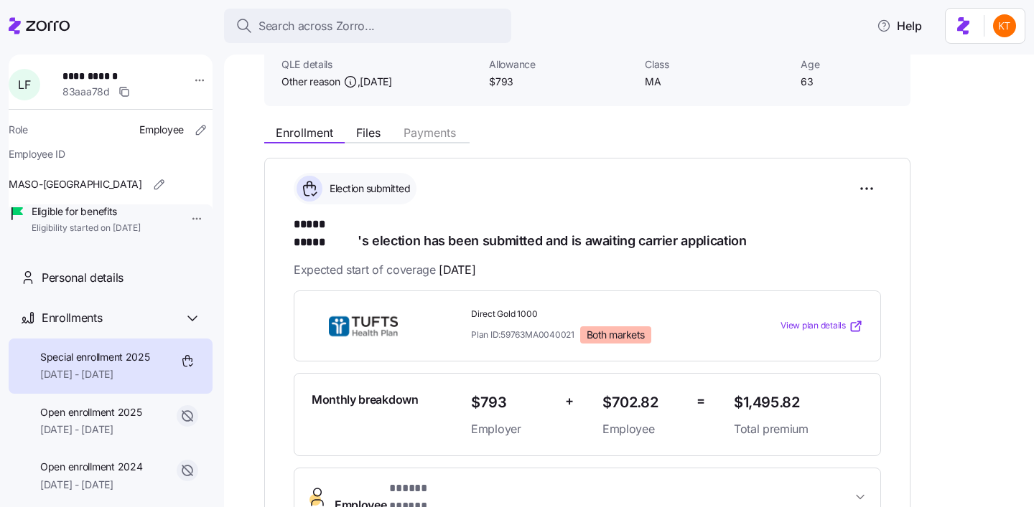
scroll to position [253, 0]
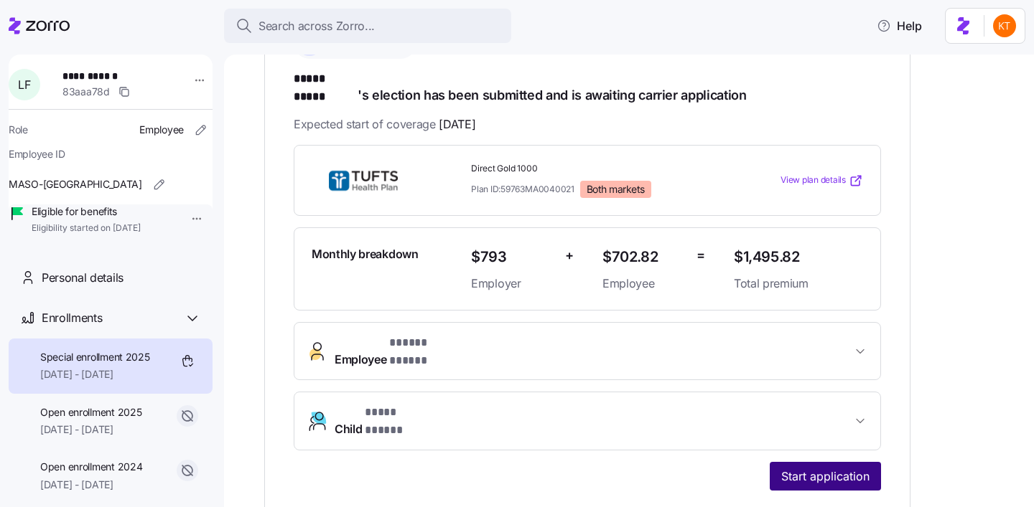
click at [809, 468] on span "Start application" at bounding box center [825, 476] width 88 height 17
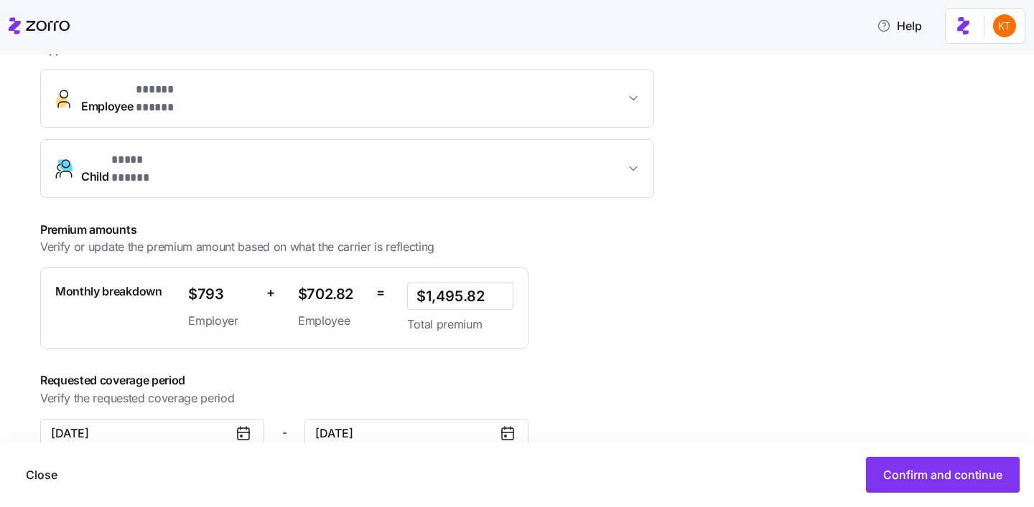
scroll to position [357, 0]
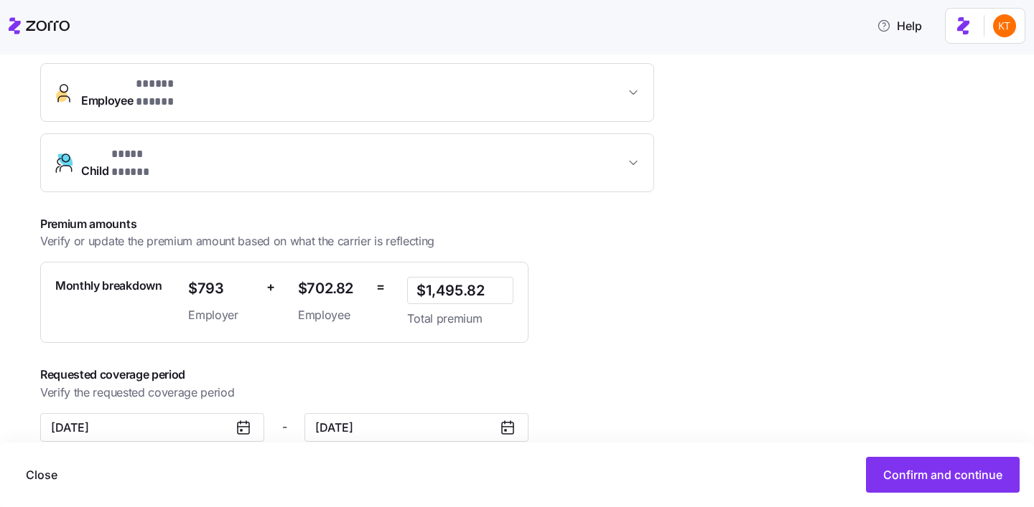
click at [240, 430] on icon at bounding box center [240, 430] width 1 height 1
click at [240, 427] on icon at bounding box center [243, 427] width 11 height 0
click at [247, 427] on icon at bounding box center [243, 427] width 11 height 0
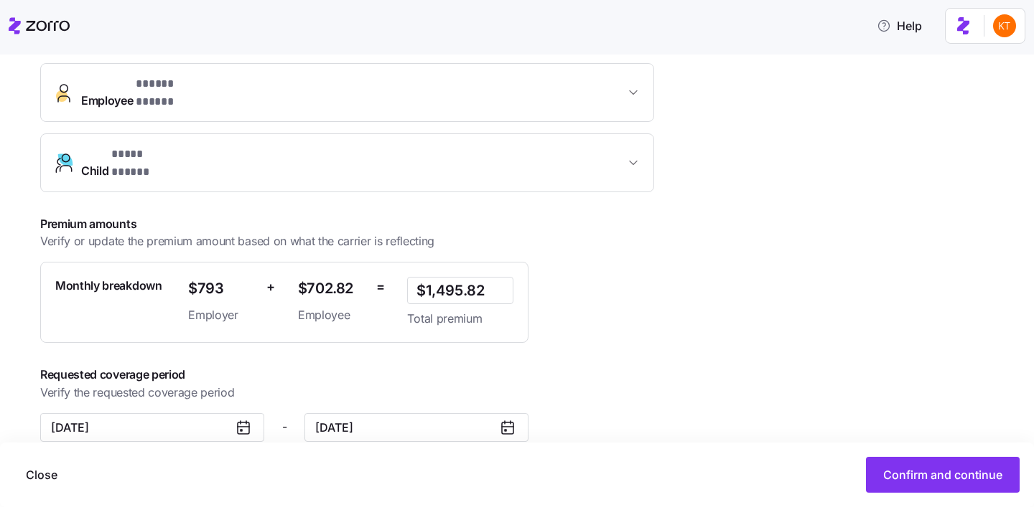
click at [218, 337] on div "**********" at bounding box center [373, 171] width 666 height 543
click at [245, 419] on icon at bounding box center [243, 427] width 17 height 17
click at [161, 413] on input "[DATE]" at bounding box center [152, 427] width 224 height 29
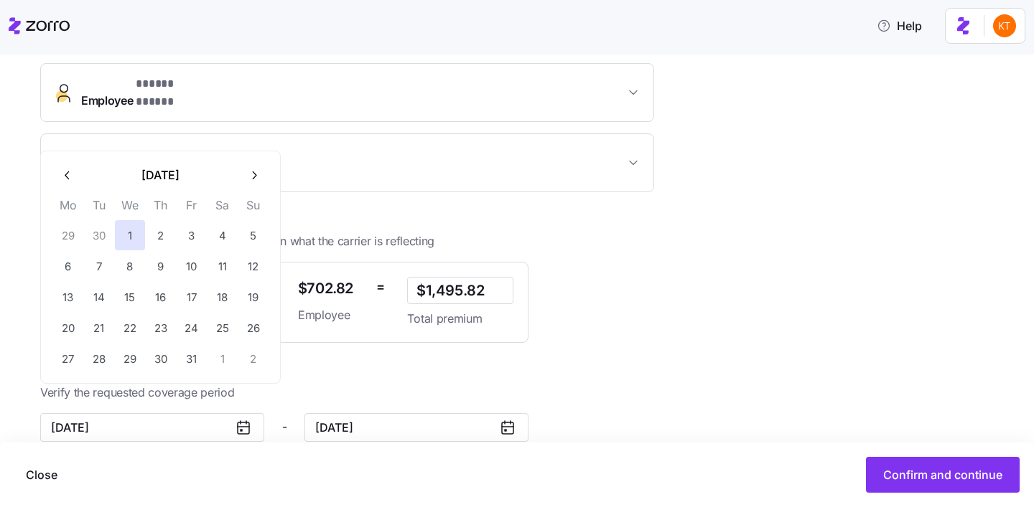
click at [71, 173] on icon "button" at bounding box center [68, 176] width 14 height 14
click at [71, 230] on button "1" at bounding box center [68, 235] width 30 height 30
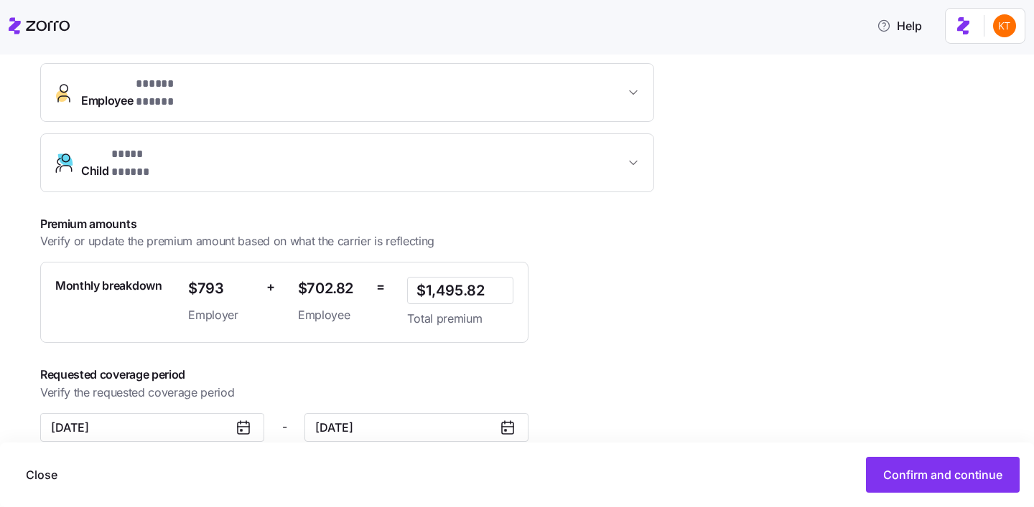
type input "[DATE]"
click at [894, 479] on span "Confirm and continue" at bounding box center [942, 475] width 119 height 17
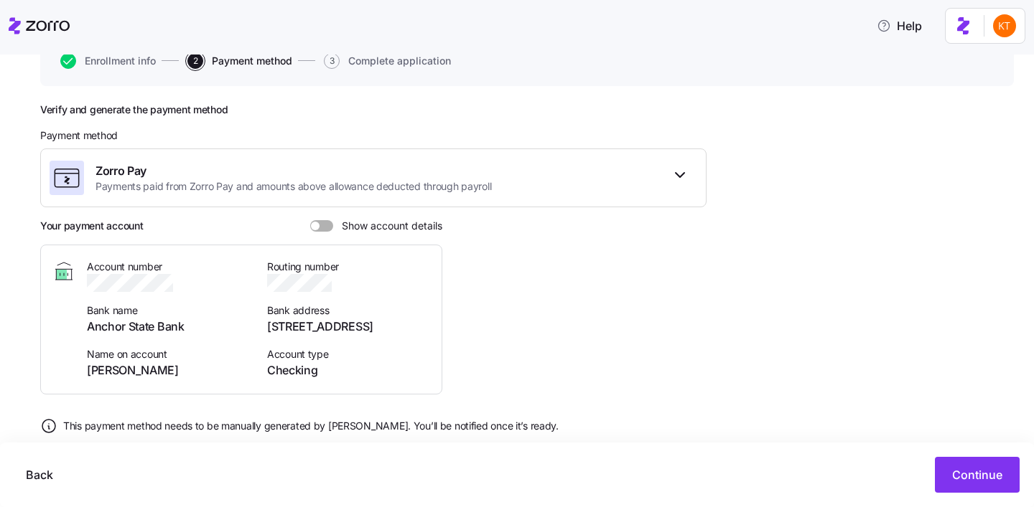
scroll to position [169, 0]
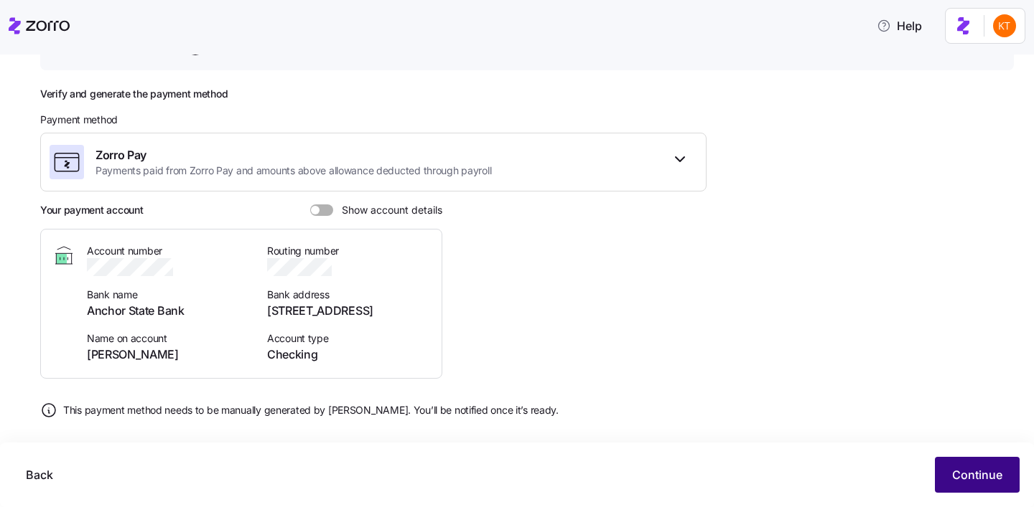
click at [942, 482] on button "Continue" at bounding box center [977, 475] width 85 height 36
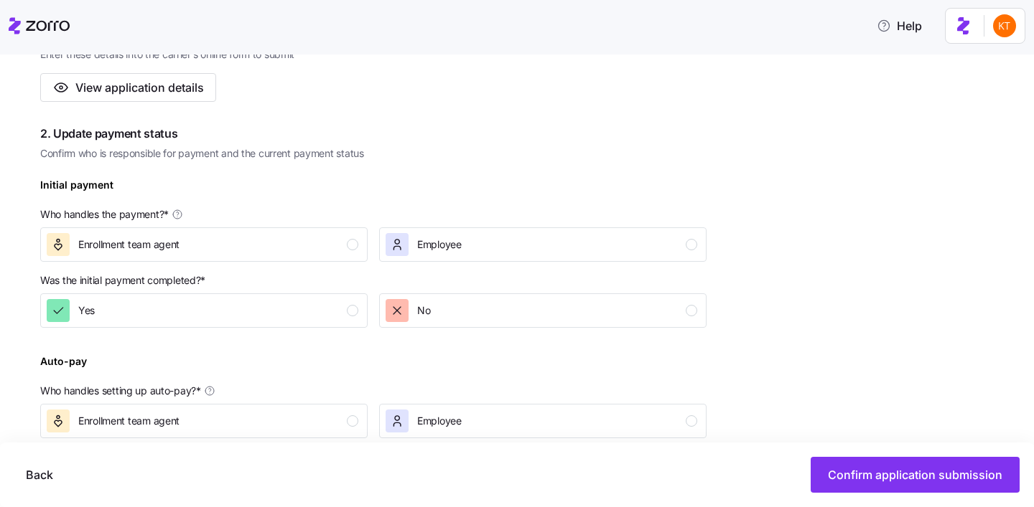
scroll to position [342, 0]
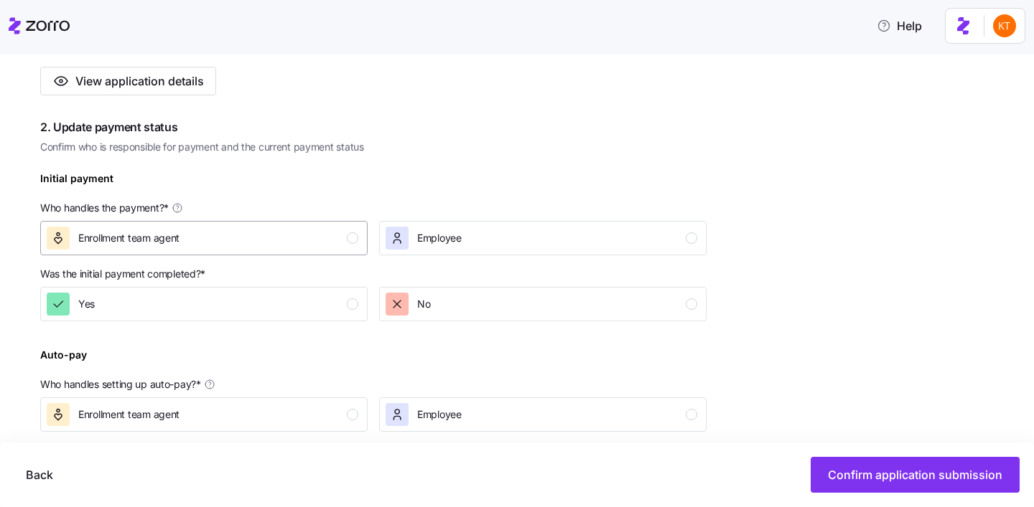
click at [340, 240] on div "Enrollment team agent" at bounding box center [203, 238] width 312 height 23
click at [352, 313] on div "Yes" at bounding box center [203, 304] width 312 height 23
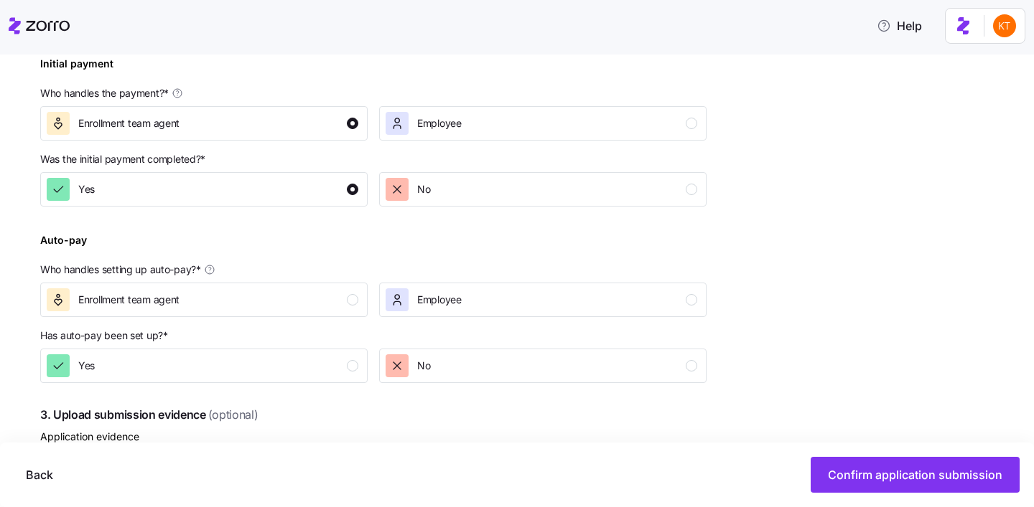
scroll to position [474, 0]
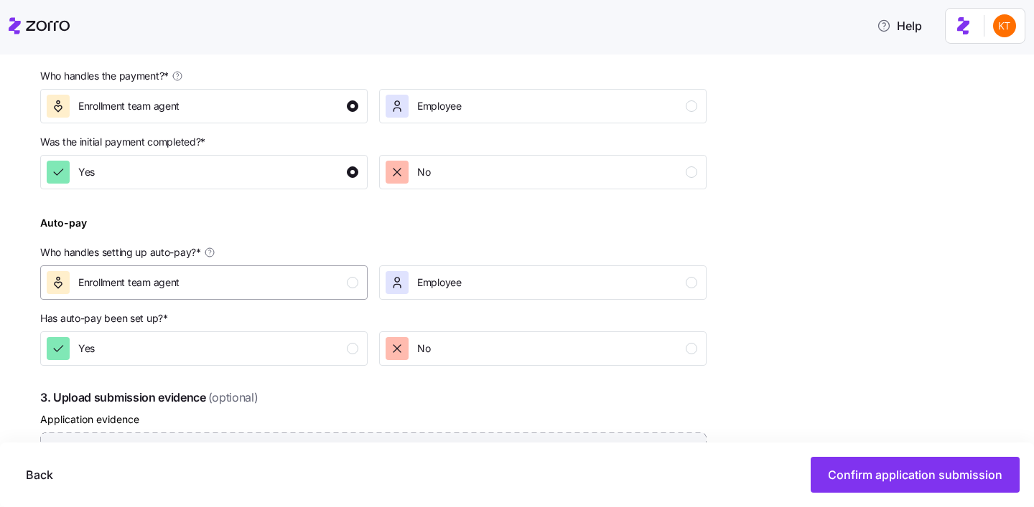
click at [338, 276] on div "Enrollment team agent" at bounding box center [203, 282] width 312 height 23
click at [345, 351] on div "Yes" at bounding box center [203, 348] width 312 height 23
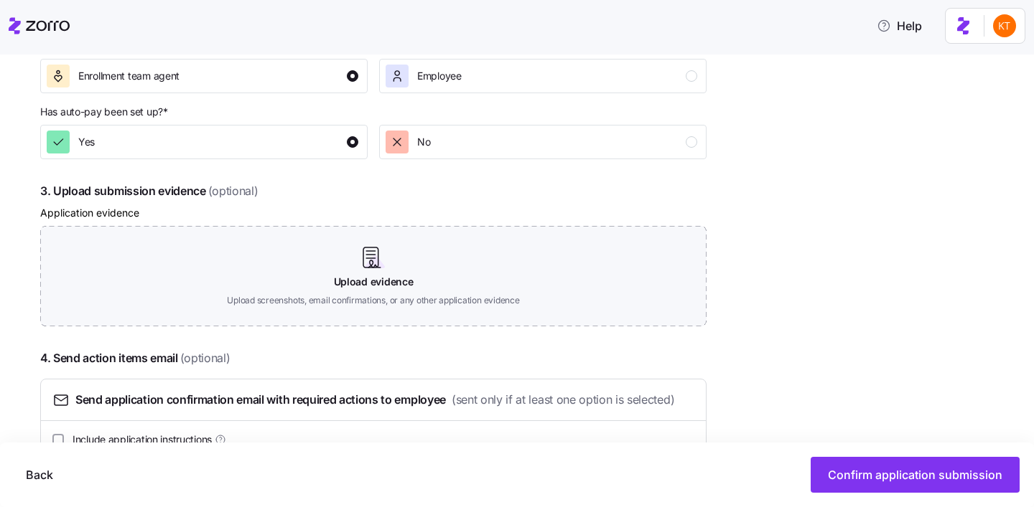
scroll to position [751, 0]
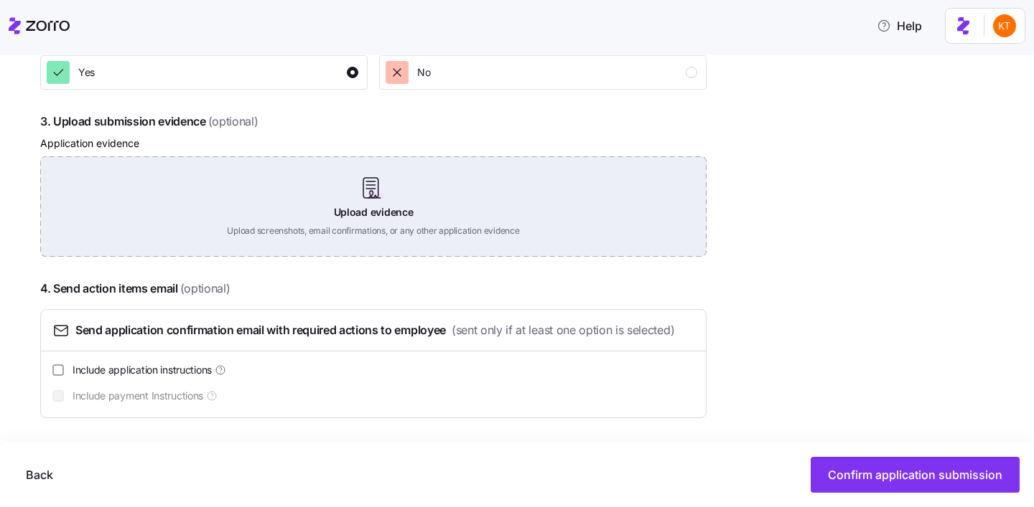
click at [355, 220] on div "Upload evidence Upload screenshots, email confirmations, or any other applicati…" at bounding box center [373, 206] width 666 height 100
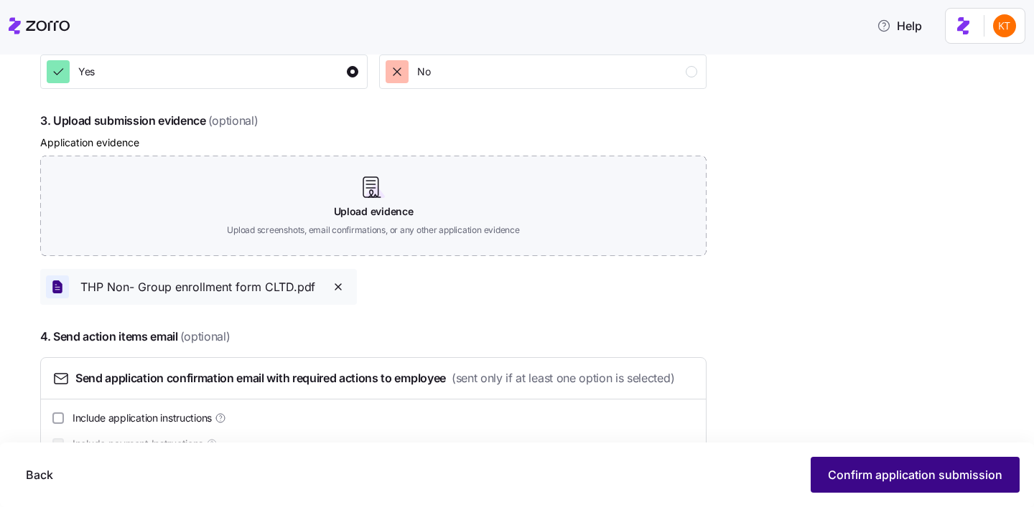
click at [838, 469] on span "Confirm application submission" at bounding box center [915, 475] width 174 height 17
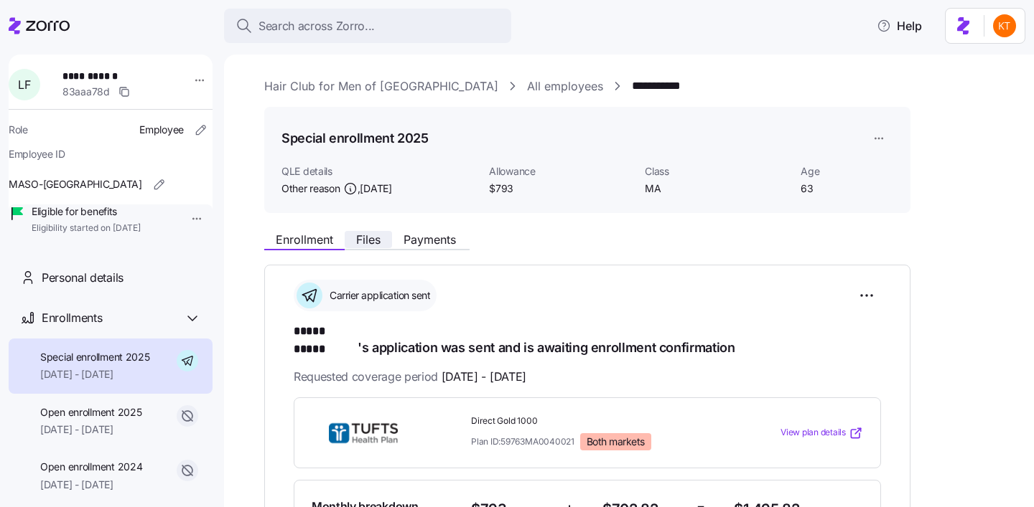
click at [370, 238] on span "Files" at bounding box center [368, 239] width 24 height 11
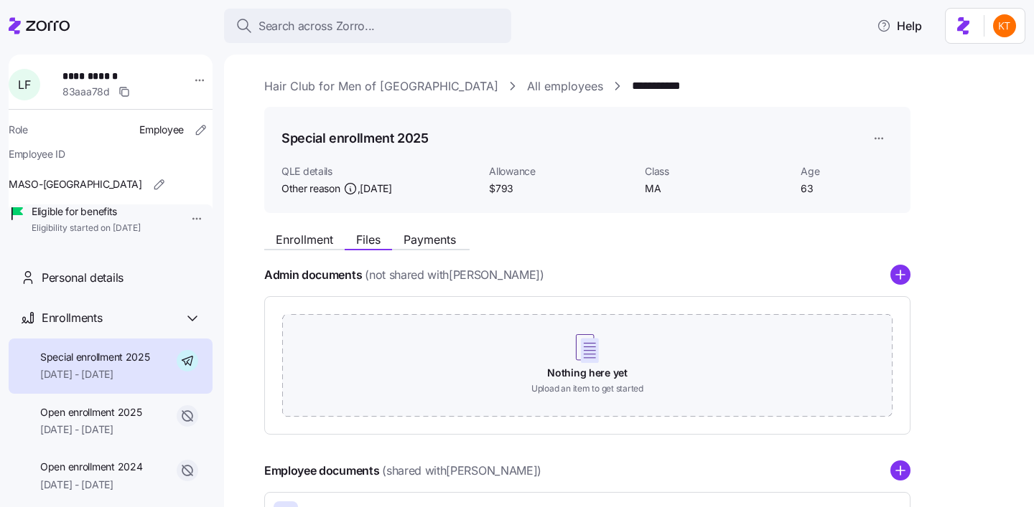
click at [886, 279] on div "Admin documents (not shared with [PERSON_NAME] )" at bounding box center [587, 275] width 646 height 20
click at [899, 469] on circle "add icon" at bounding box center [900, 471] width 19 height 19
click at [889, 284] on div "Admin documents (not shared with [PERSON_NAME] )" at bounding box center [587, 275] width 646 height 20
click at [899, 276] on g "add icon" at bounding box center [900, 275] width 9 height 9
click at [902, 277] on circle "add icon" at bounding box center [900, 275] width 19 height 19
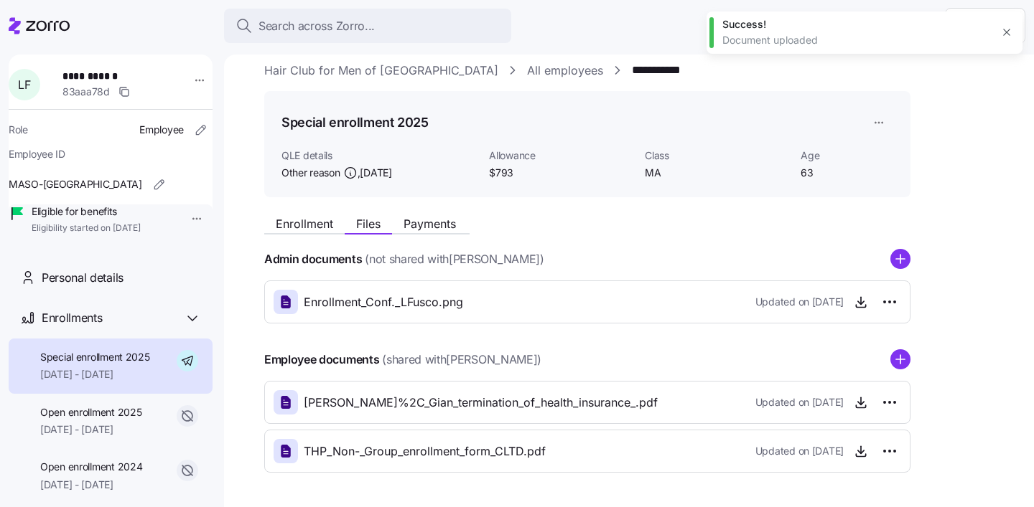
scroll to position [19, 0]
